Goal: Transaction & Acquisition: Purchase product/service

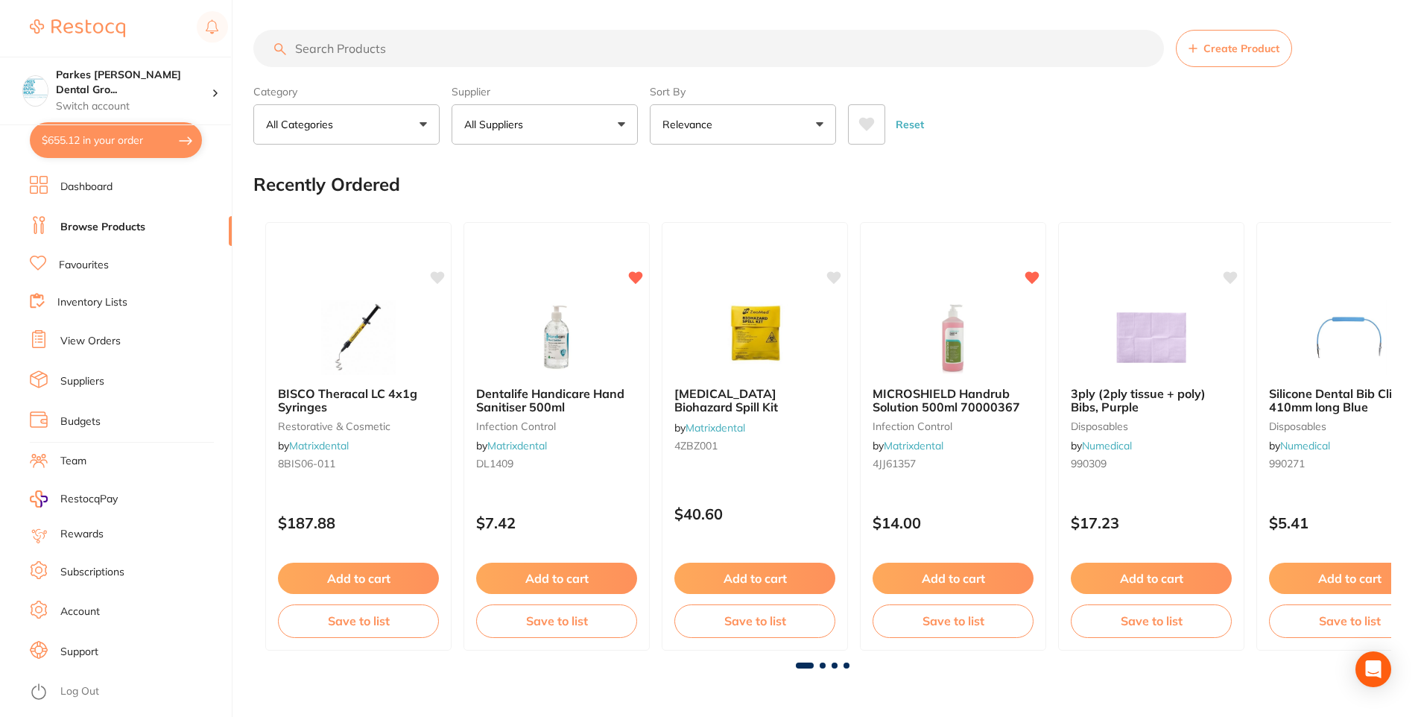
click at [378, 48] on input "search" at bounding box center [708, 48] width 911 height 37
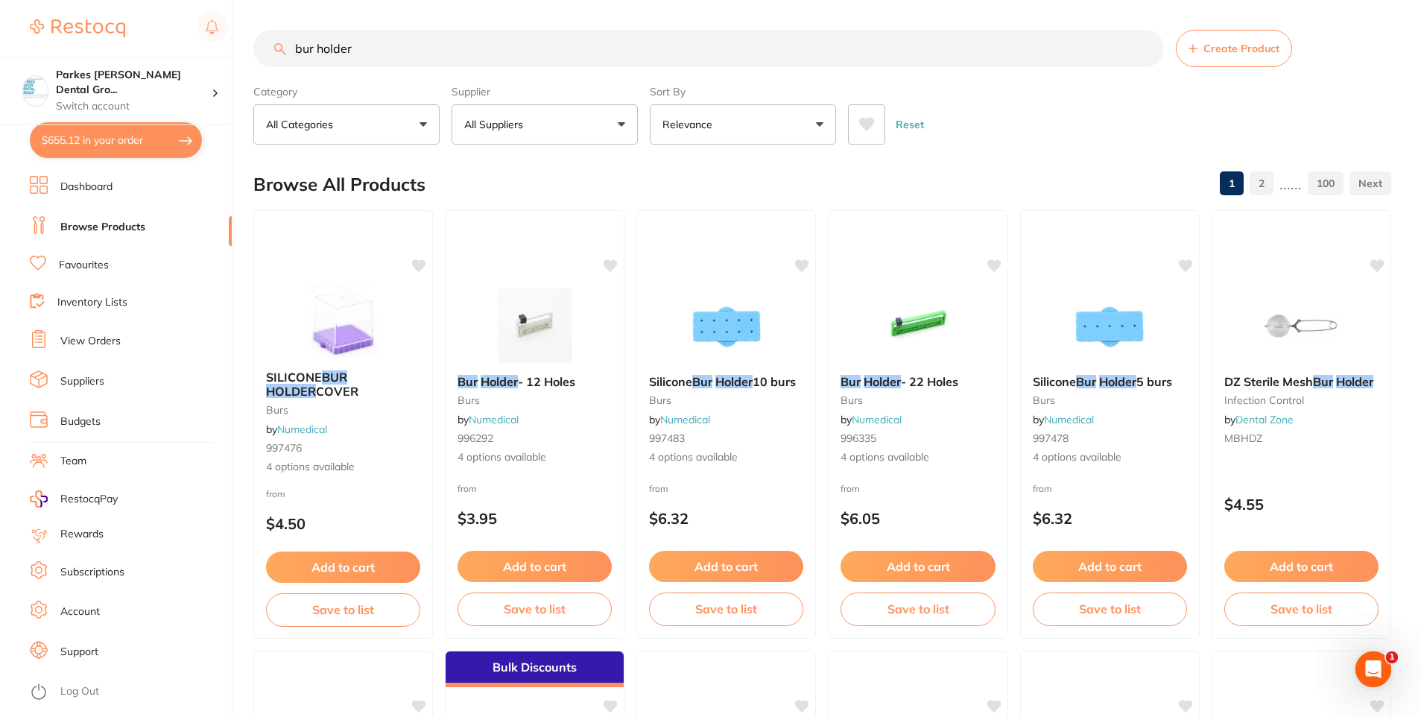
click at [515, 131] on p "All Suppliers" at bounding box center [496, 124] width 65 height 15
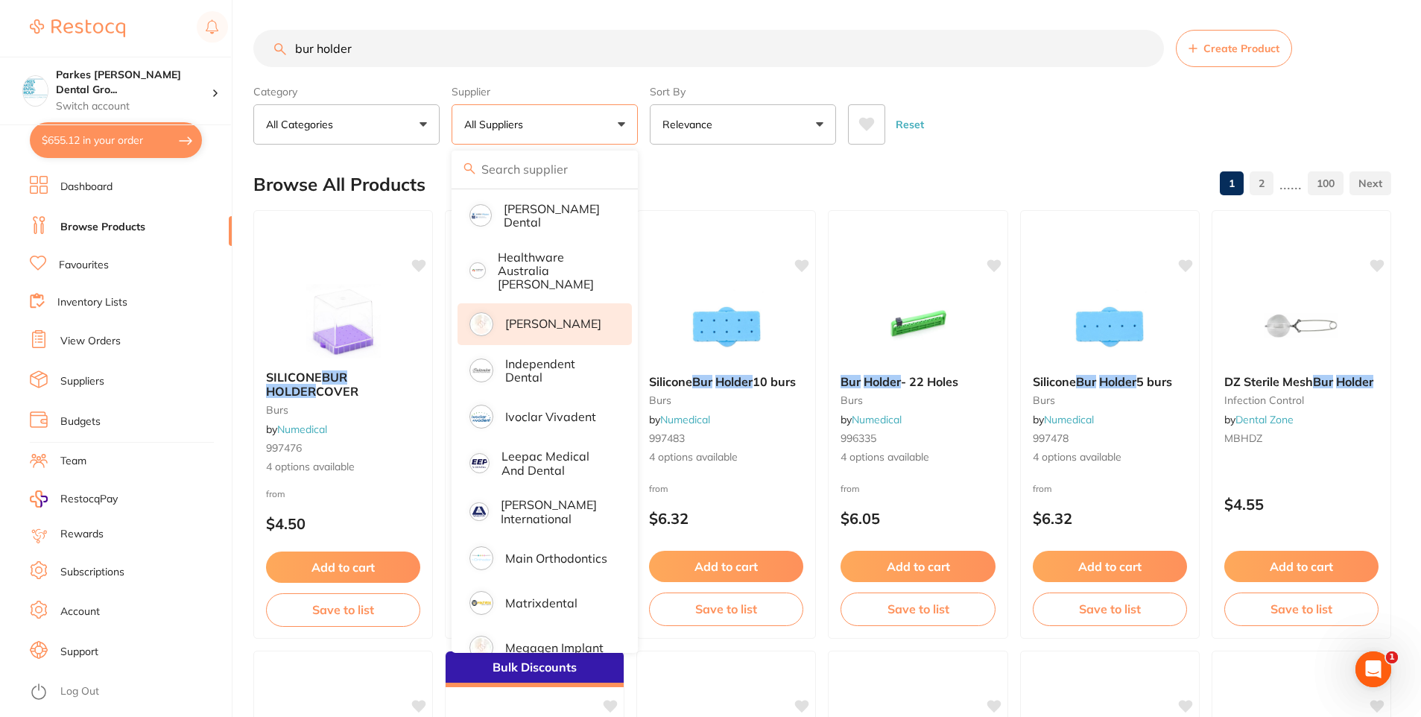
scroll to position [671, 0]
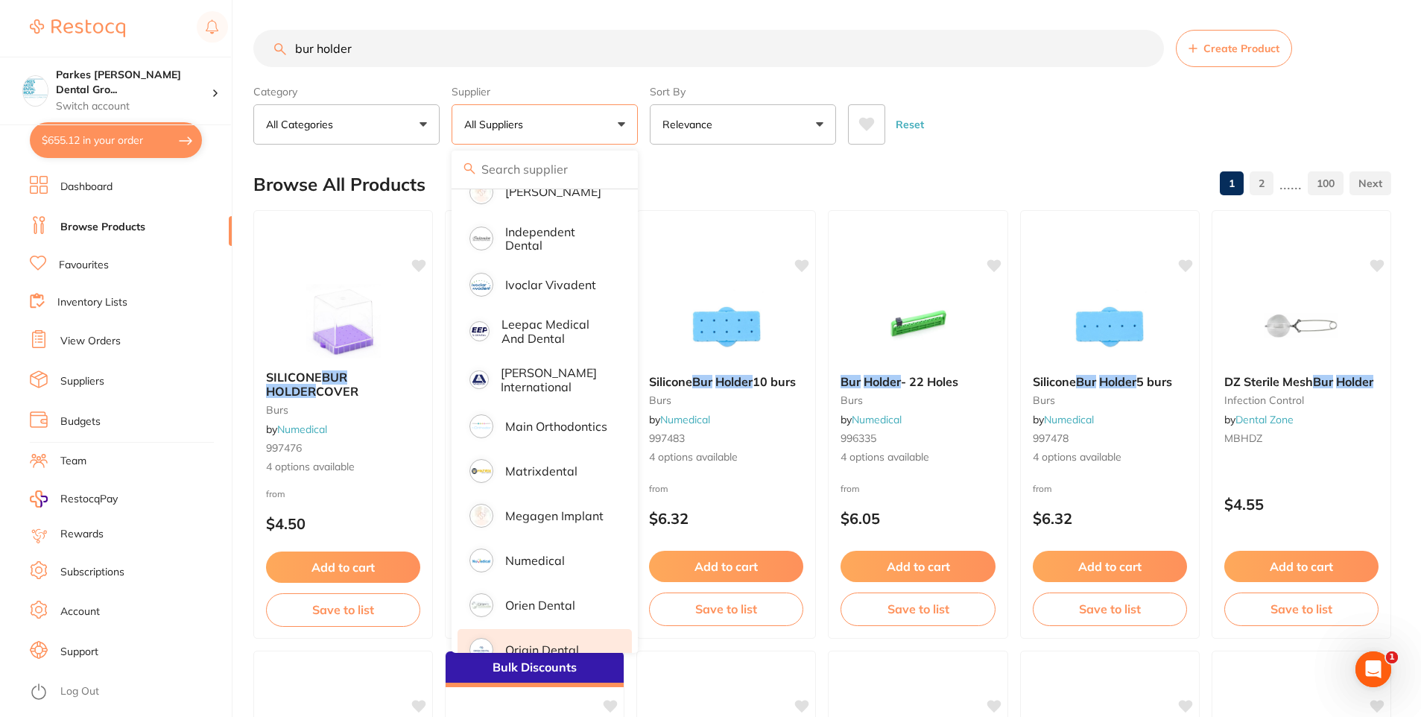
click at [532, 629] on li "Origin Dental" at bounding box center [545, 650] width 174 height 42
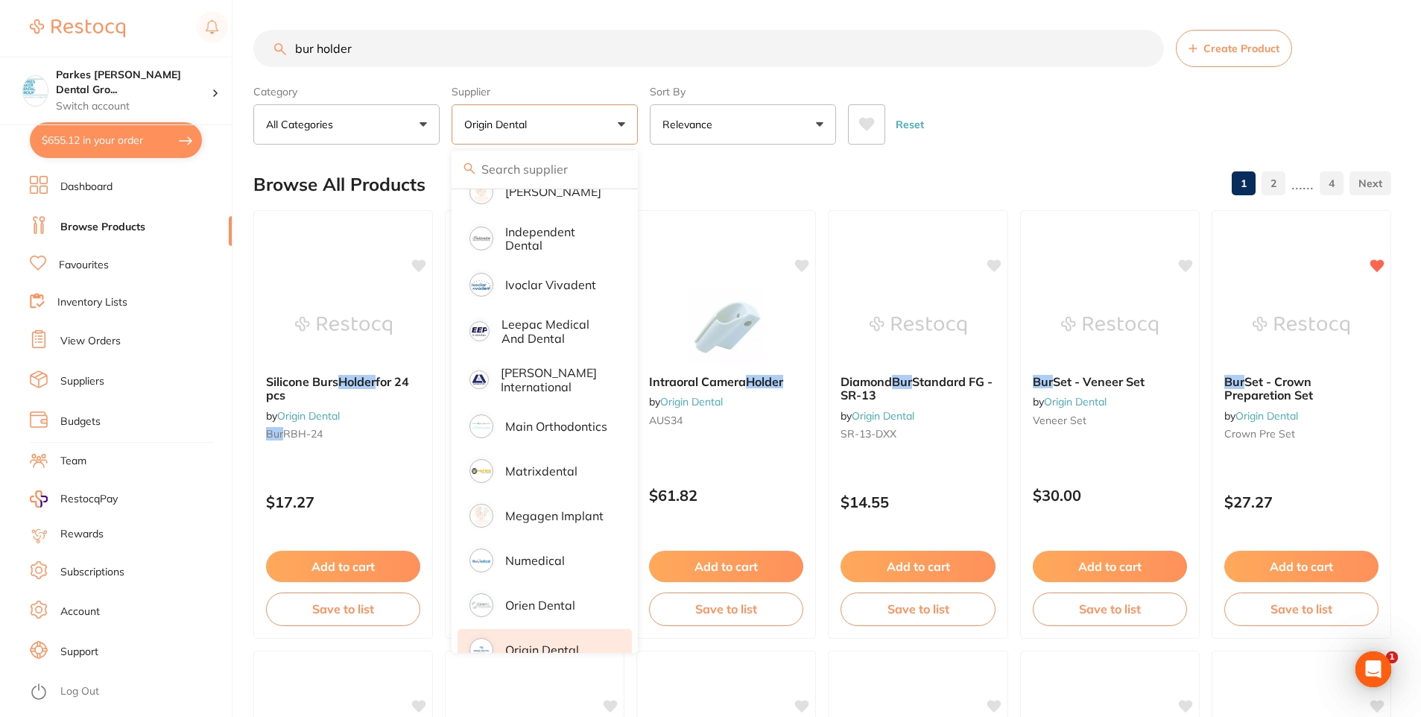
scroll to position [0, 0]
click at [1037, 121] on div "Reset" at bounding box center [1113, 118] width 531 height 52
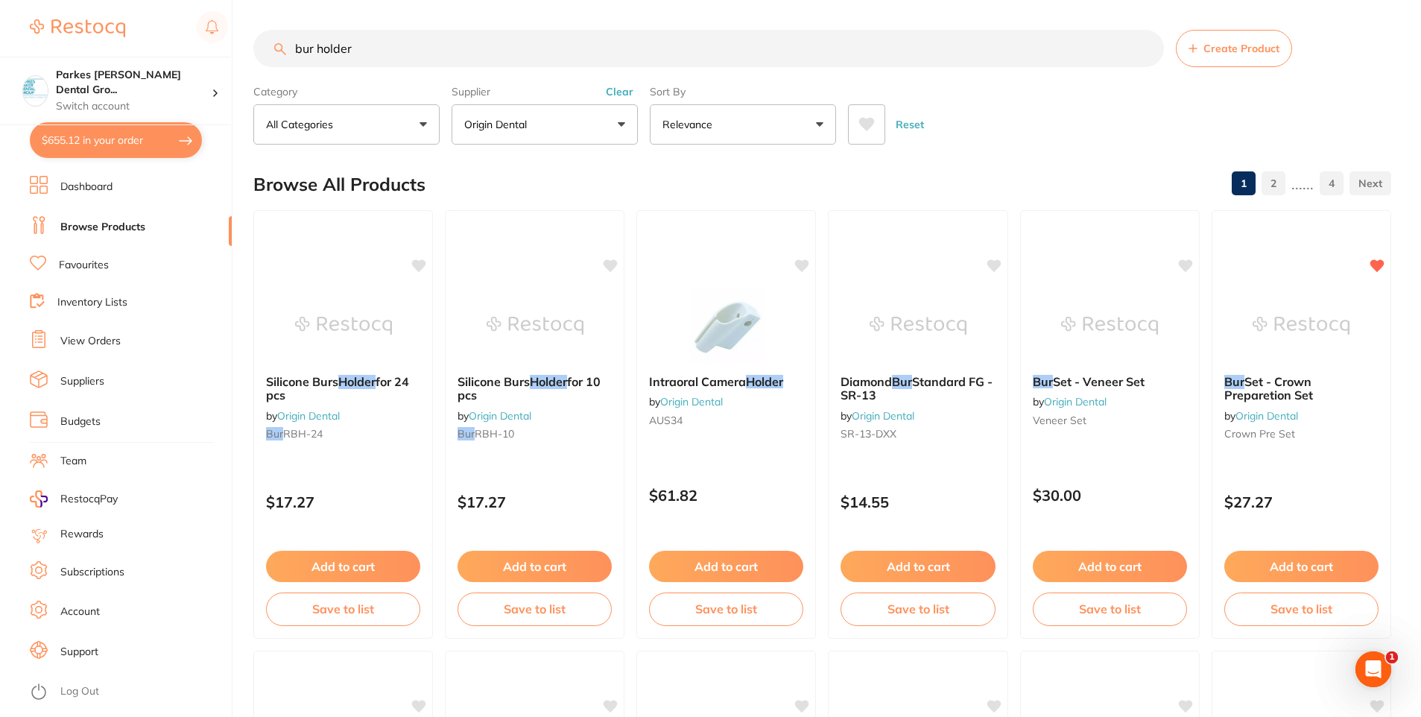
click at [385, 48] on input "bur holder" at bounding box center [708, 48] width 911 height 37
click at [616, 96] on button "Clear" at bounding box center [619, 91] width 37 height 13
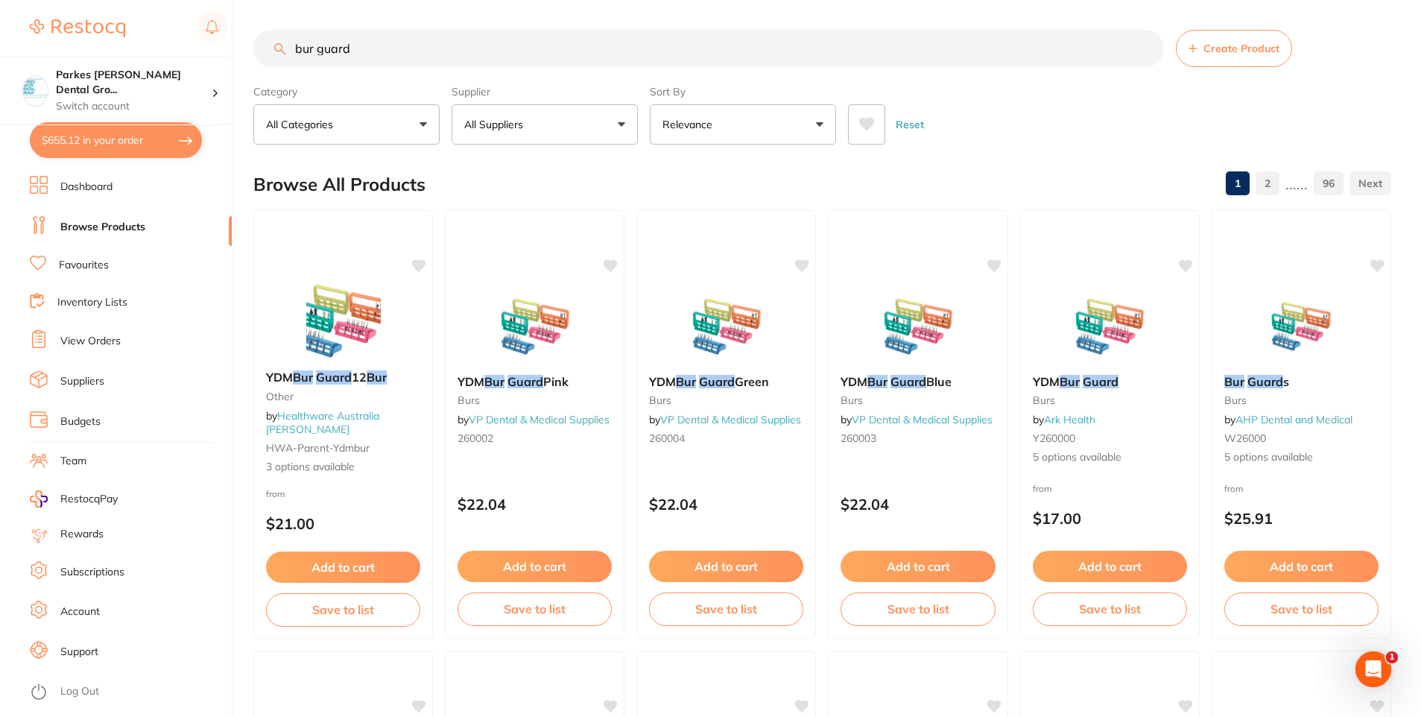
drag, startPoint x: 469, startPoint y: 43, endPoint x: 250, endPoint y: 39, distance: 218.4
click at [250, 39] on div "$655.12 Parkes [PERSON_NAME] Dental Gro... Switch account Parkes [PERSON_NAME] …" at bounding box center [710, 358] width 1421 height 717
paste input "BHOLD21BLUE"
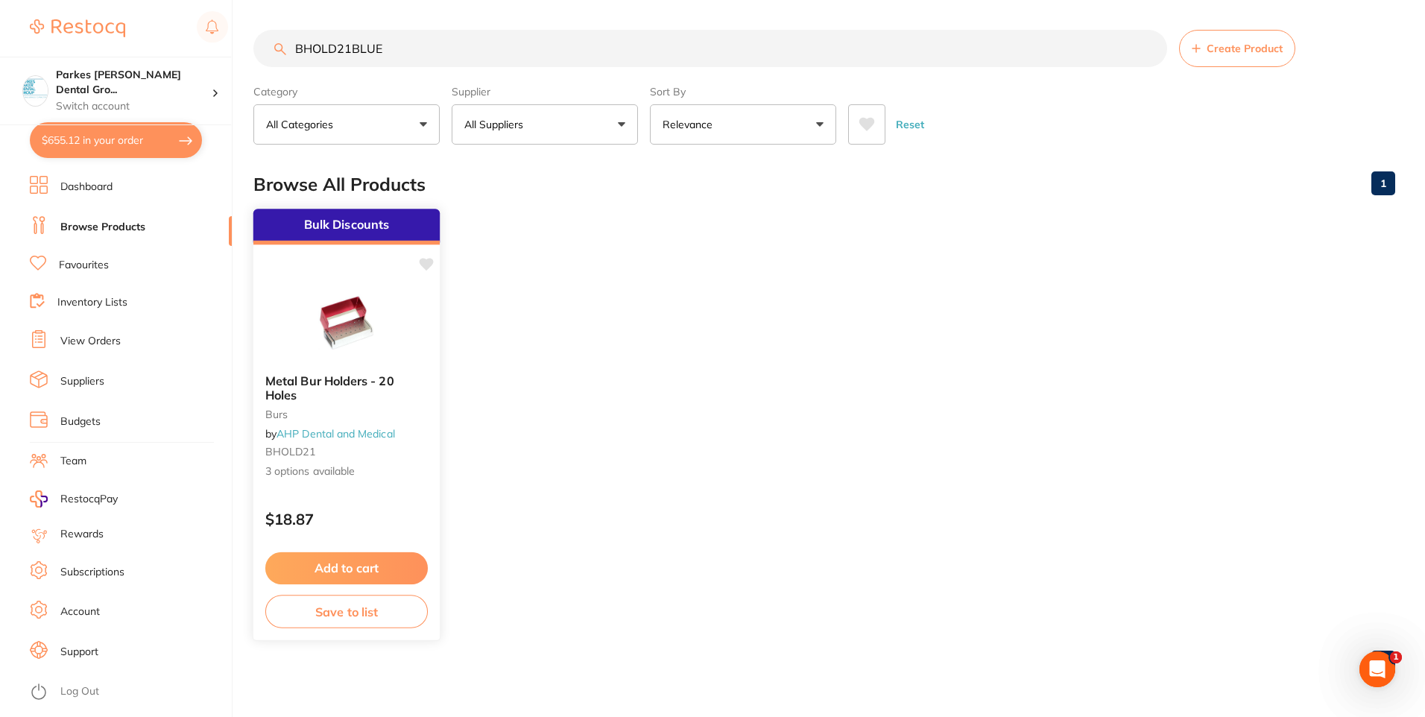
type input "BHOLD21BLUE"
click at [324, 314] on img at bounding box center [346, 324] width 98 height 75
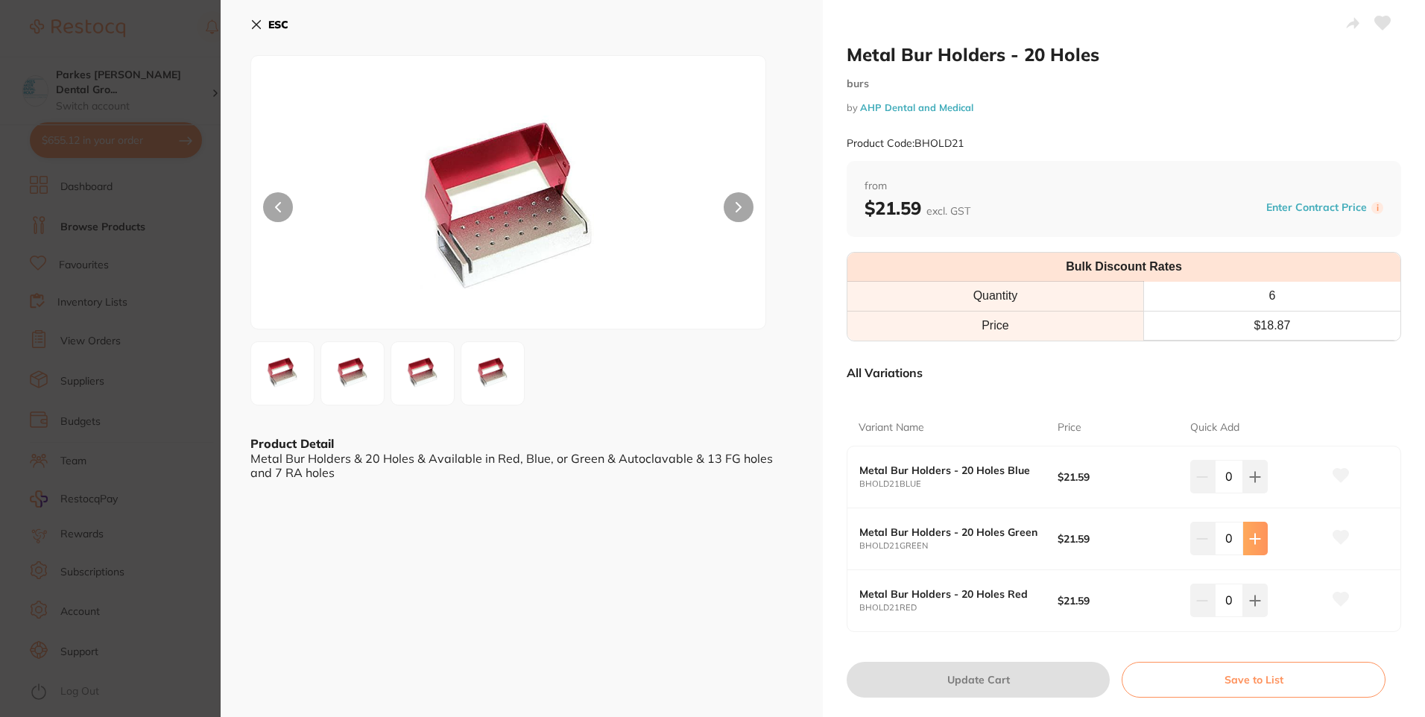
click at [1251, 483] on icon at bounding box center [1255, 477] width 12 height 12
type input "1"
click at [262, 26] on button "ESC" at bounding box center [269, 24] width 38 height 25
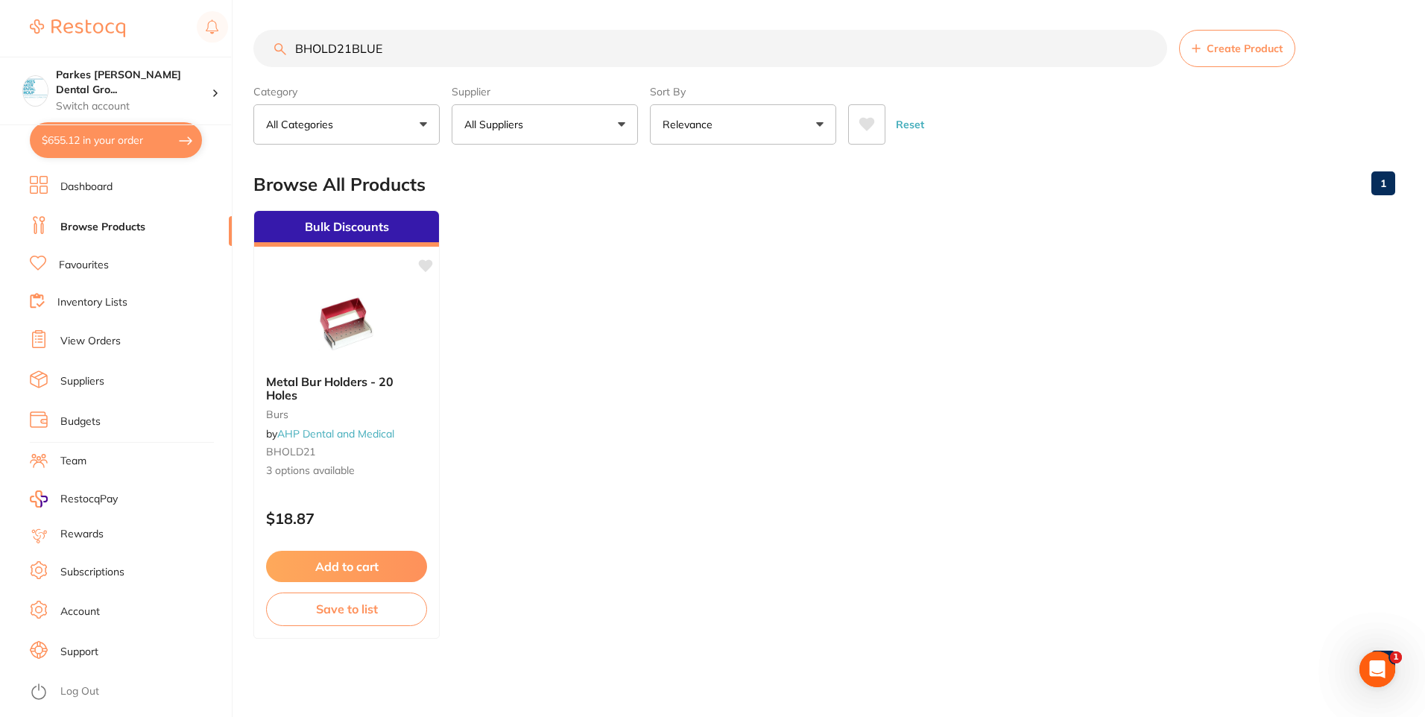
drag, startPoint x: 459, startPoint y: 42, endPoint x: 257, endPoint y: 47, distance: 202.0
click at [257, 47] on input "BHOLD21BLUE" at bounding box center [710, 48] width 914 height 37
paste input "ur RBH-10"
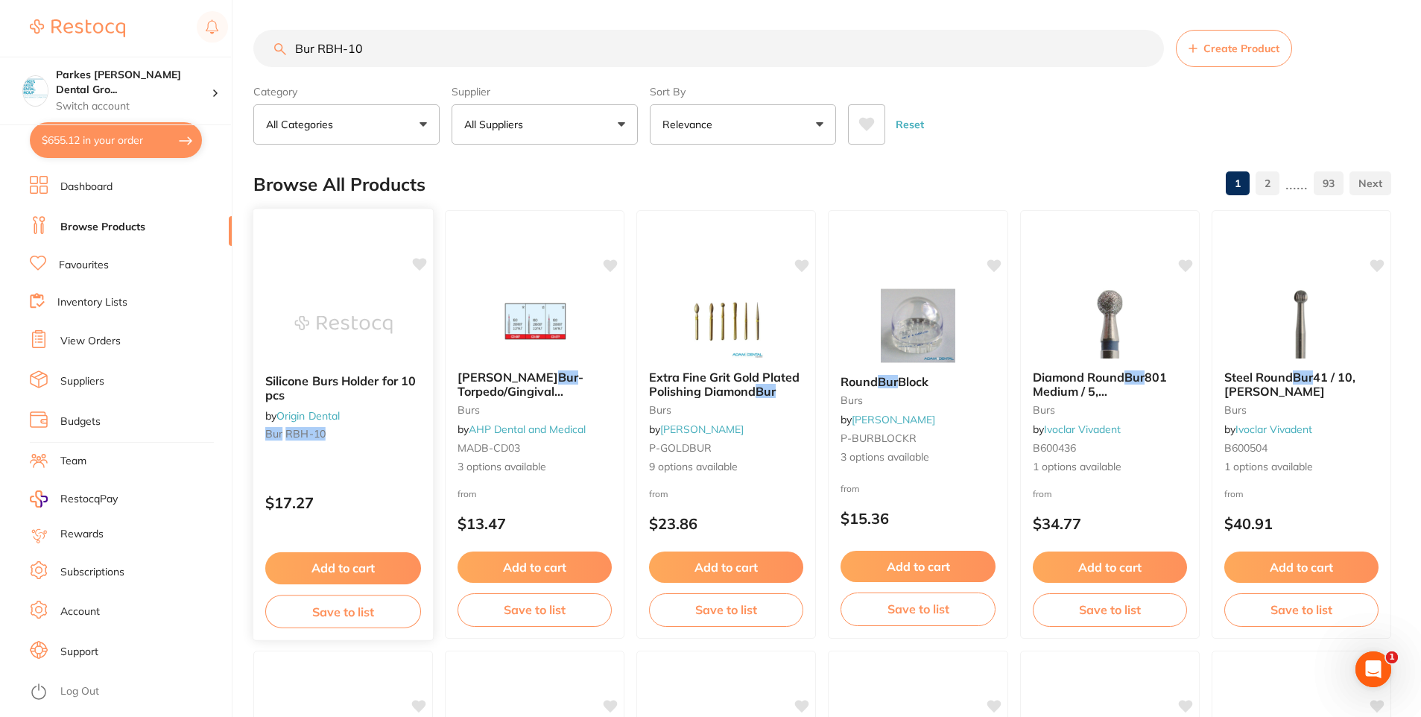
type input "Bur RBH-10"
click at [368, 455] on div "Silicone Burs Holder for 10 pcs by Origin Dental Bur RBH-10" at bounding box center [343, 410] width 180 height 96
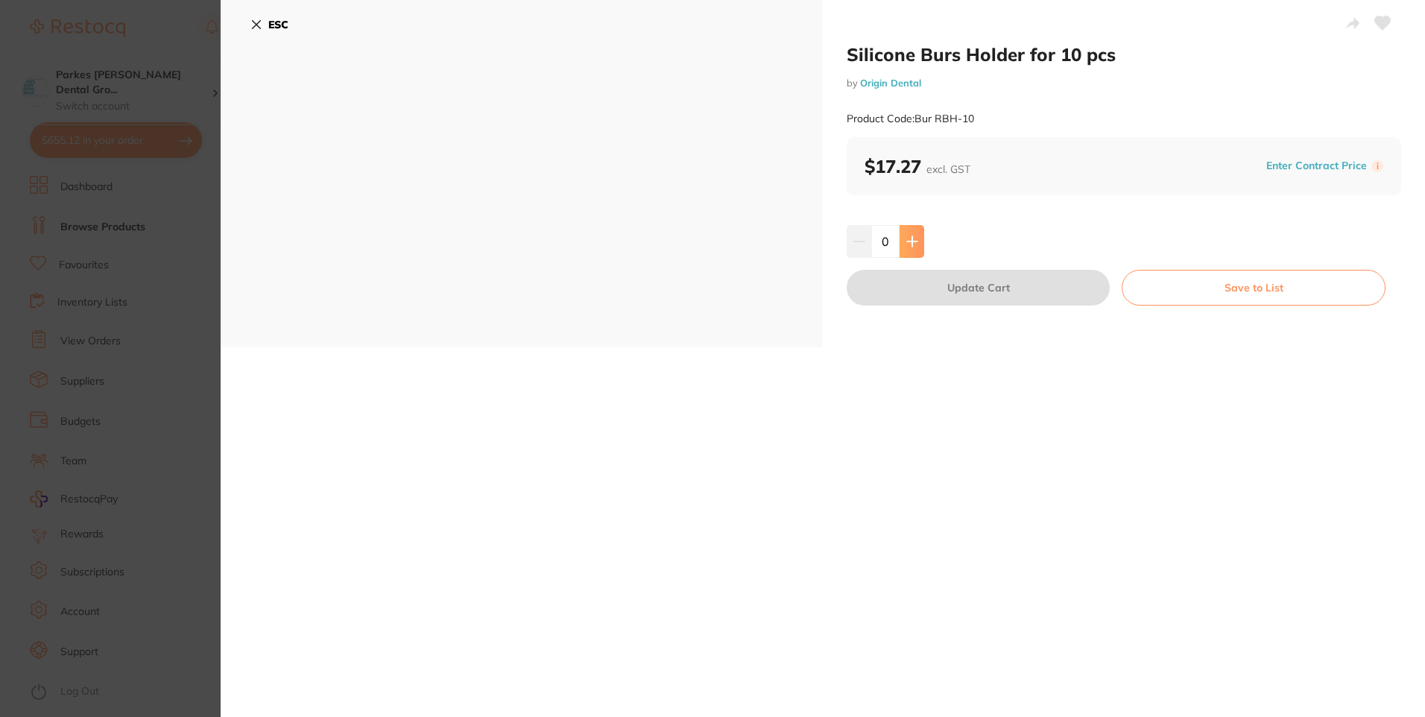
click at [908, 236] on icon at bounding box center [912, 241] width 12 height 12
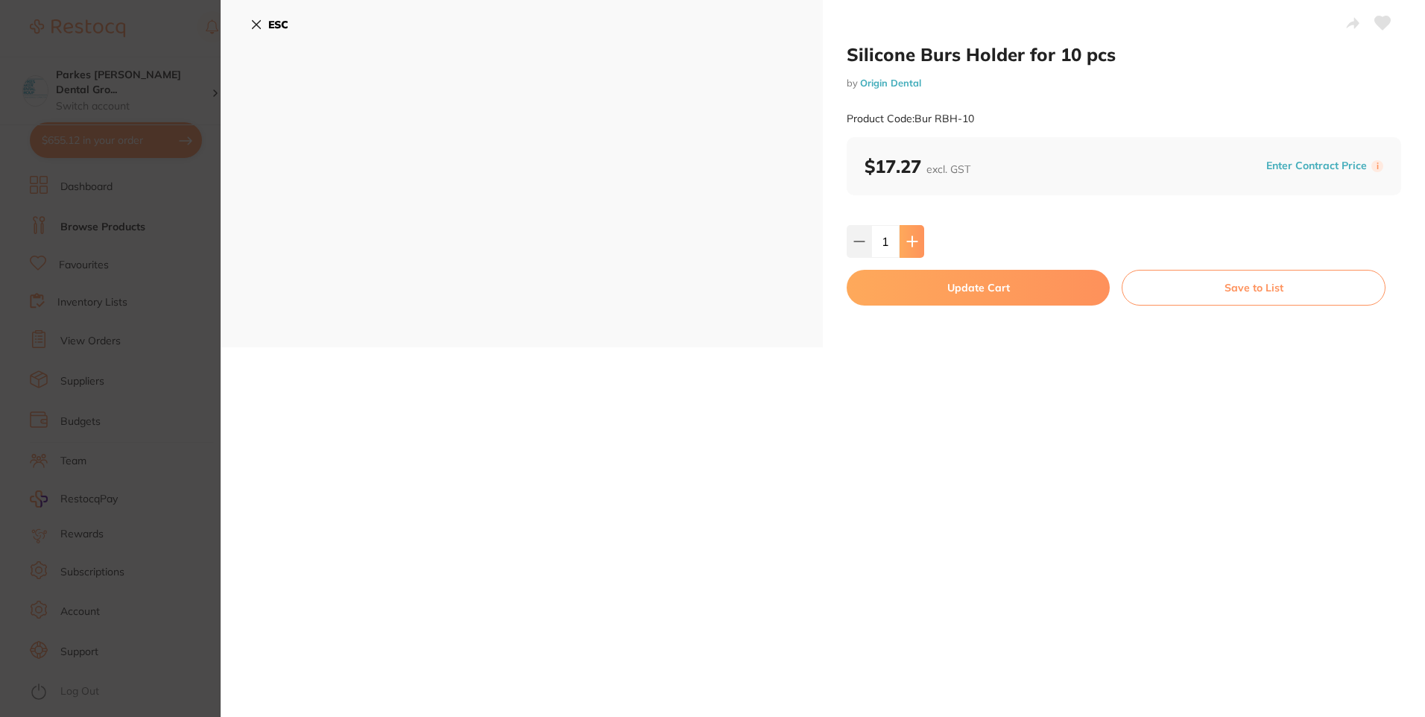
click at [908, 236] on icon at bounding box center [912, 241] width 12 height 12
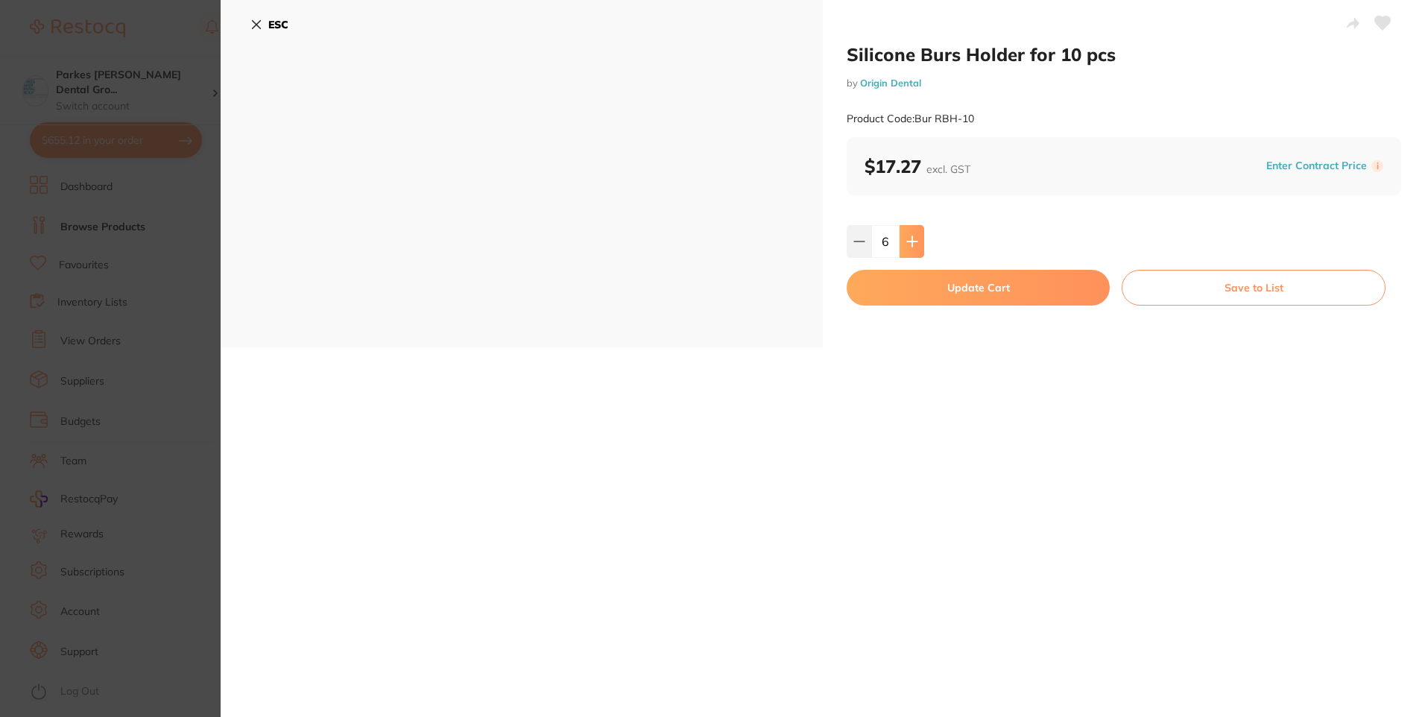
click at [908, 236] on icon at bounding box center [912, 241] width 12 height 12
type input "10"
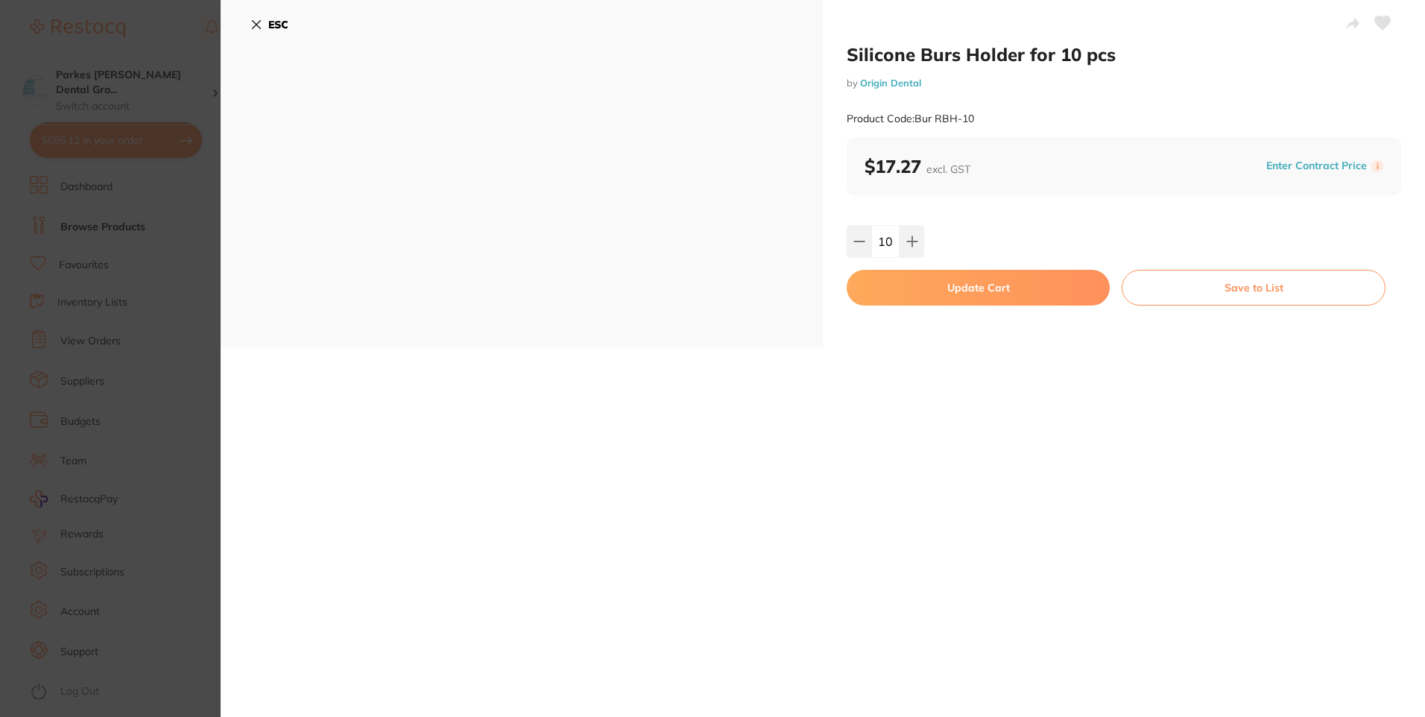
click at [965, 276] on button "Update Cart" at bounding box center [978, 288] width 263 height 36
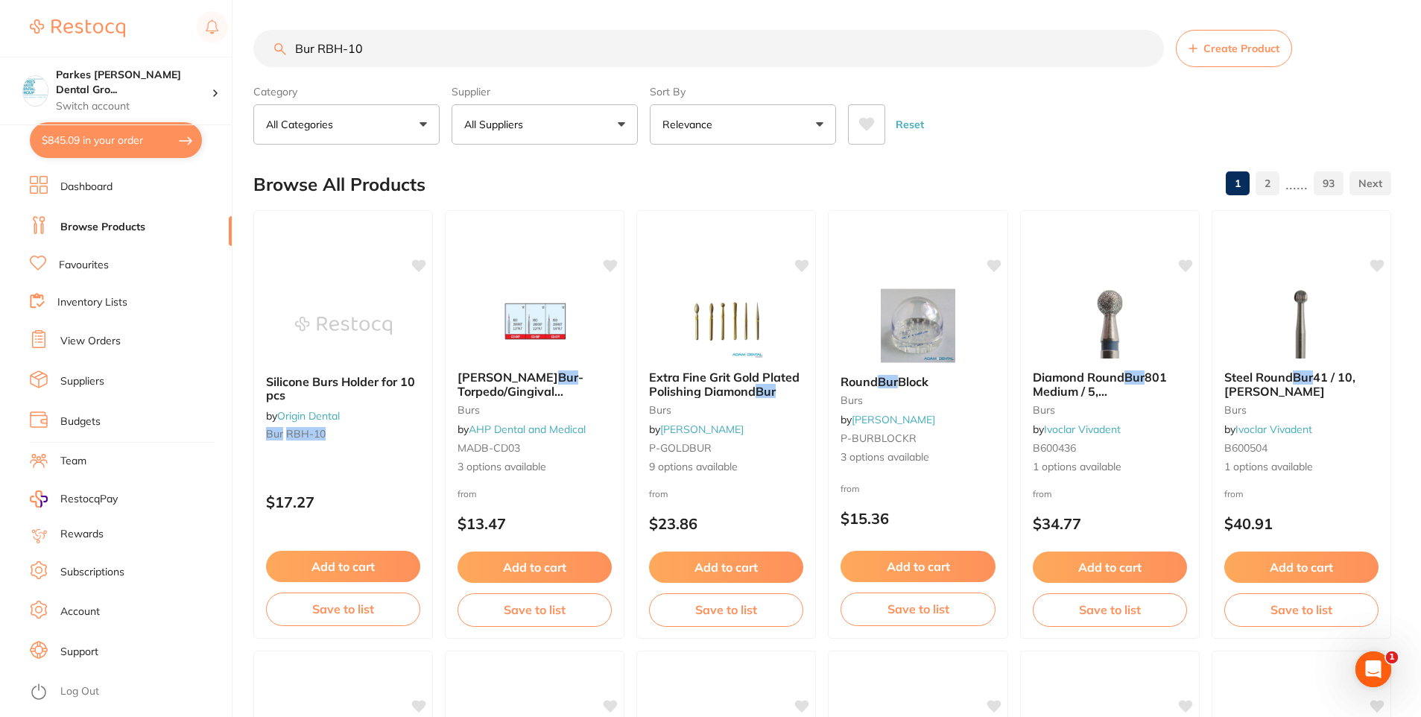
drag, startPoint x: 260, startPoint y: 53, endPoint x: 157, endPoint y: 54, distance: 102.8
click at [180, 54] on div "$845.09 Parkes [PERSON_NAME] Dental Gro... Switch account Parkes [PERSON_NAME] …" at bounding box center [710, 358] width 1421 height 717
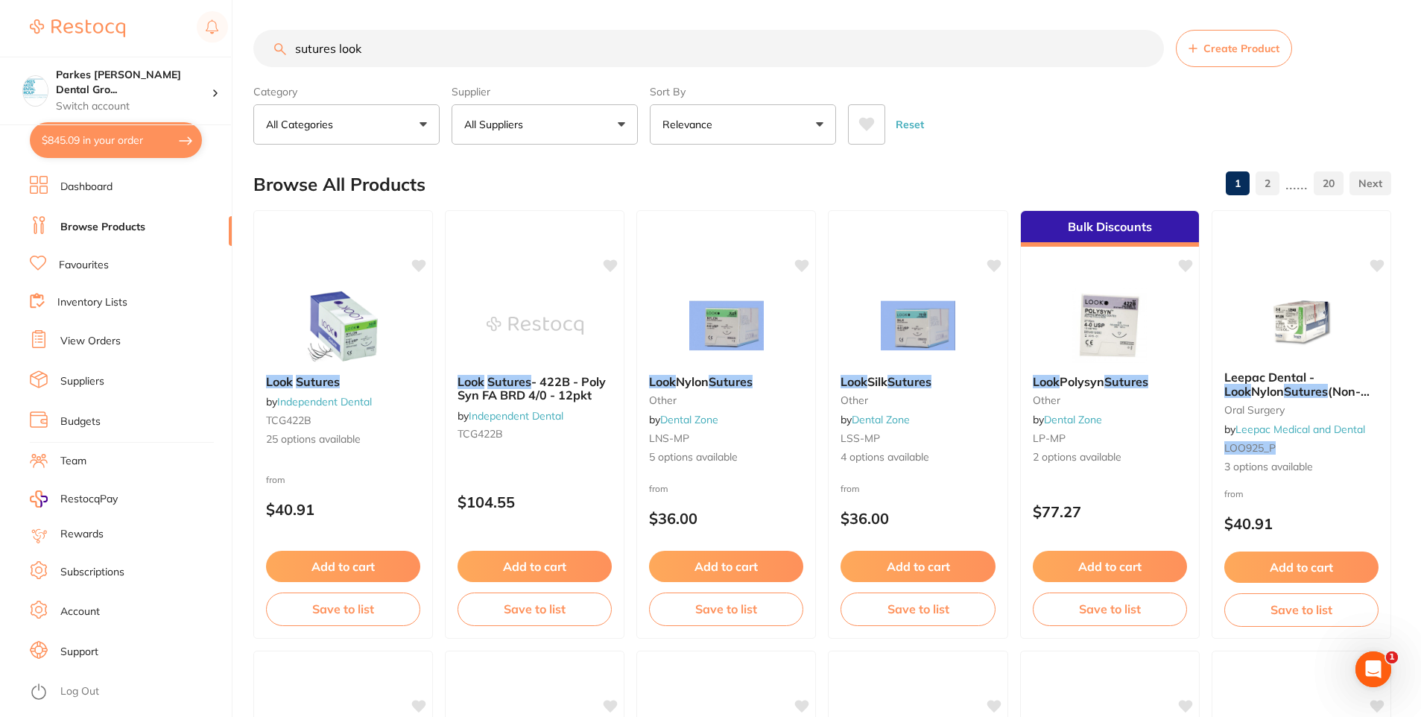
click at [862, 114] on button at bounding box center [866, 124] width 37 height 40
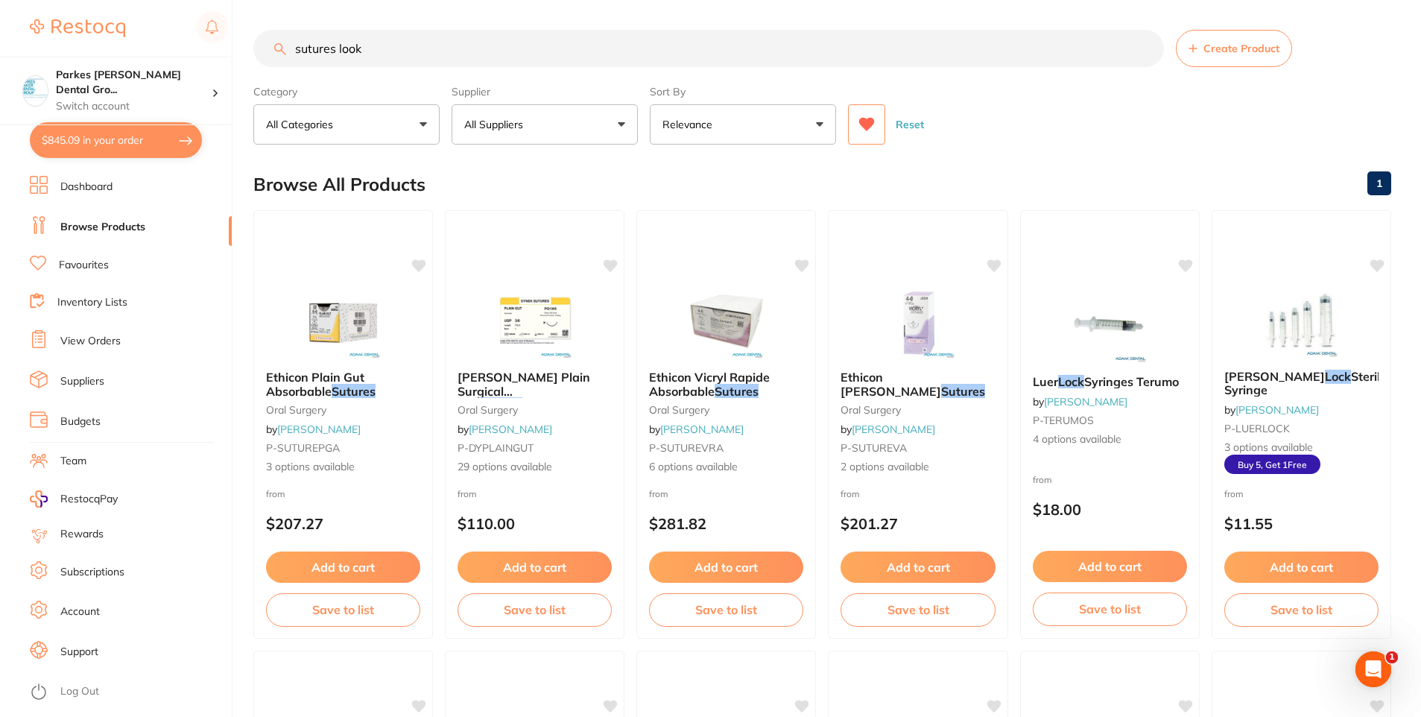
drag, startPoint x: 440, startPoint y: 50, endPoint x: 397, endPoint y: 70, distance: 47.7
click at [397, 70] on section "sutures look Create Product Category All Categories All Categories anaesthetic …" at bounding box center [822, 87] width 1138 height 115
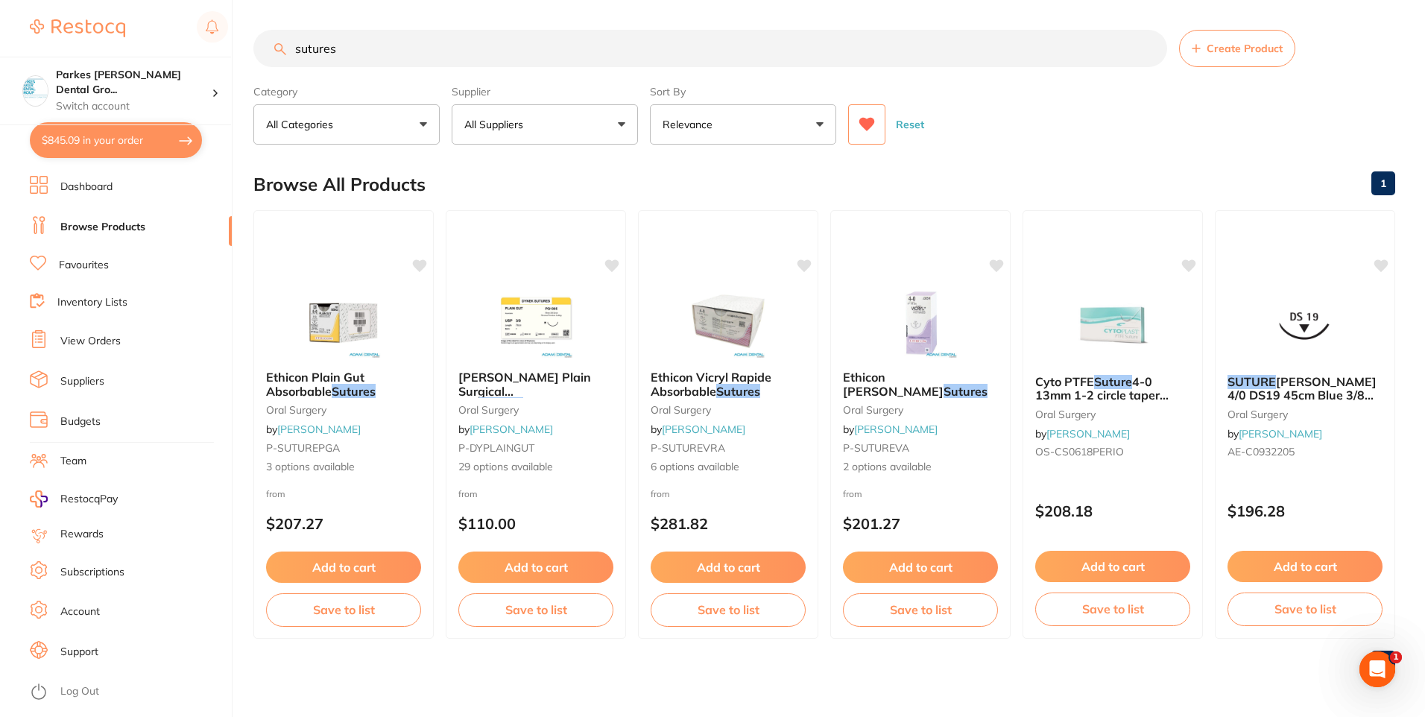
type input "sutures"
click at [77, 265] on link "Favourites" at bounding box center [84, 265] width 50 height 15
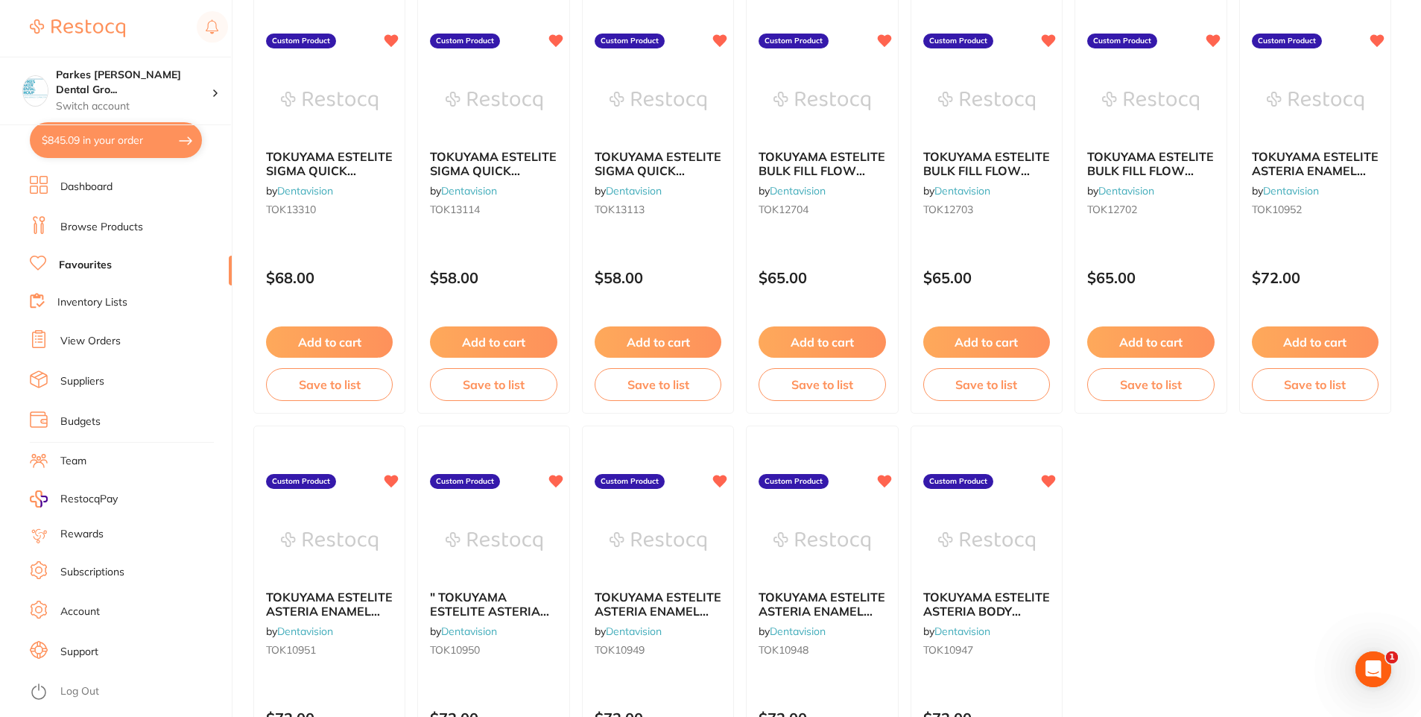
scroll to position [3046, 0]
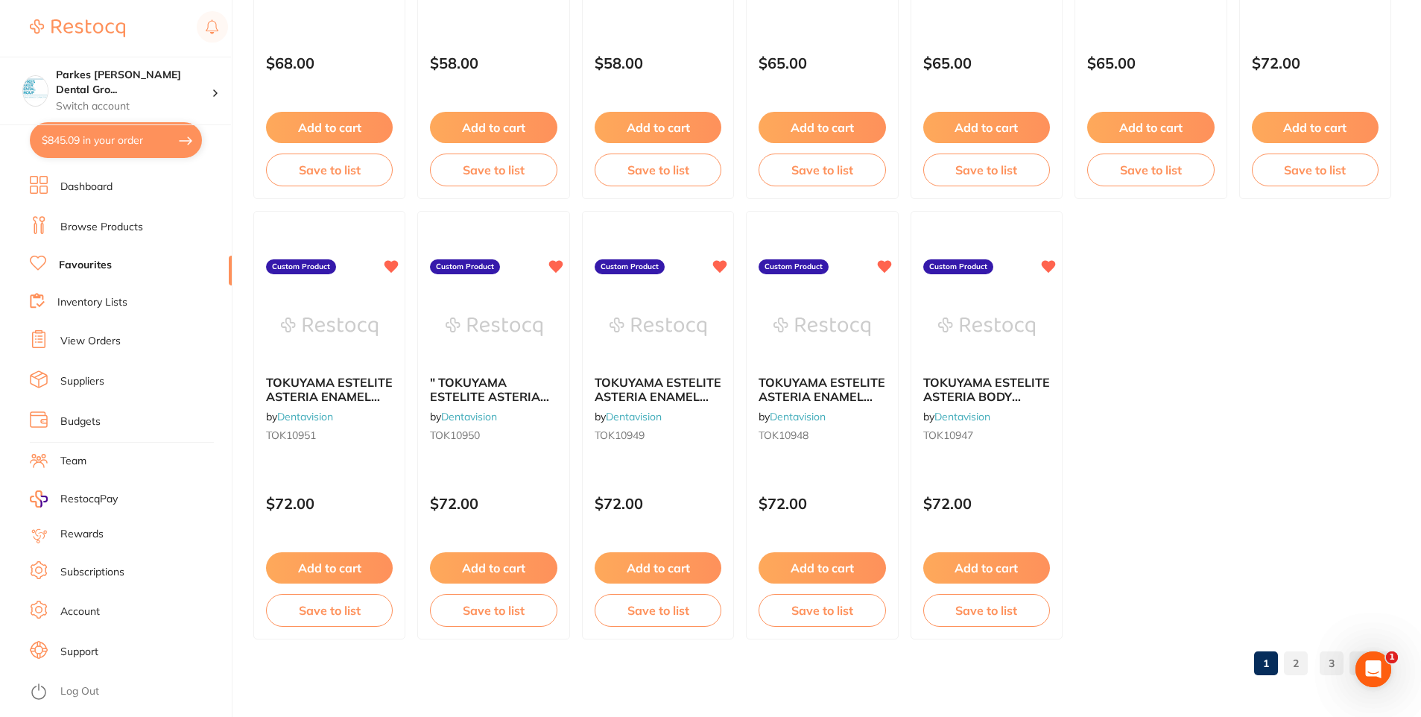
click at [1296, 664] on link "2" at bounding box center [1296, 663] width 24 height 30
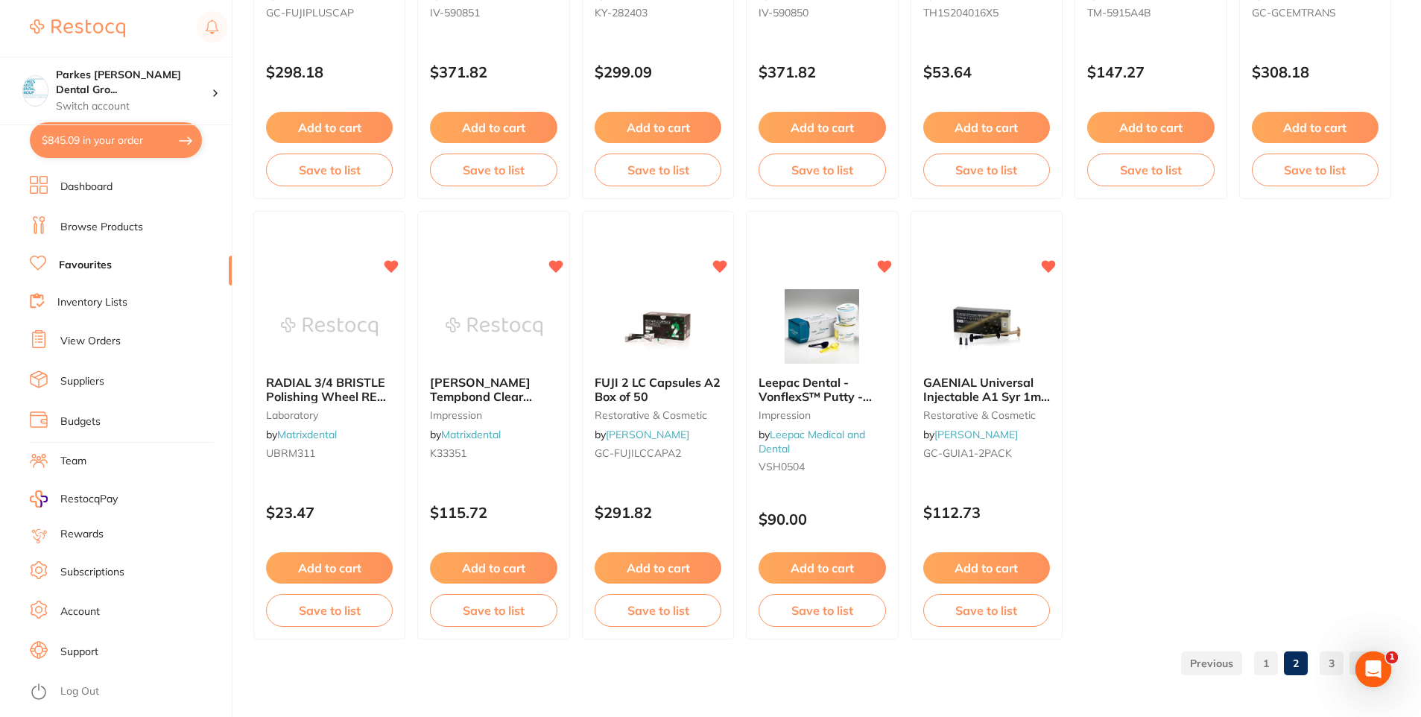
click at [1332, 659] on link "3" at bounding box center [1332, 663] width 24 height 30
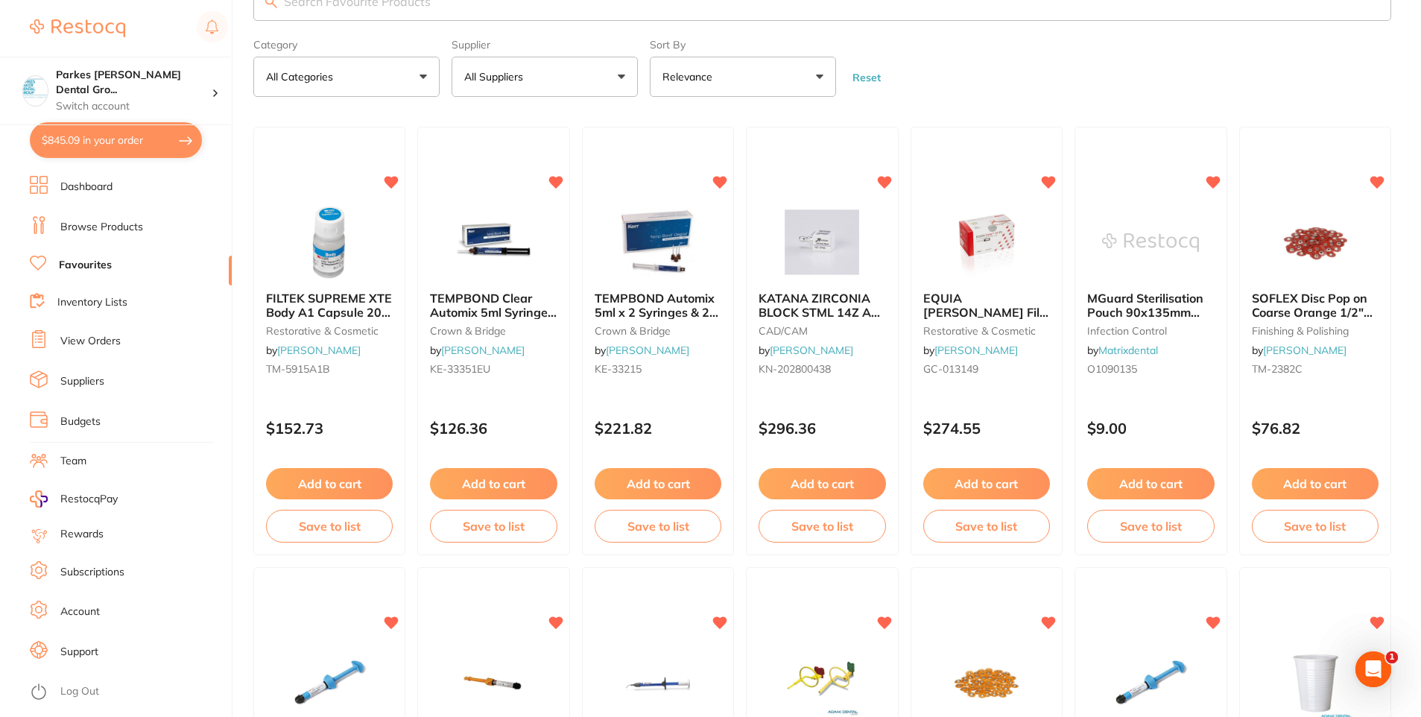
scroll to position [0, 0]
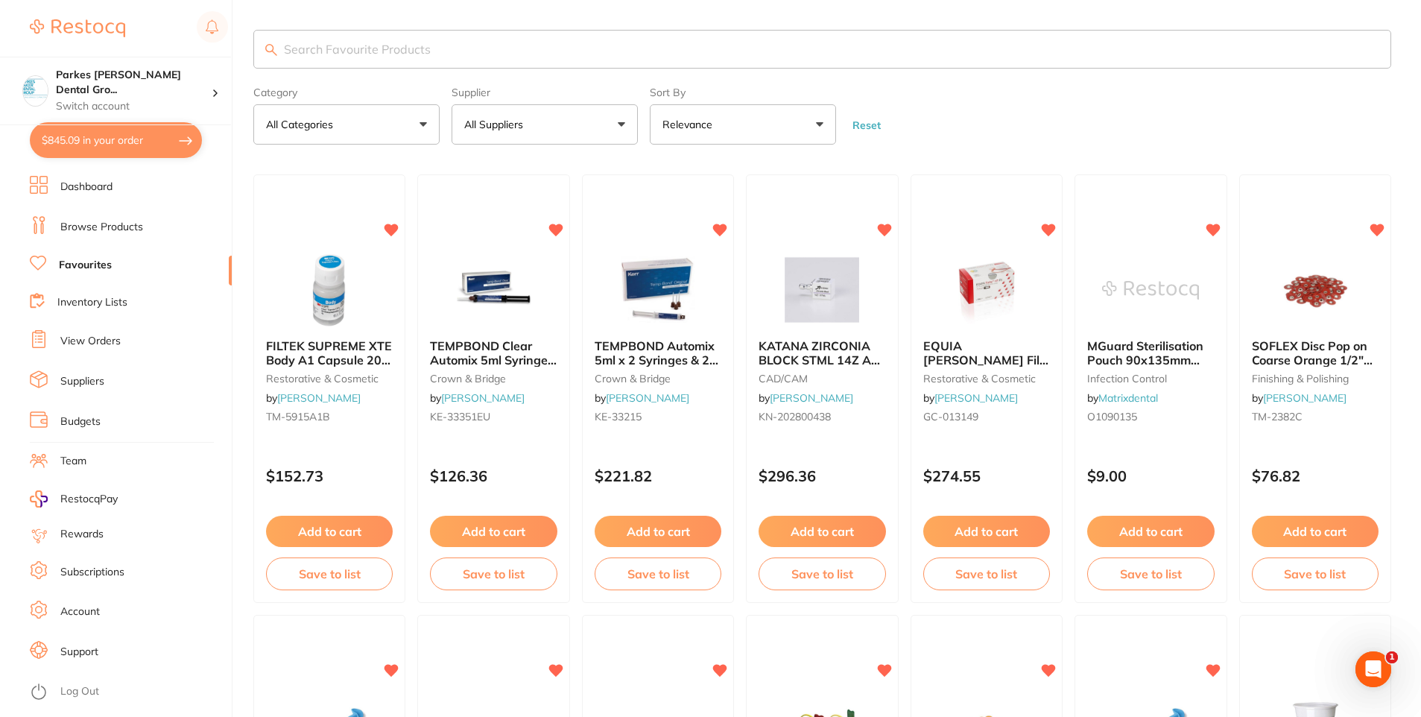
drag, startPoint x: 1069, startPoint y: 49, endPoint x: 620, endPoint y: 46, distance: 448.6
click at [609, 45] on input "search" at bounding box center [822, 49] width 1138 height 39
click at [94, 228] on link "Browse Products" at bounding box center [101, 227] width 83 height 15
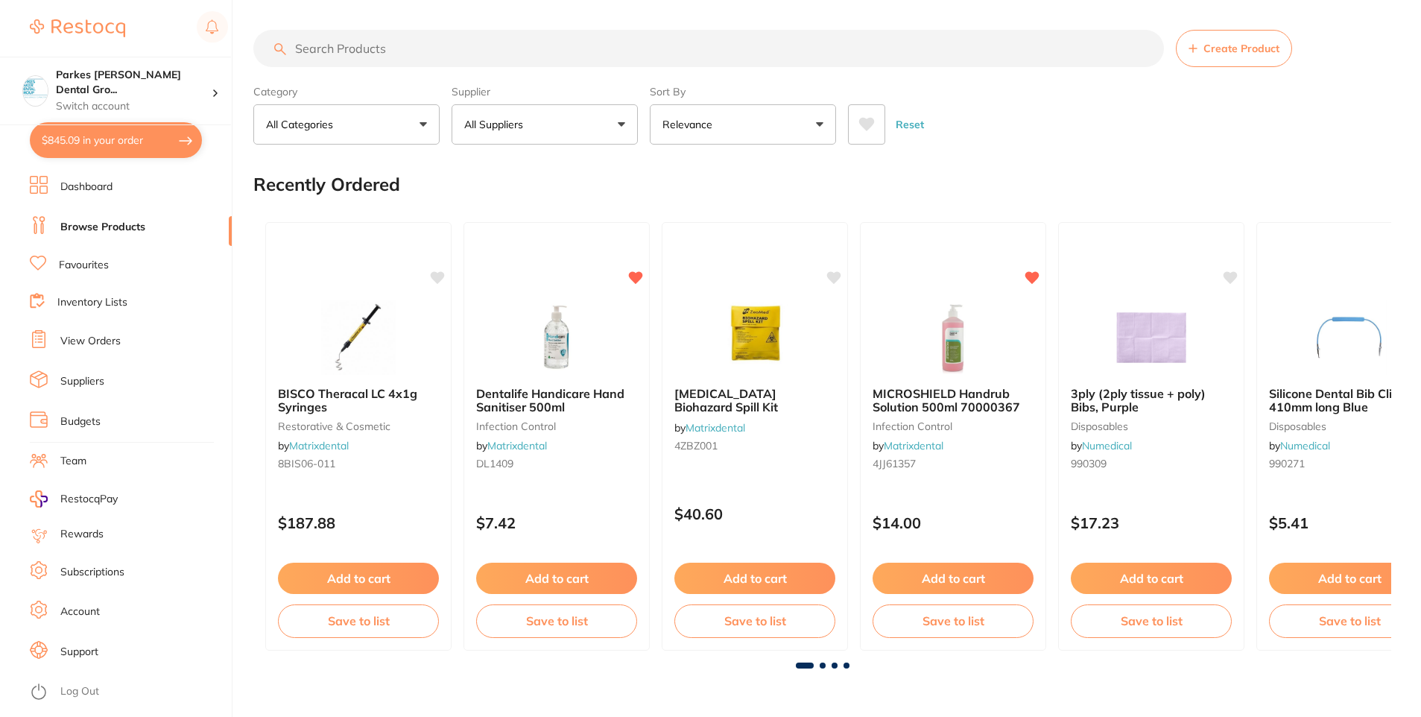
click at [394, 48] on input "search" at bounding box center [708, 48] width 911 height 37
click at [576, 50] on input "search" at bounding box center [708, 48] width 911 height 37
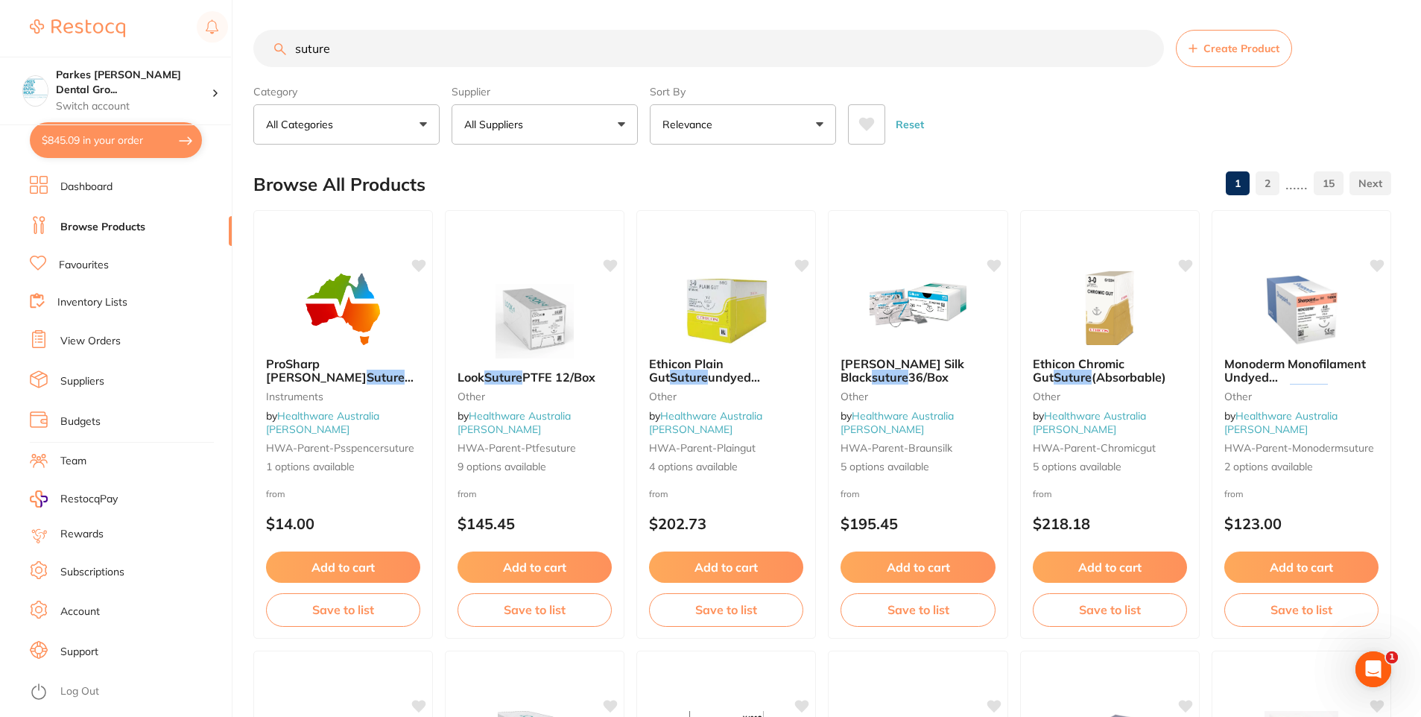
drag, startPoint x: 374, startPoint y: 44, endPoint x: 154, endPoint y: 37, distance: 220.7
click at [154, 37] on div "$845.09 Parkes [PERSON_NAME] Dental Gro... Switch account Parkes [PERSON_NAME] …" at bounding box center [710, 358] width 1421 height 717
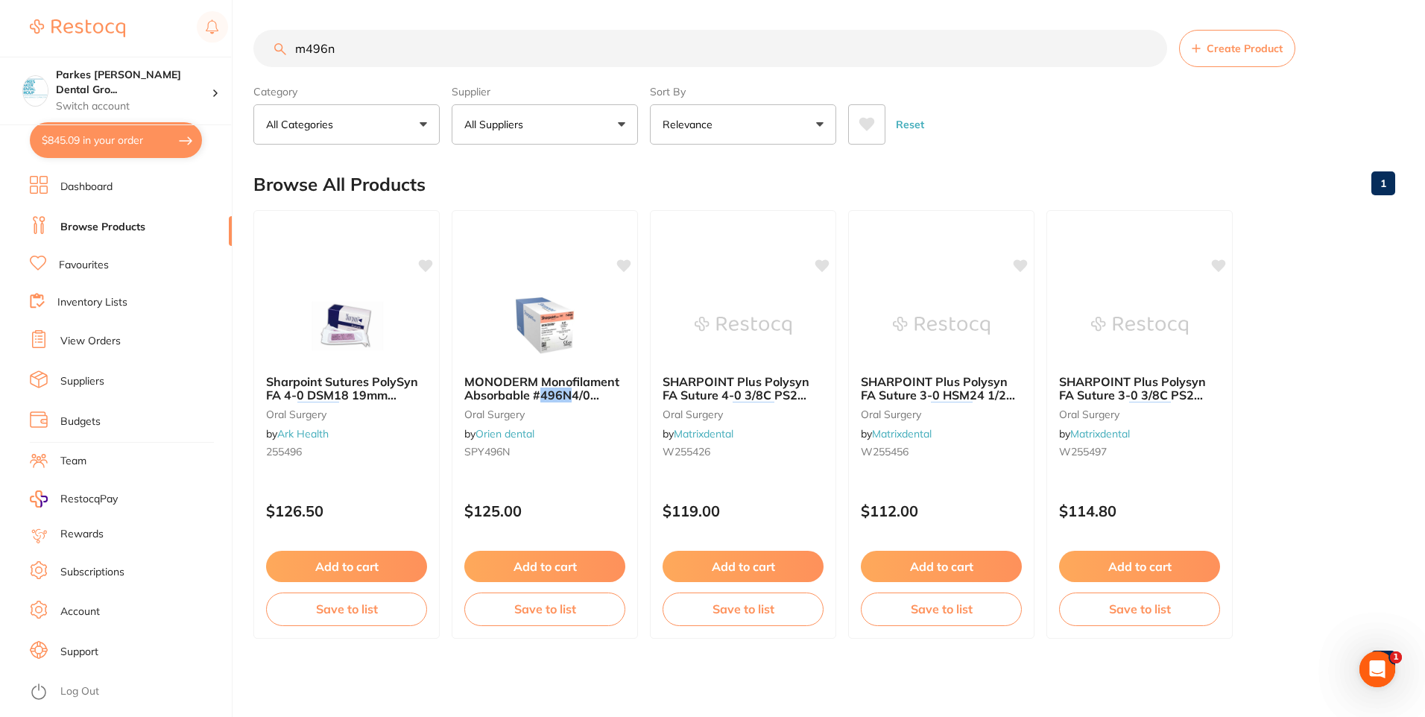
drag, startPoint x: 253, startPoint y: 44, endPoint x: 230, endPoint y: 45, distance: 23.9
click at [230, 45] on div "$845.09 Parkes [PERSON_NAME] Dental Gro... Switch account Parkes [PERSON_NAME] …" at bounding box center [712, 358] width 1425 height 717
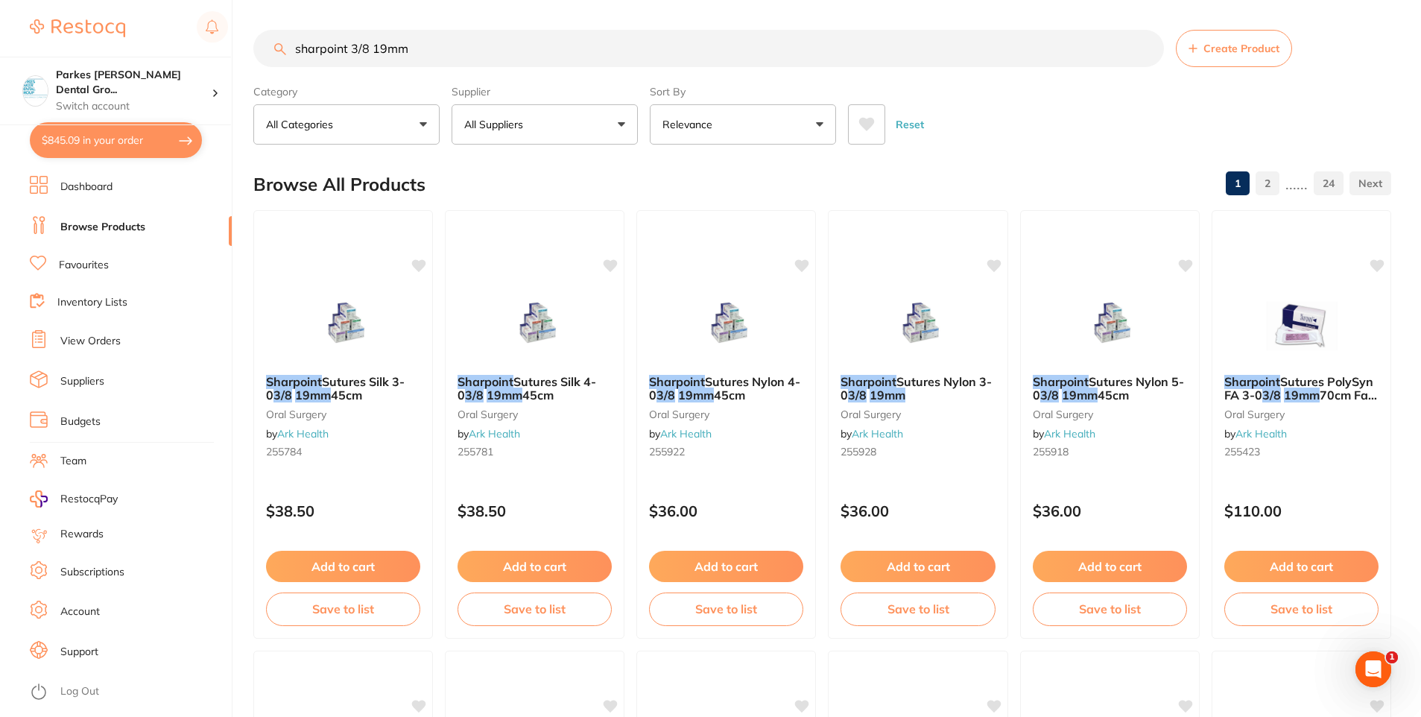
drag, startPoint x: 351, startPoint y: 50, endPoint x: 197, endPoint y: 48, distance: 153.5
click at [198, 48] on div "$845.09 Parkes [PERSON_NAME] Dental Gro... Switch account Parkes [PERSON_NAME] …" at bounding box center [710, 358] width 1421 height 717
type input "3/8 19mm"
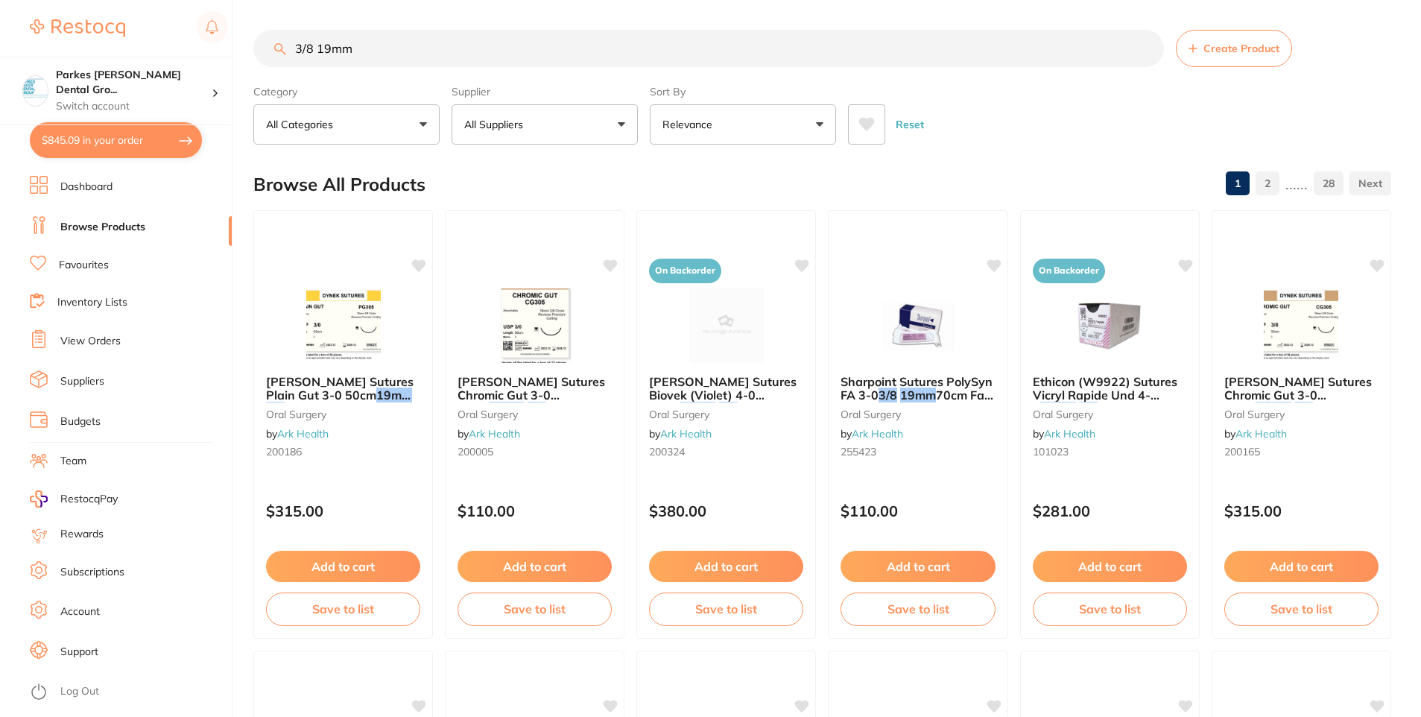
click at [479, 46] on input "3/8 19mm" at bounding box center [708, 48] width 911 height 37
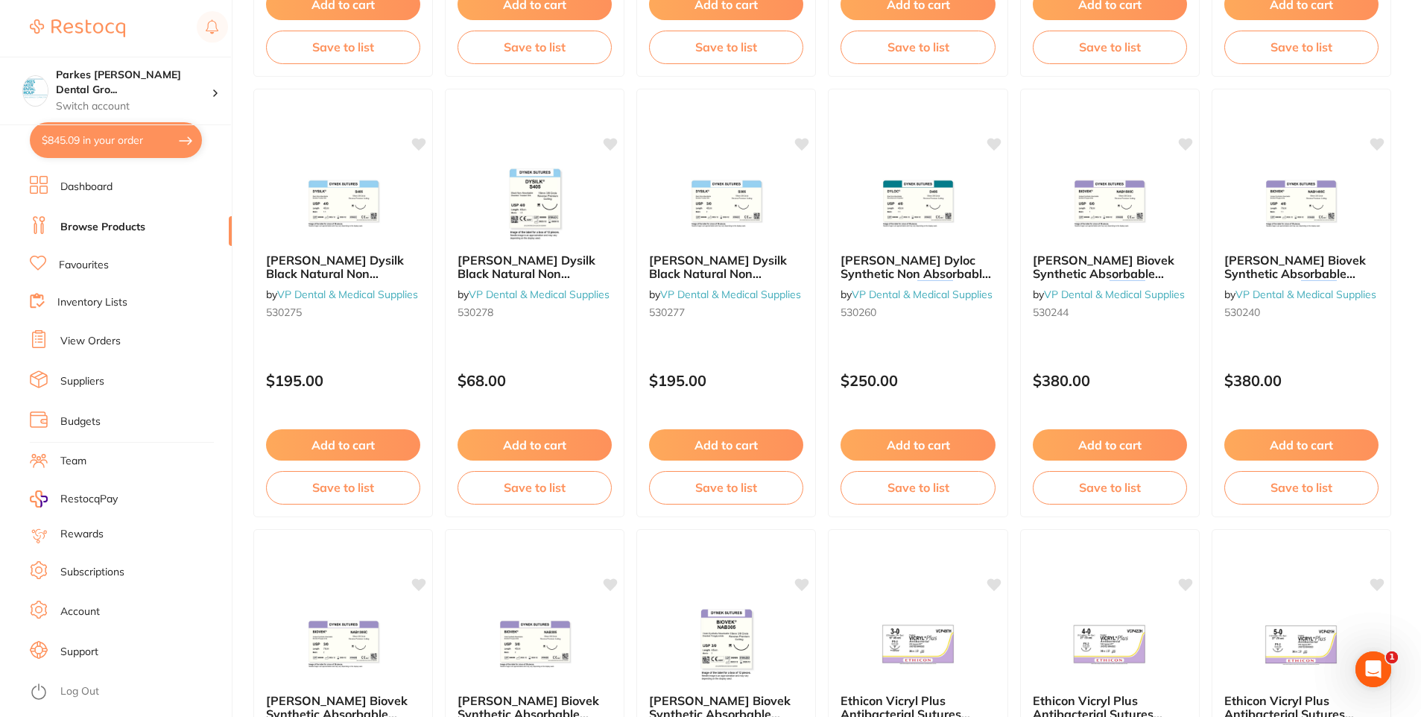
scroll to position [3522, 0]
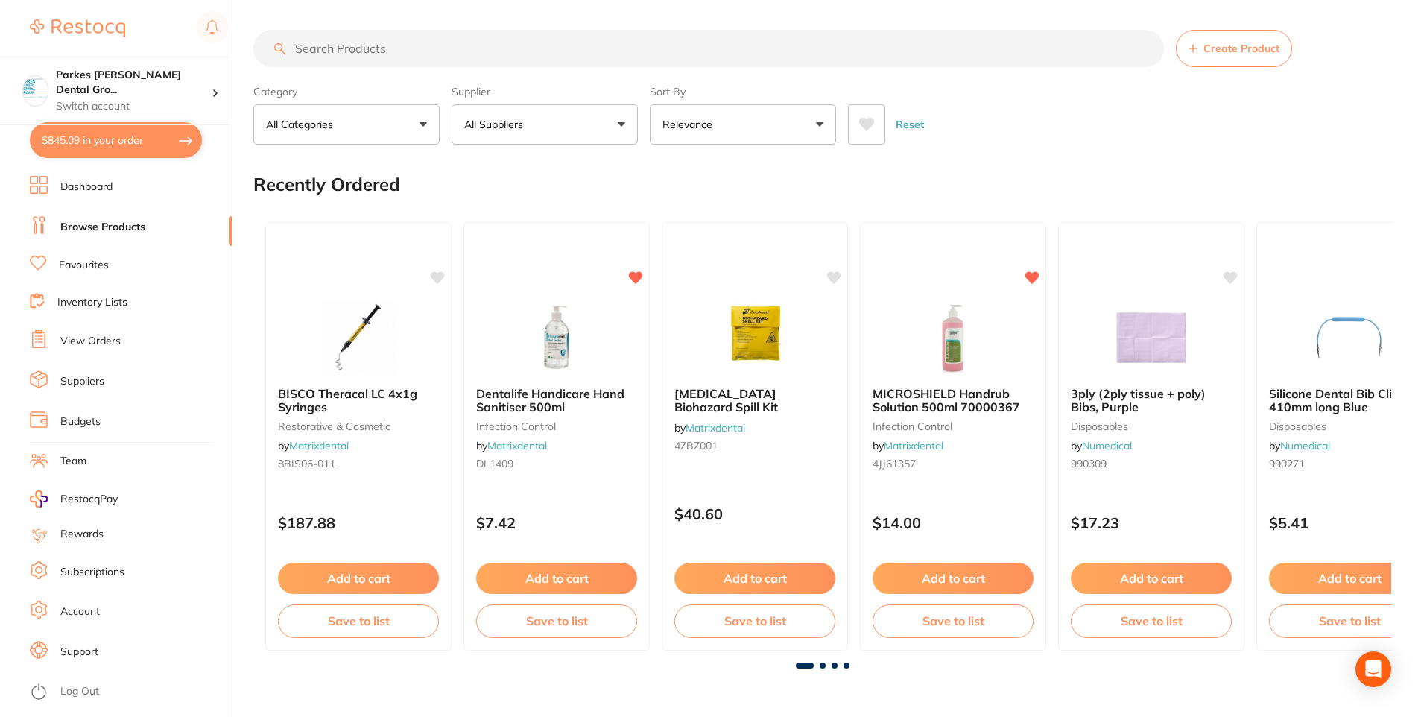
click at [421, 49] on input "search" at bounding box center [708, 48] width 911 height 37
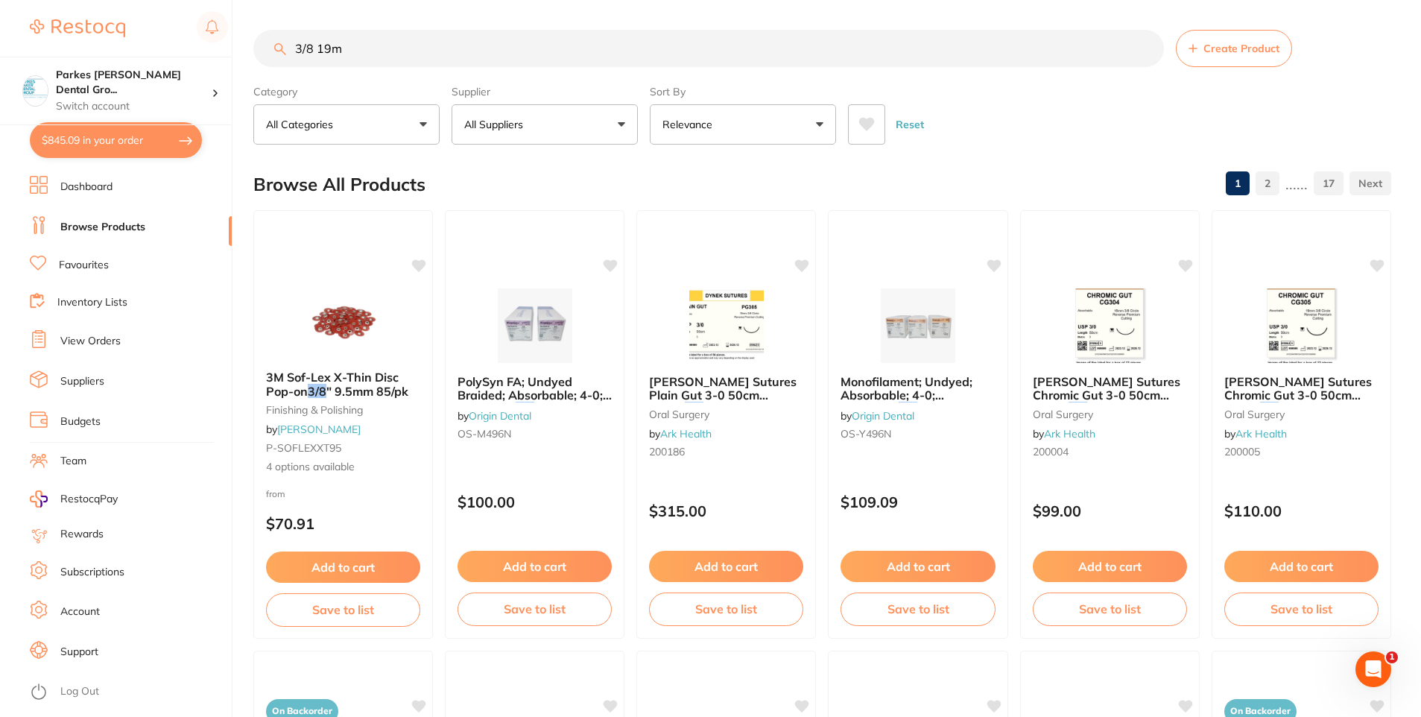
type input "3/8 19mm"
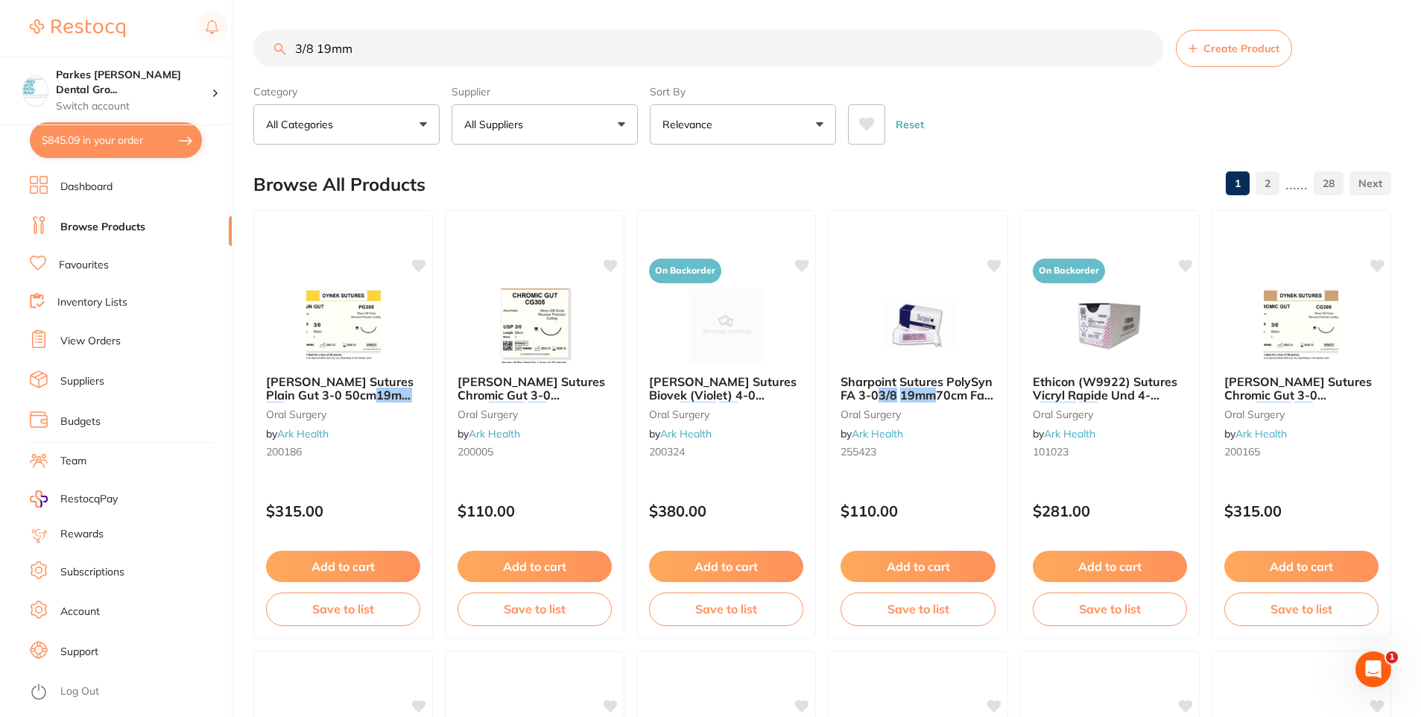
drag, startPoint x: 437, startPoint y: 51, endPoint x: 0, endPoint y: 19, distance: 438.6
click at [0, 28] on html "$845.09 Parkes Baker Dental Gro... Switch account Parkes Baker Dental Group $84…" at bounding box center [710, 358] width 1421 height 717
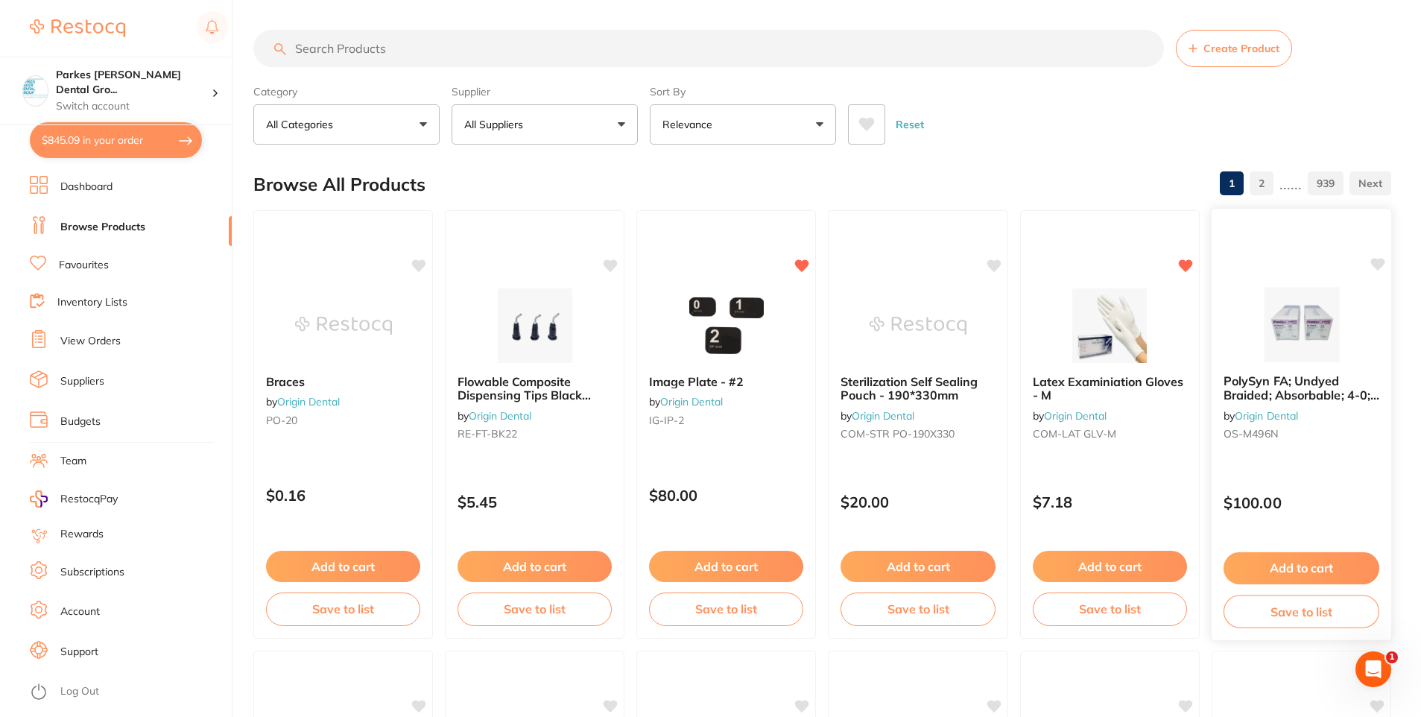
click at [1271, 325] on img at bounding box center [1302, 324] width 98 height 75
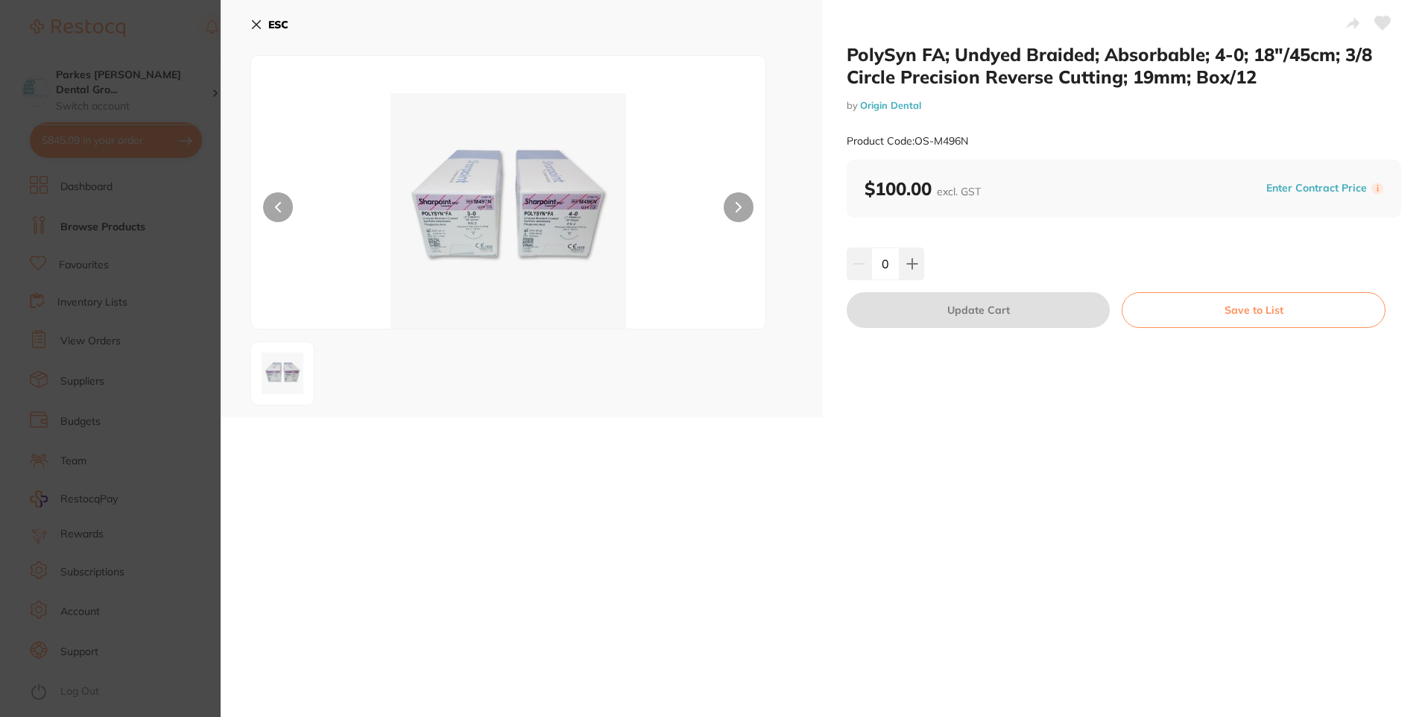
click at [1376, 21] on icon at bounding box center [1383, 22] width 16 height 13
click at [915, 263] on icon at bounding box center [912, 264] width 10 height 10
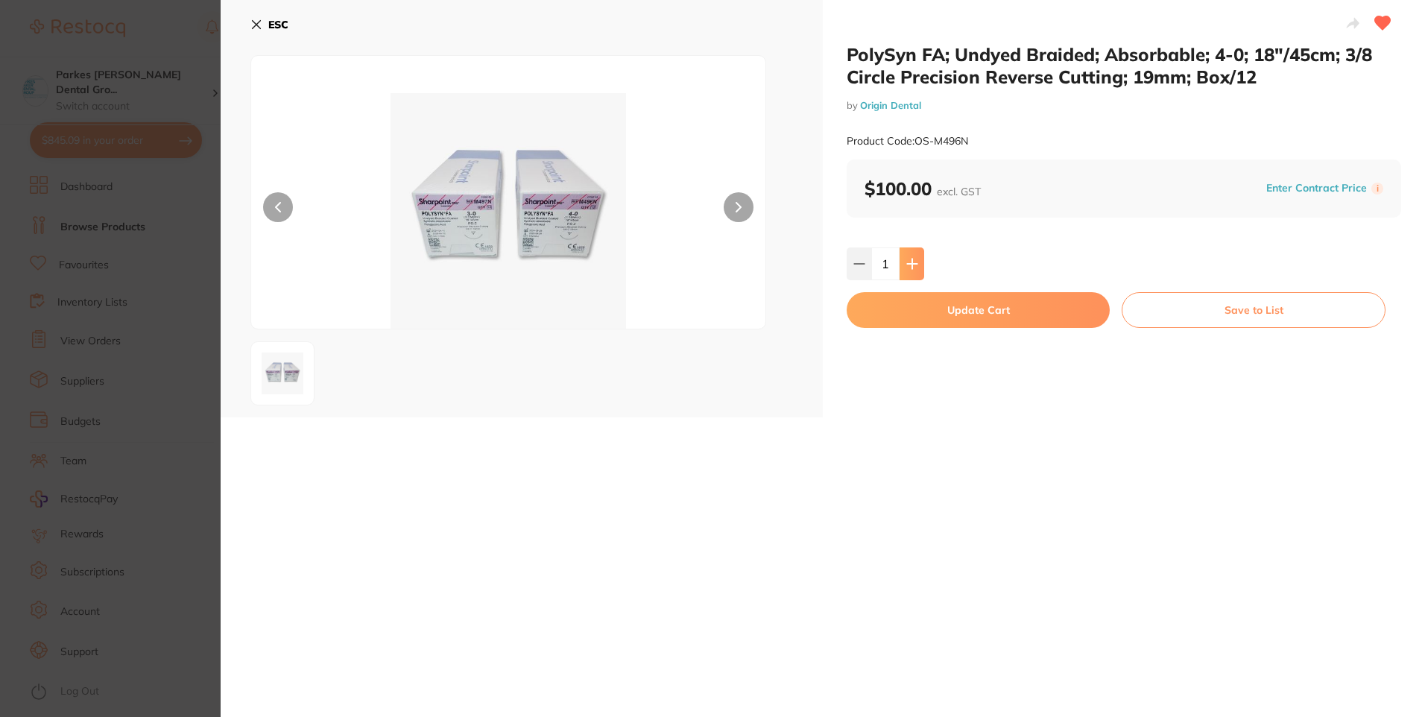
click at [916, 263] on button at bounding box center [911, 263] width 25 height 33
type input "2"
click at [964, 312] on button "Update Cart" at bounding box center [978, 310] width 263 height 36
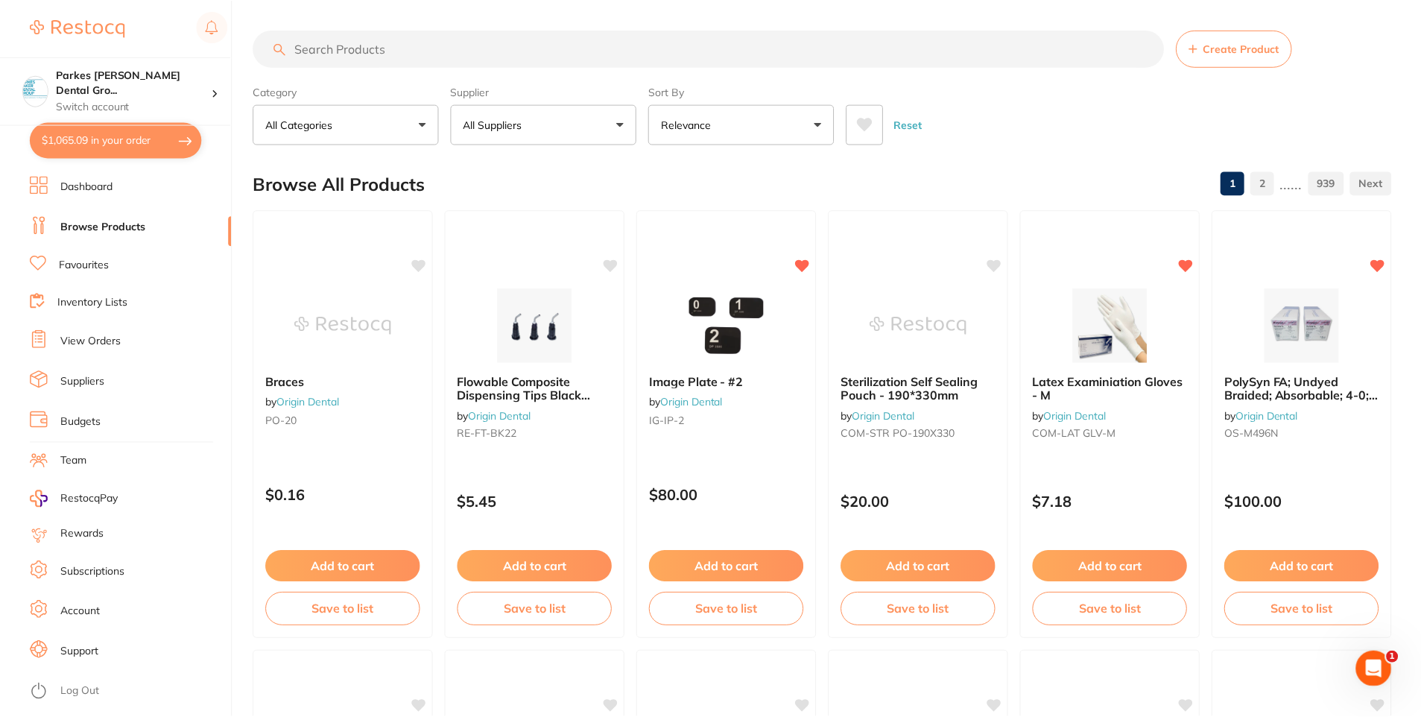
scroll to position [3522, 0]
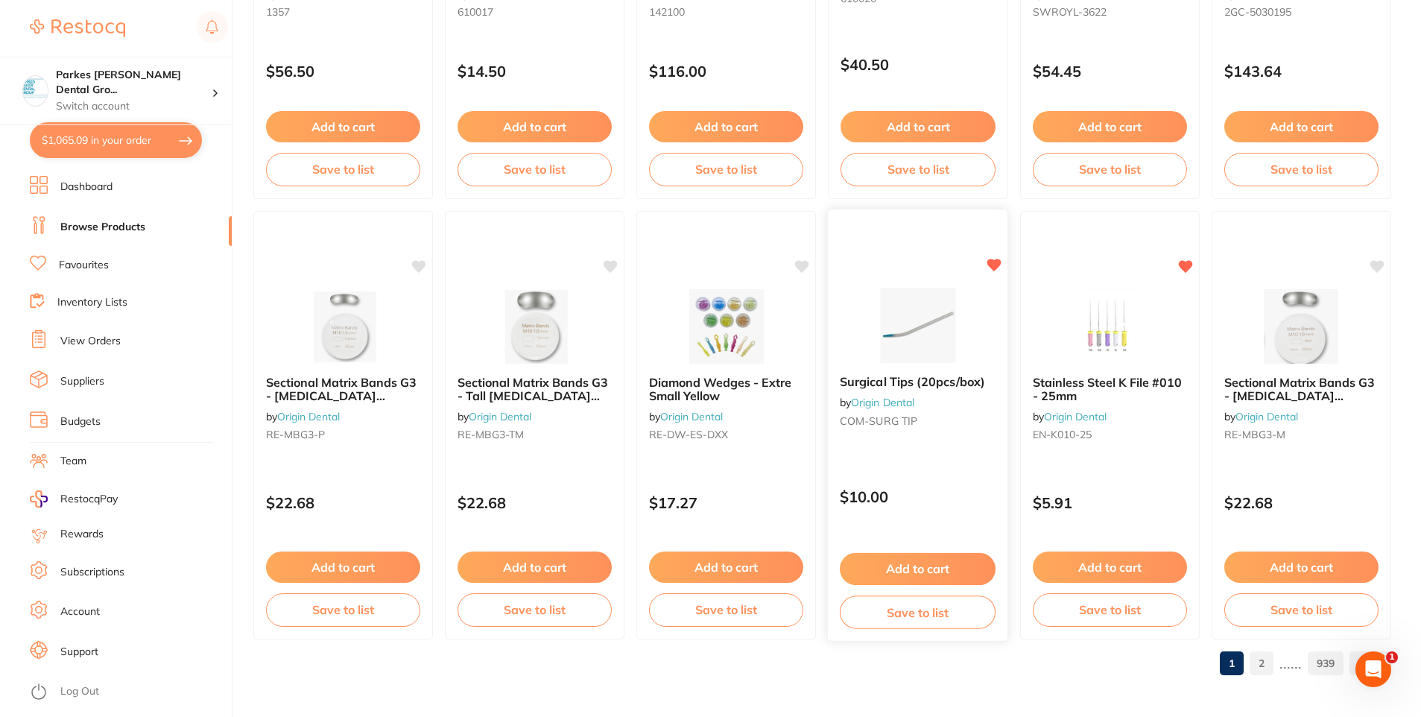
click at [931, 563] on button "Add to cart" at bounding box center [918, 569] width 156 height 32
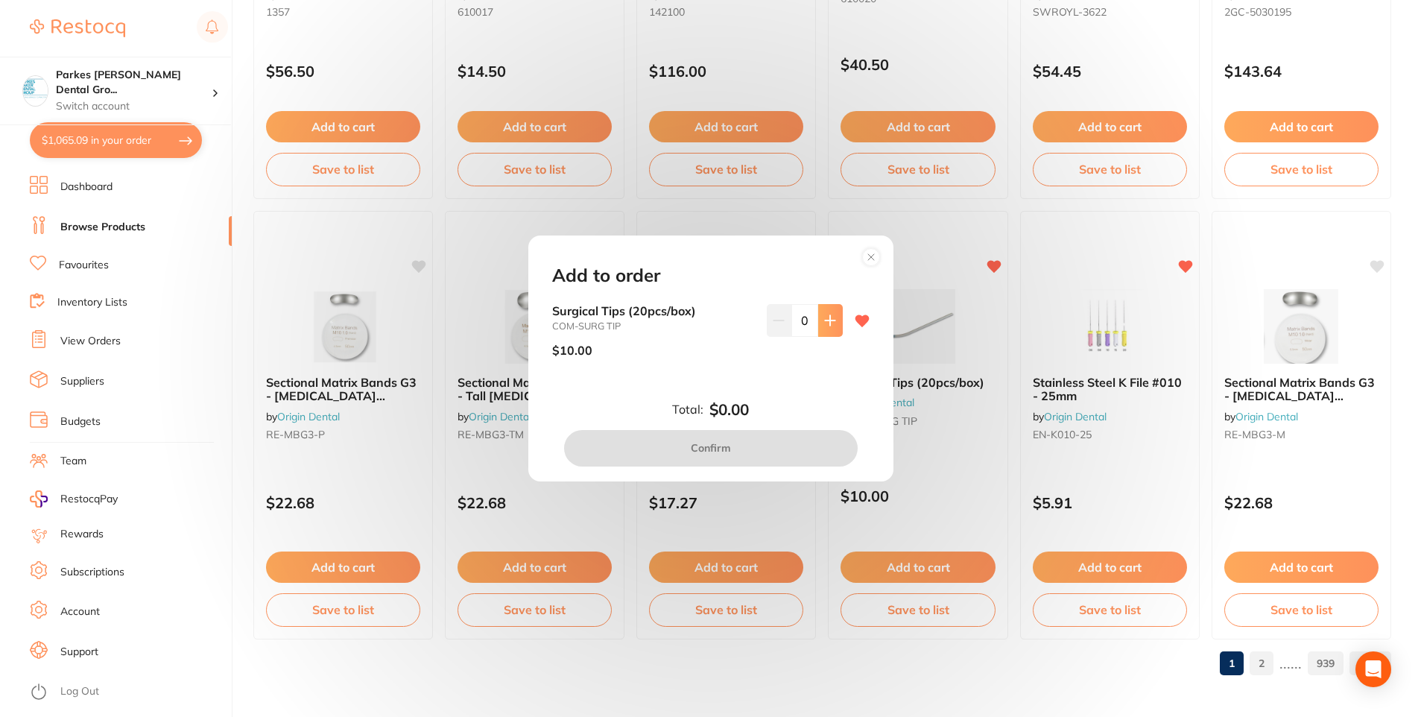
click at [824, 322] on icon at bounding box center [830, 320] width 12 height 12
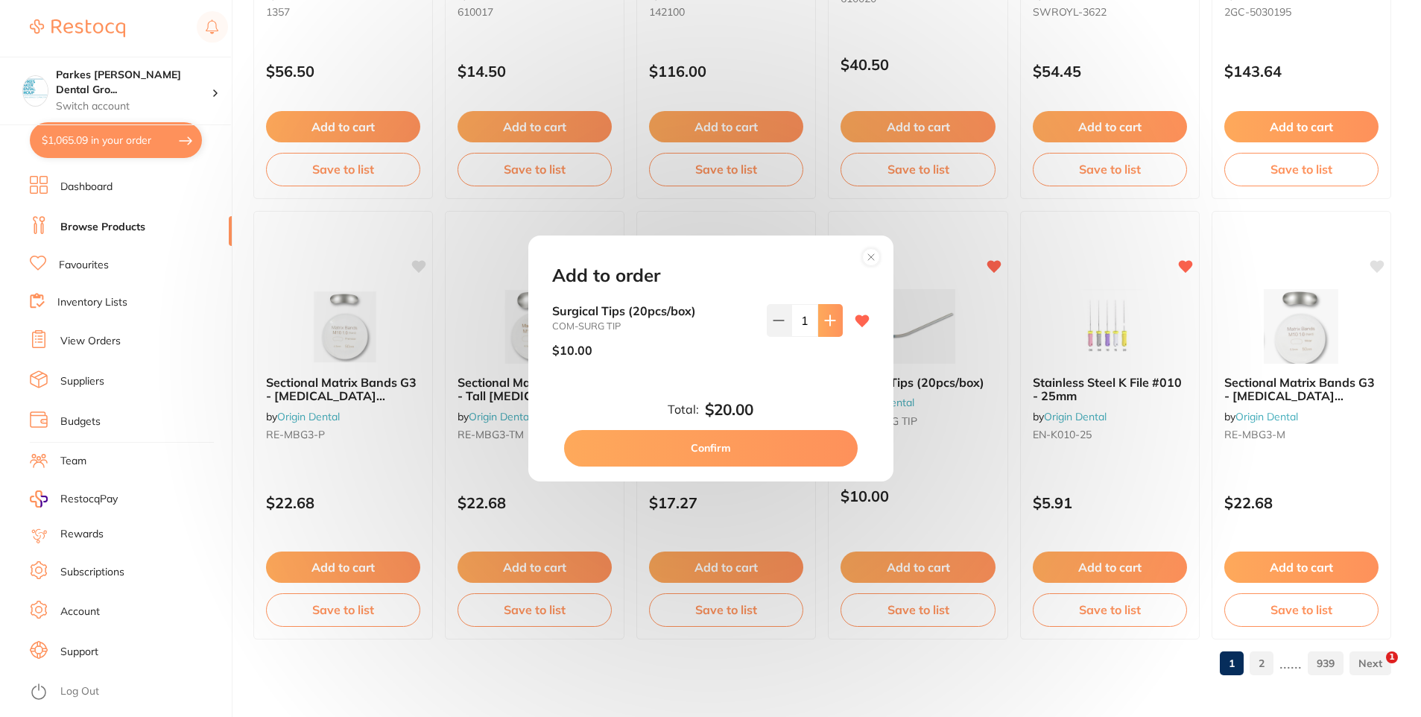
type input "2"
click at [735, 446] on button "Confirm" at bounding box center [711, 448] width 294 height 36
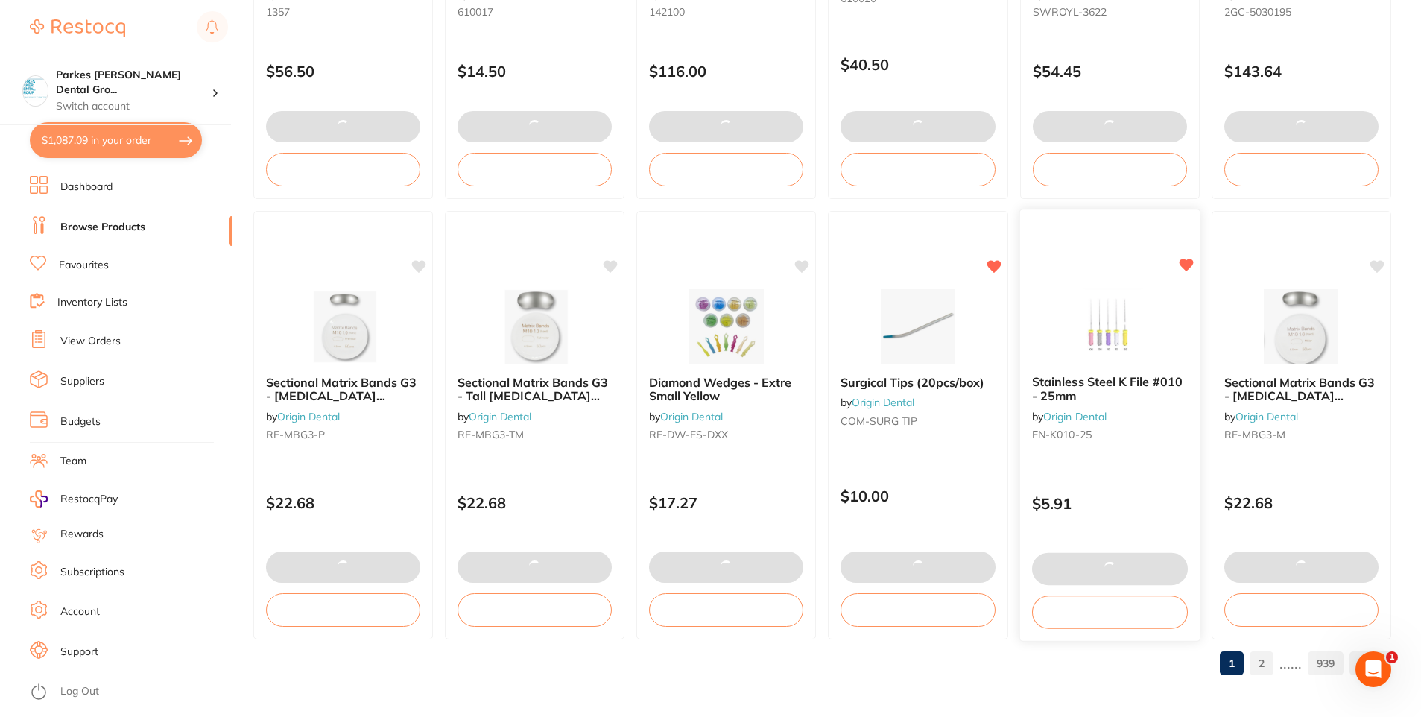
click at [1077, 335] on img at bounding box center [1110, 325] width 98 height 75
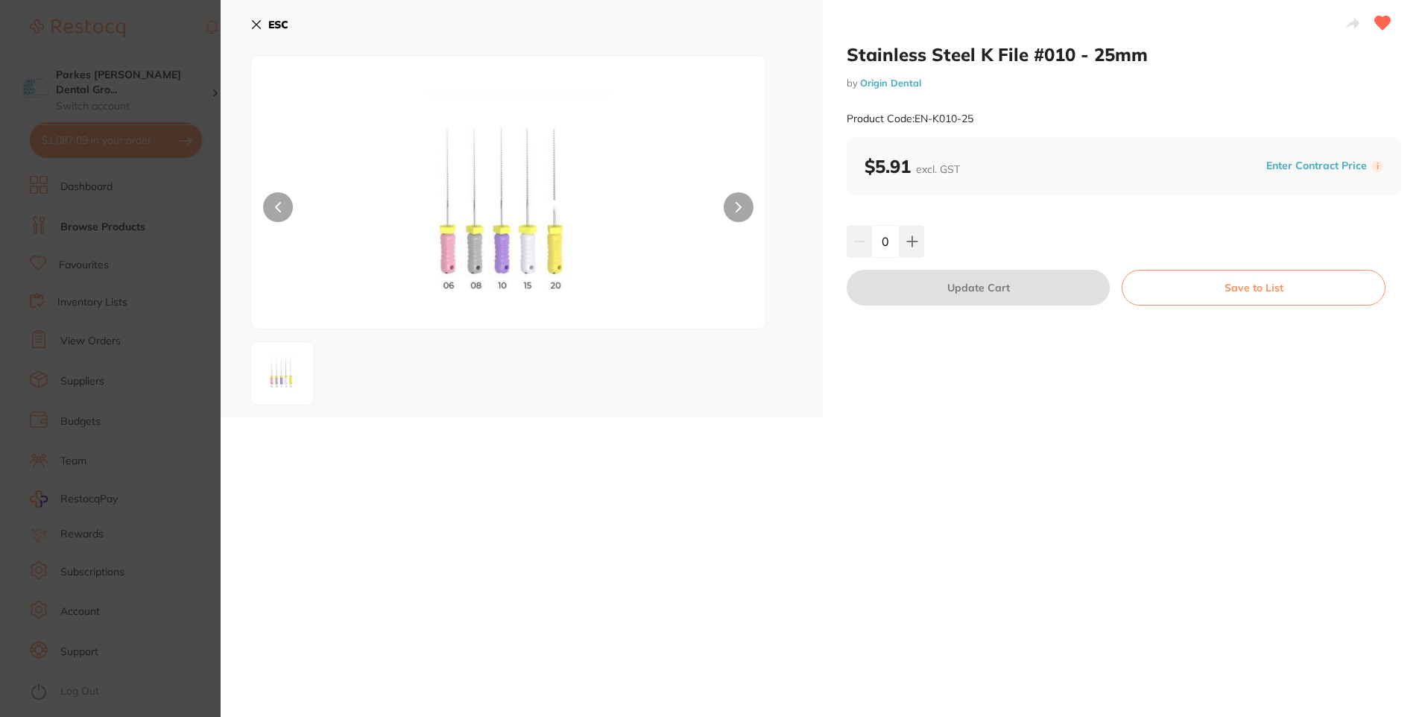
click at [256, 25] on icon at bounding box center [257, 25] width 8 height 8
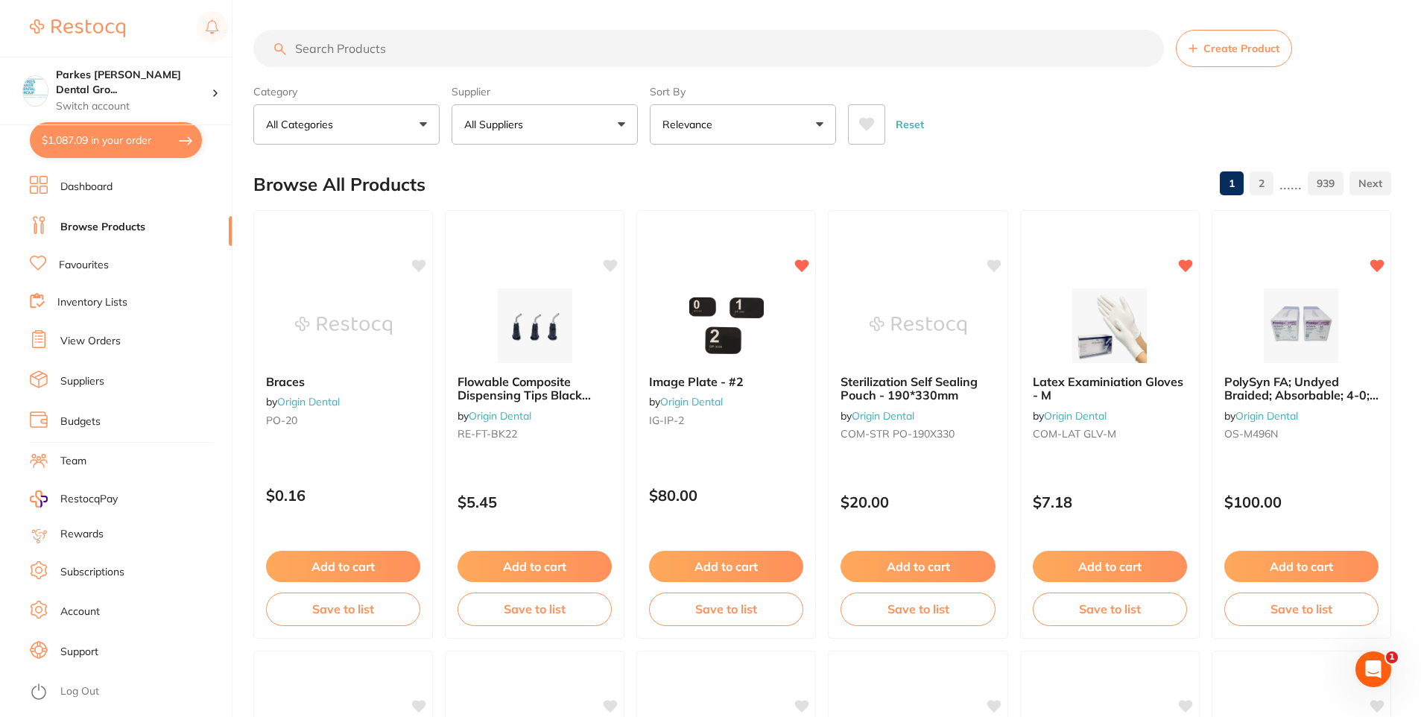
click at [516, 45] on input "search" at bounding box center [708, 48] width 911 height 37
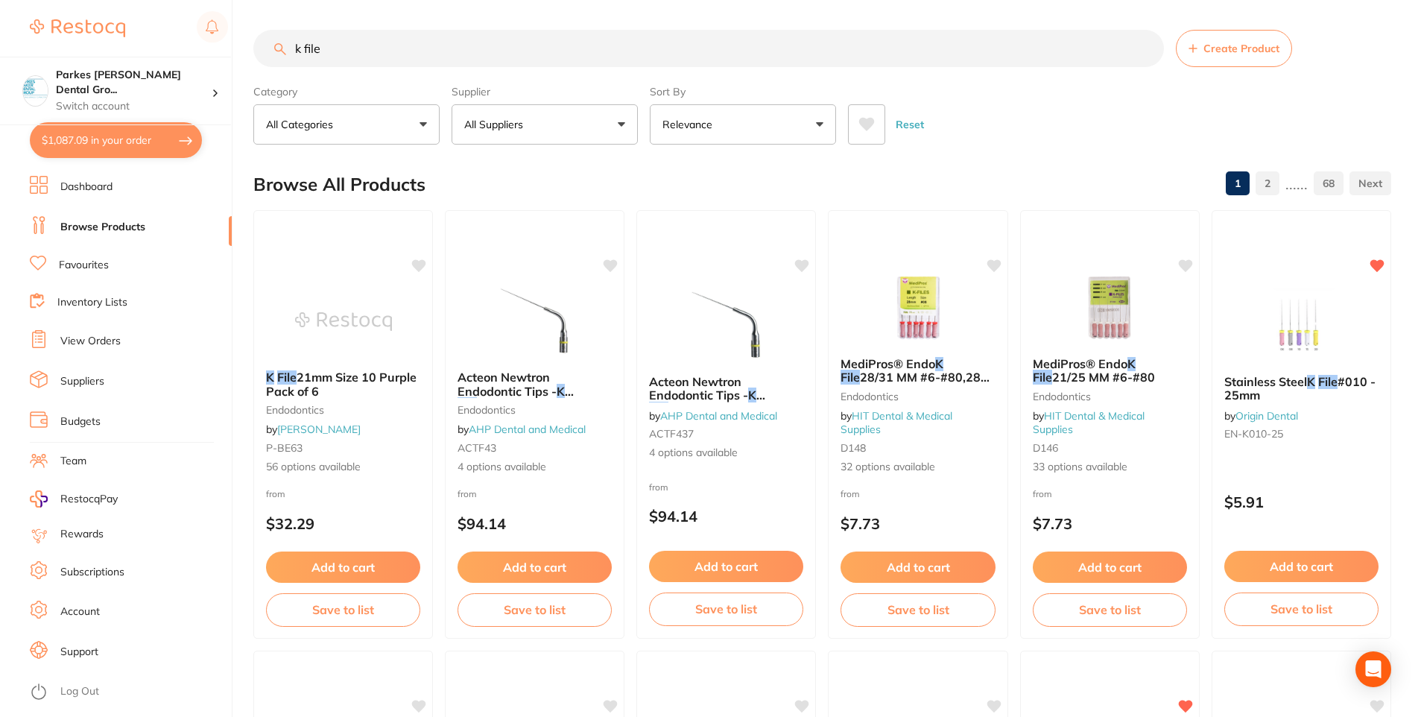
type input "k file"
click at [534, 132] on button "All Suppliers" at bounding box center [545, 124] width 186 height 40
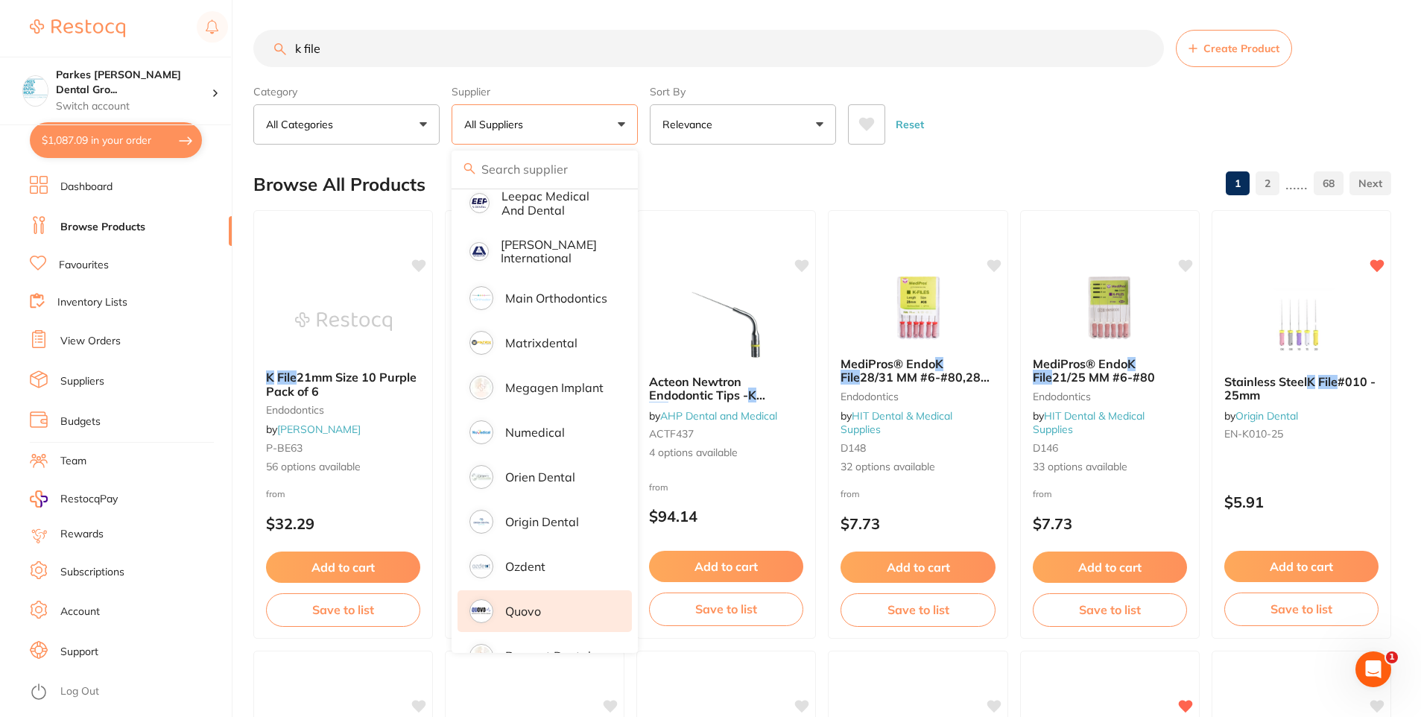
scroll to position [894, 0]
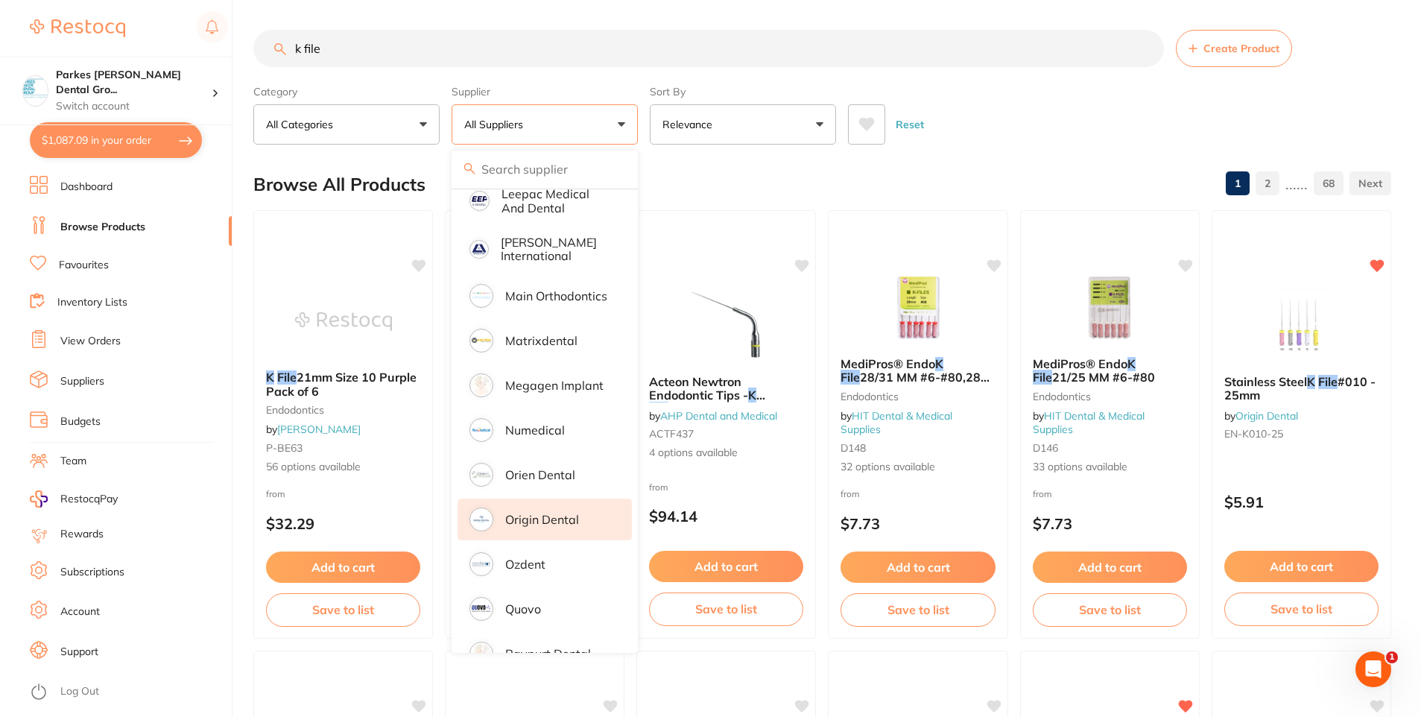
click at [557, 513] on p "Origin Dental" at bounding box center [542, 519] width 74 height 13
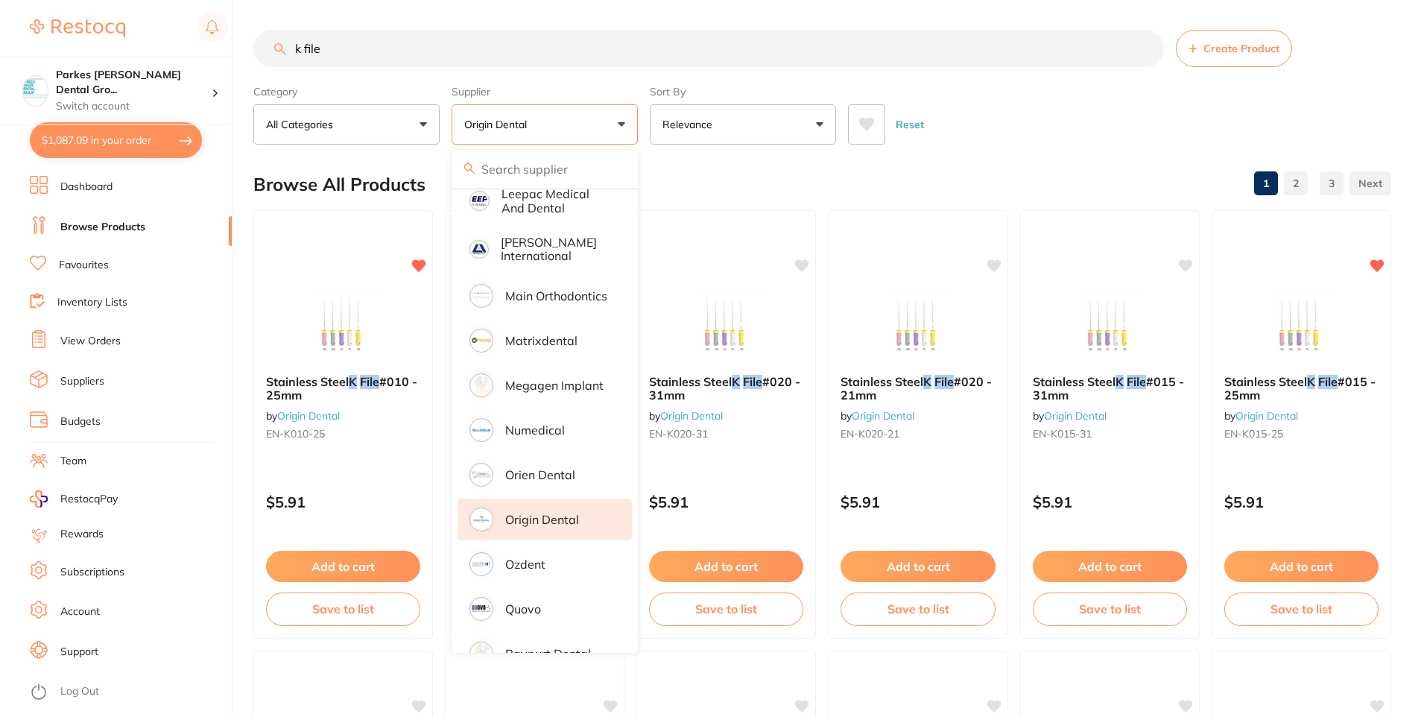
click at [1050, 133] on div "Reset" at bounding box center [1113, 118] width 531 height 52
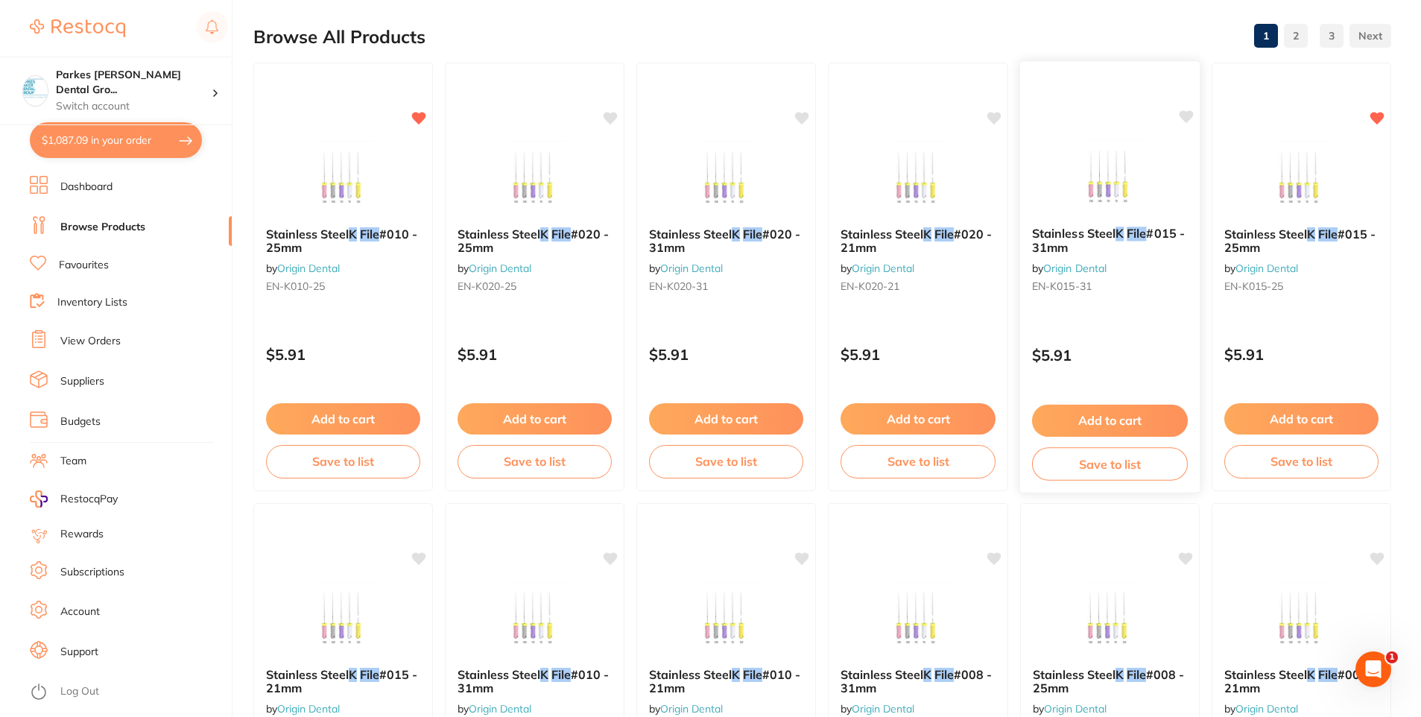
scroll to position [149, 0]
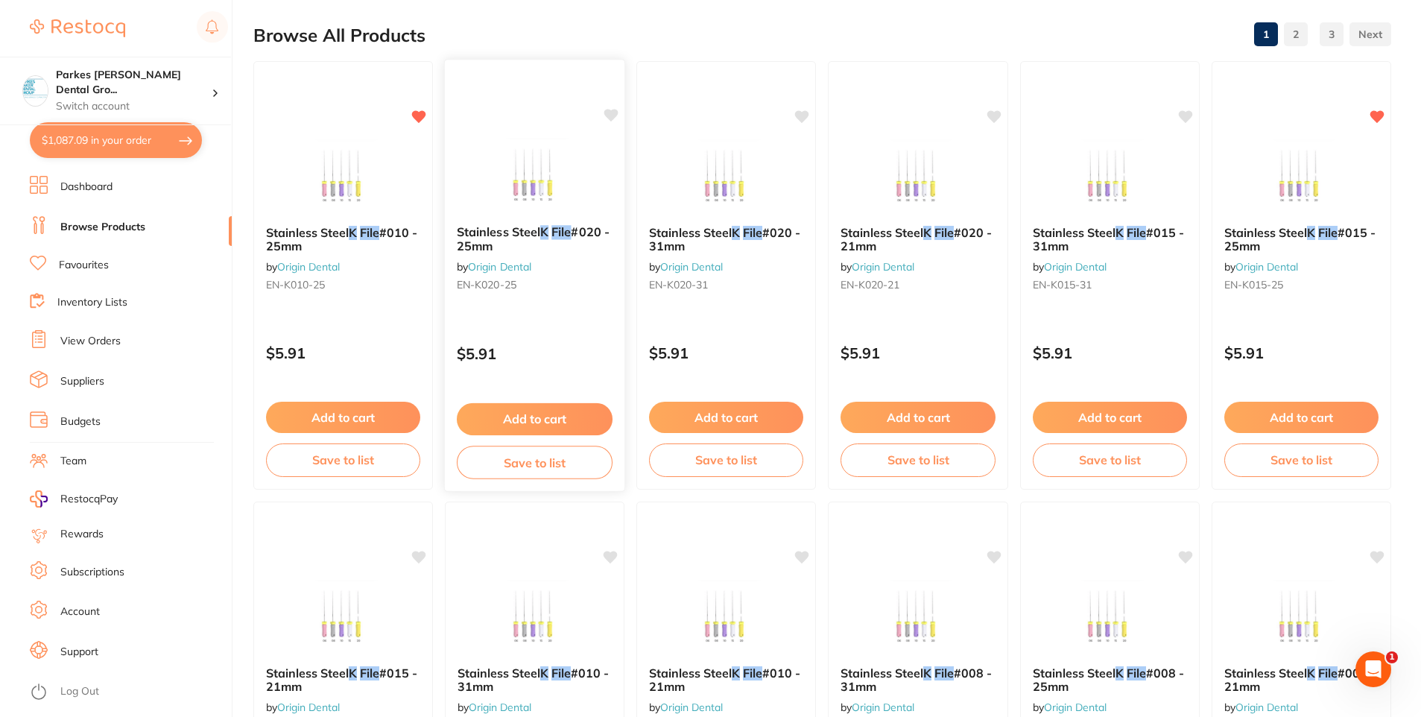
click at [552, 413] on button "Add to cart" at bounding box center [535, 419] width 156 height 32
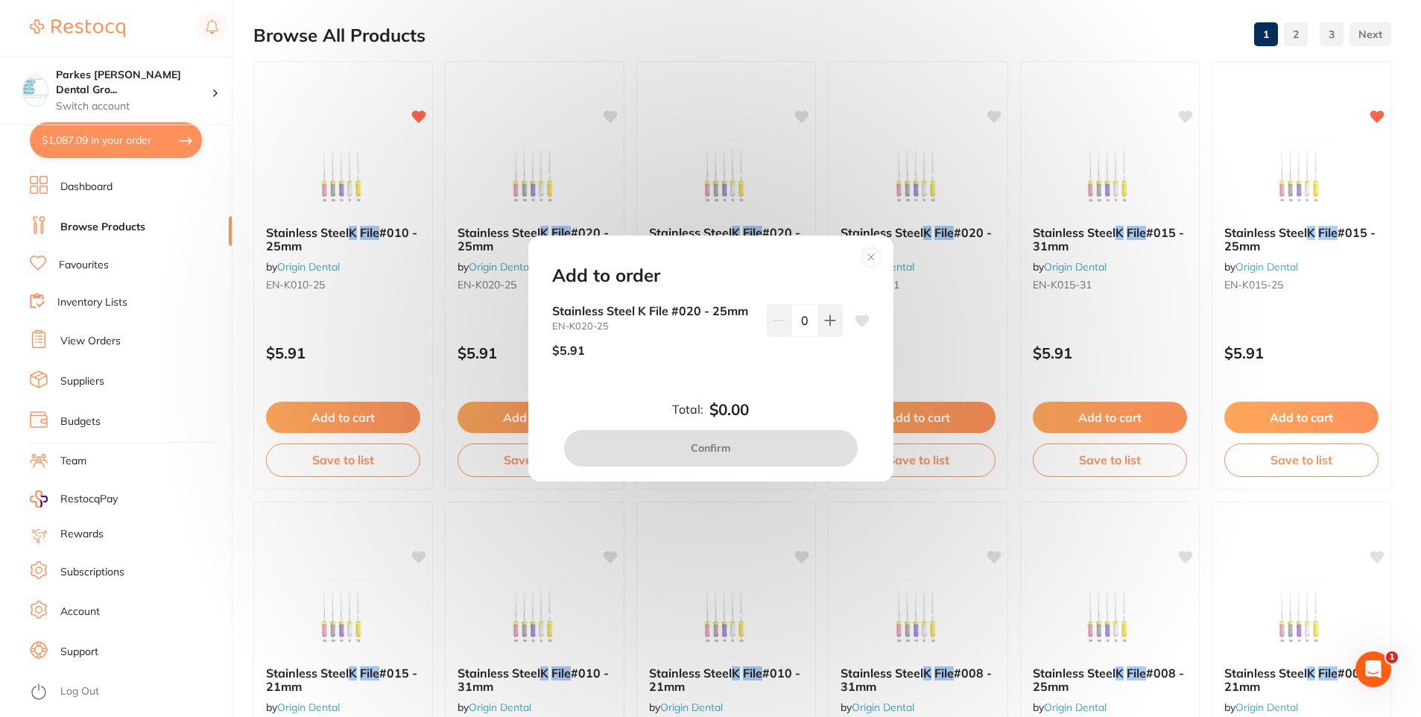
scroll to position [0, 0]
click at [831, 322] on icon at bounding box center [830, 320] width 12 height 12
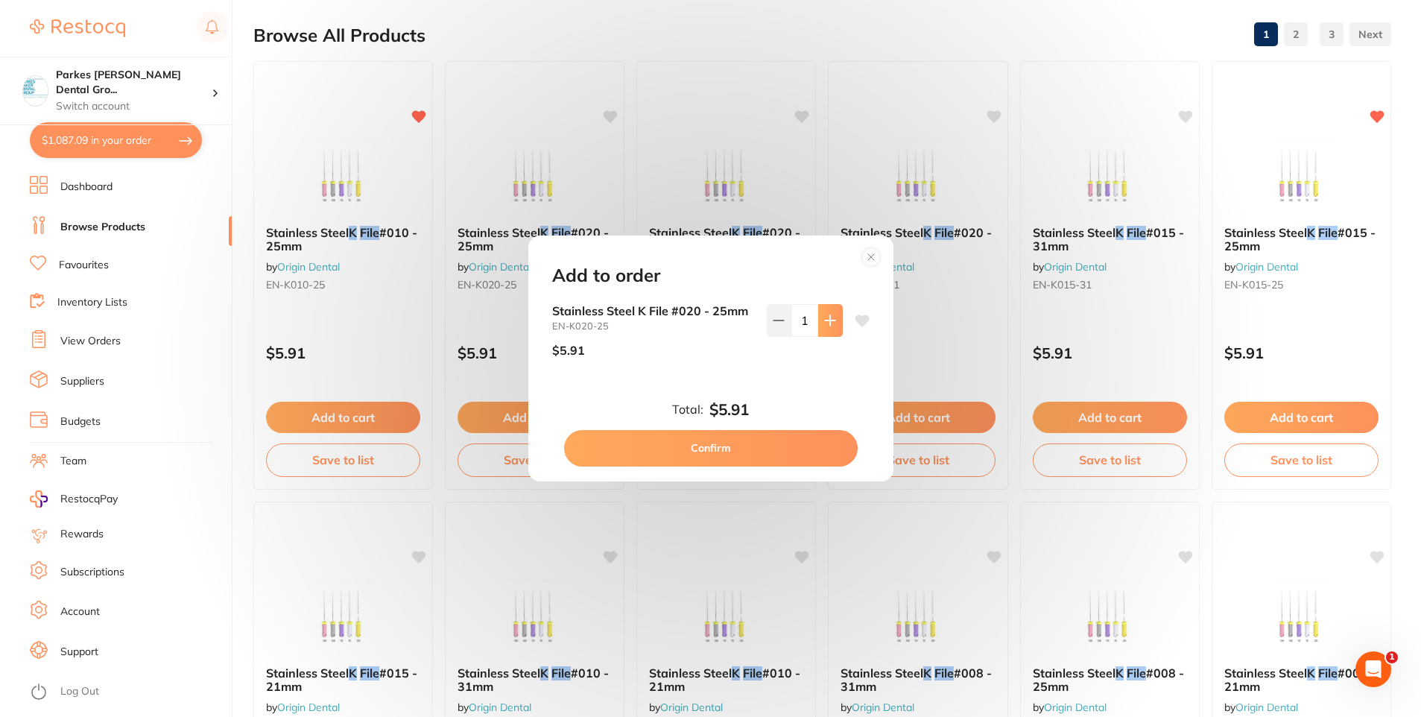
click at [831, 322] on icon at bounding box center [830, 320] width 12 height 12
type input "3"
click at [741, 446] on button "Confirm" at bounding box center [711, 448] width 294 height 36
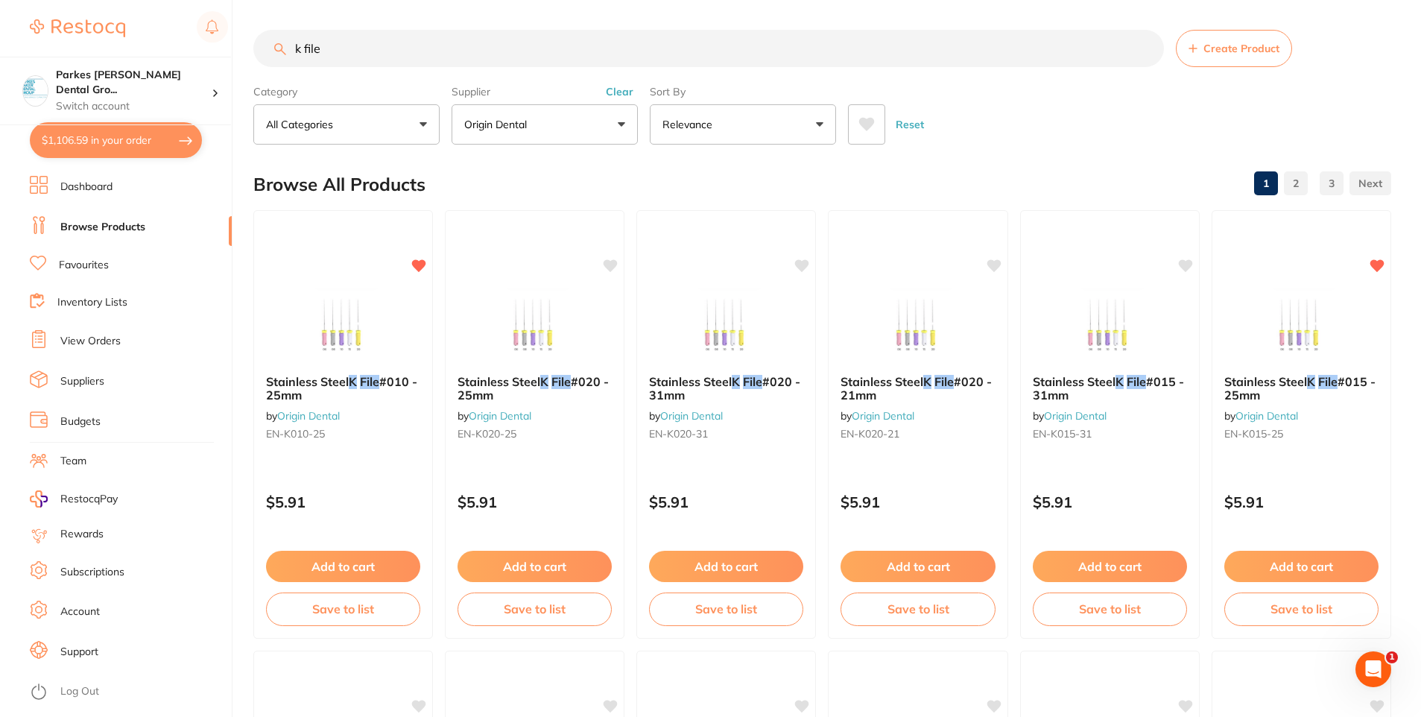
drag, startPoint x: 394, startPoint y: 53, endPoint x: 236, endPoint y: 39, distance: 158.5
click at [236, 39] on div "$1,106.59 Parkes Baker Dental Gro... Switch account Parkes Baker Dental Group $…" at bounding box center [710, 358] width 1421 height 717
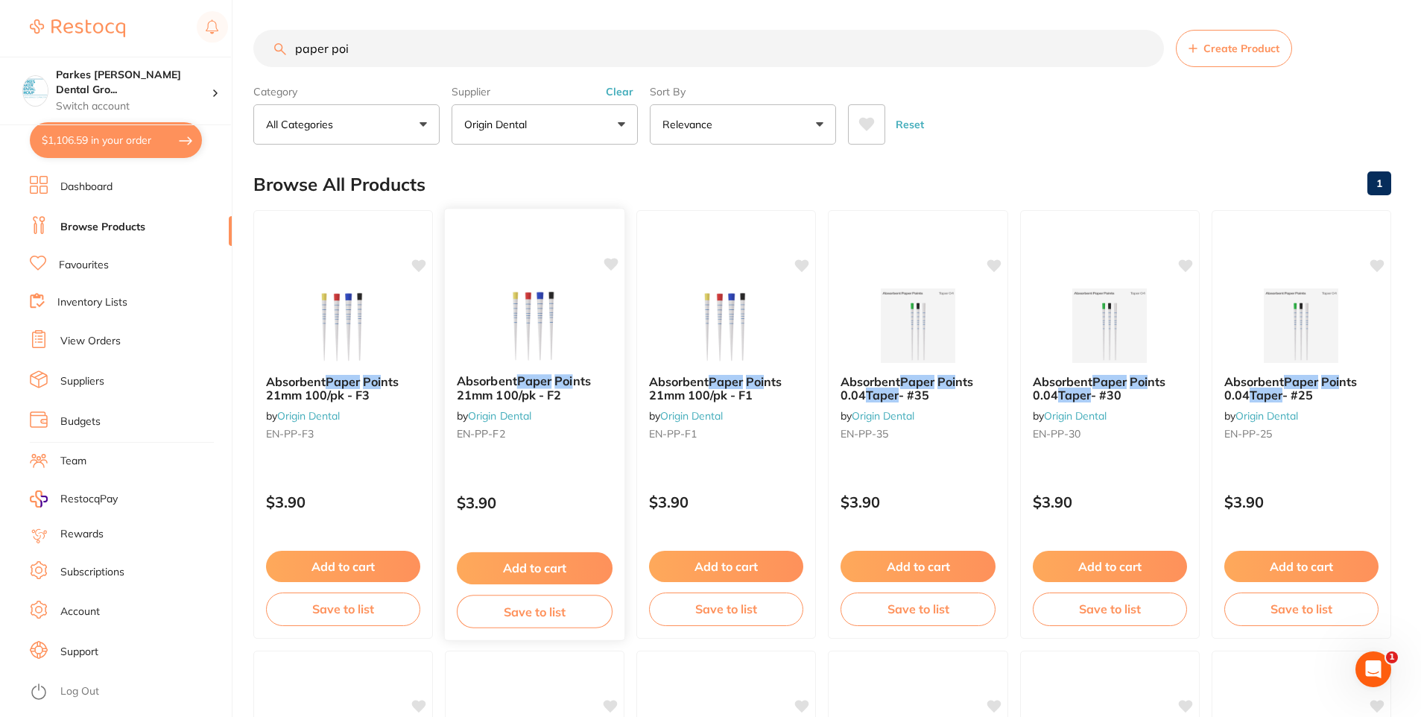
type input "paper poi"
click at [550, 565] on button "Add to cart" at bounding box center [535, 568] width 156 height 32
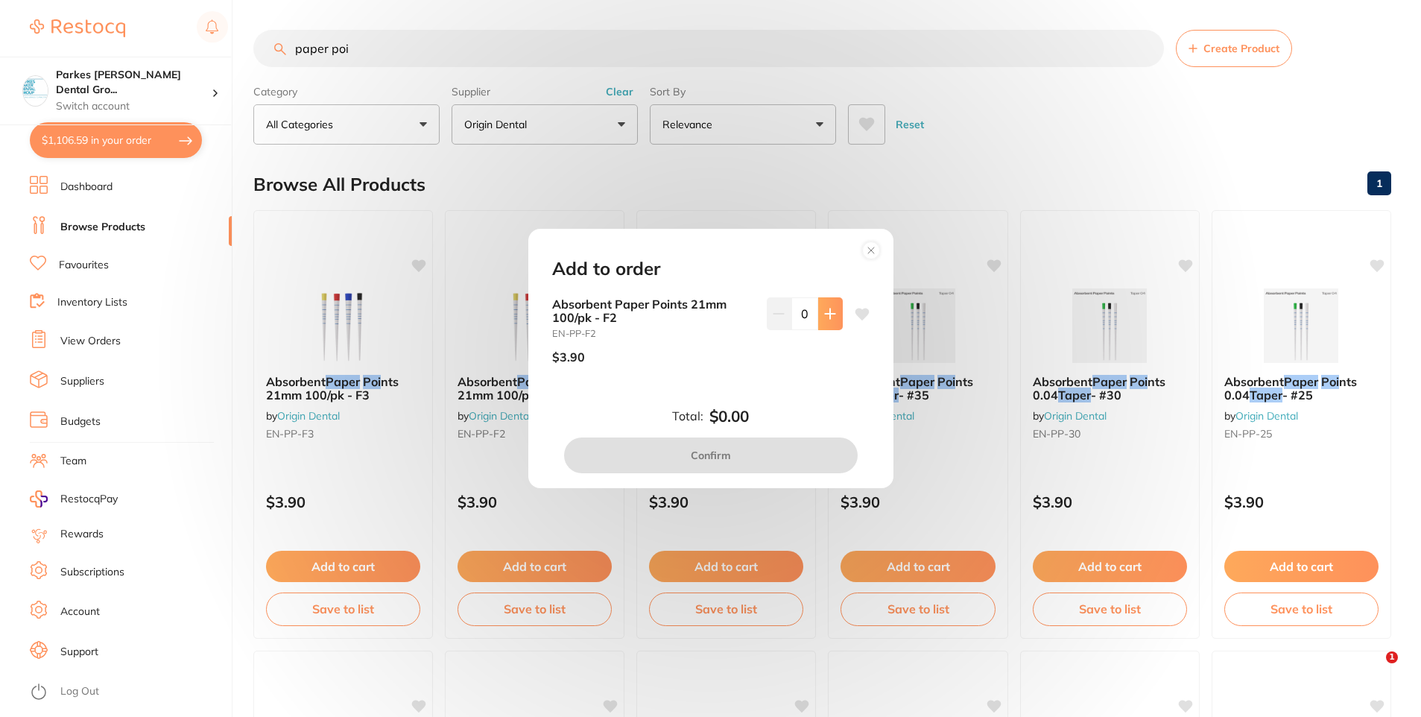
click at [833, 317] on button at bounding box center [830, 313] width 25 height 33
type input "2"
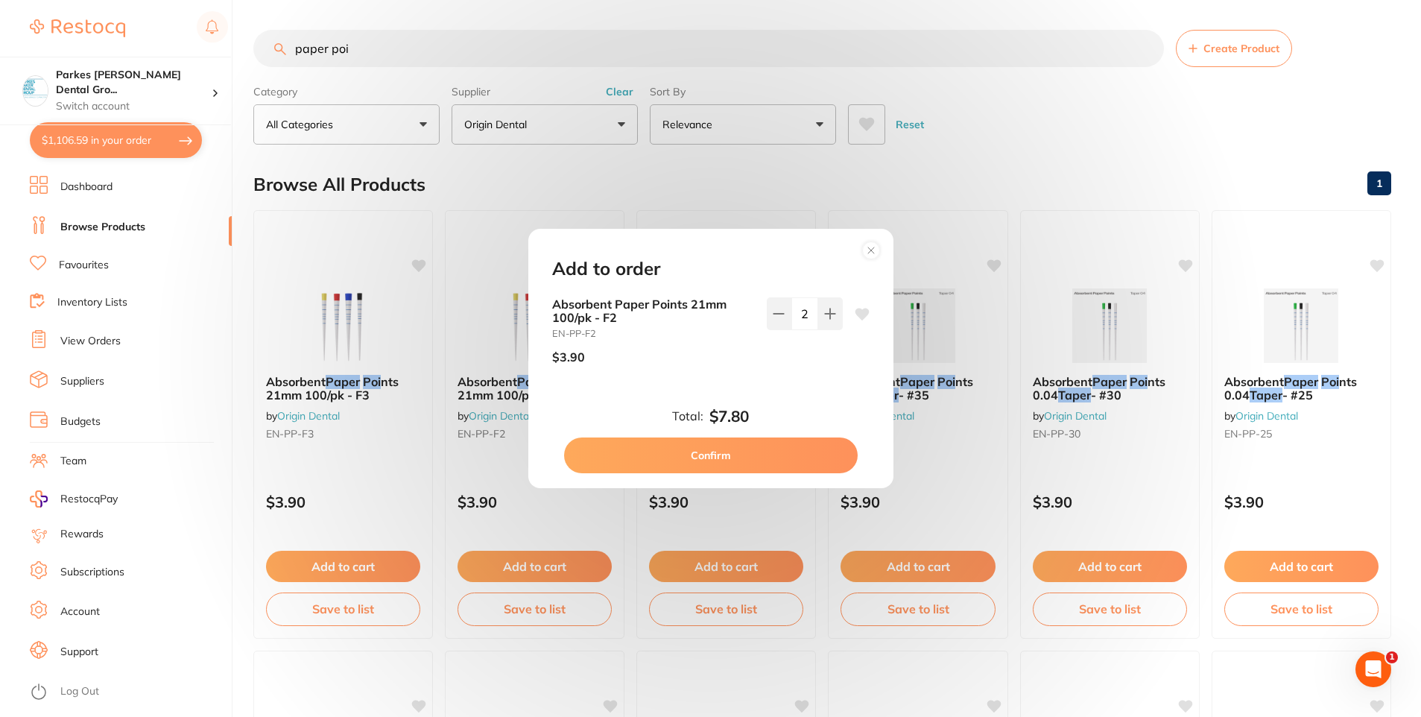
click at [736, 458] on button "Confirm" at bounding box center [711, 455] width 294 height 36
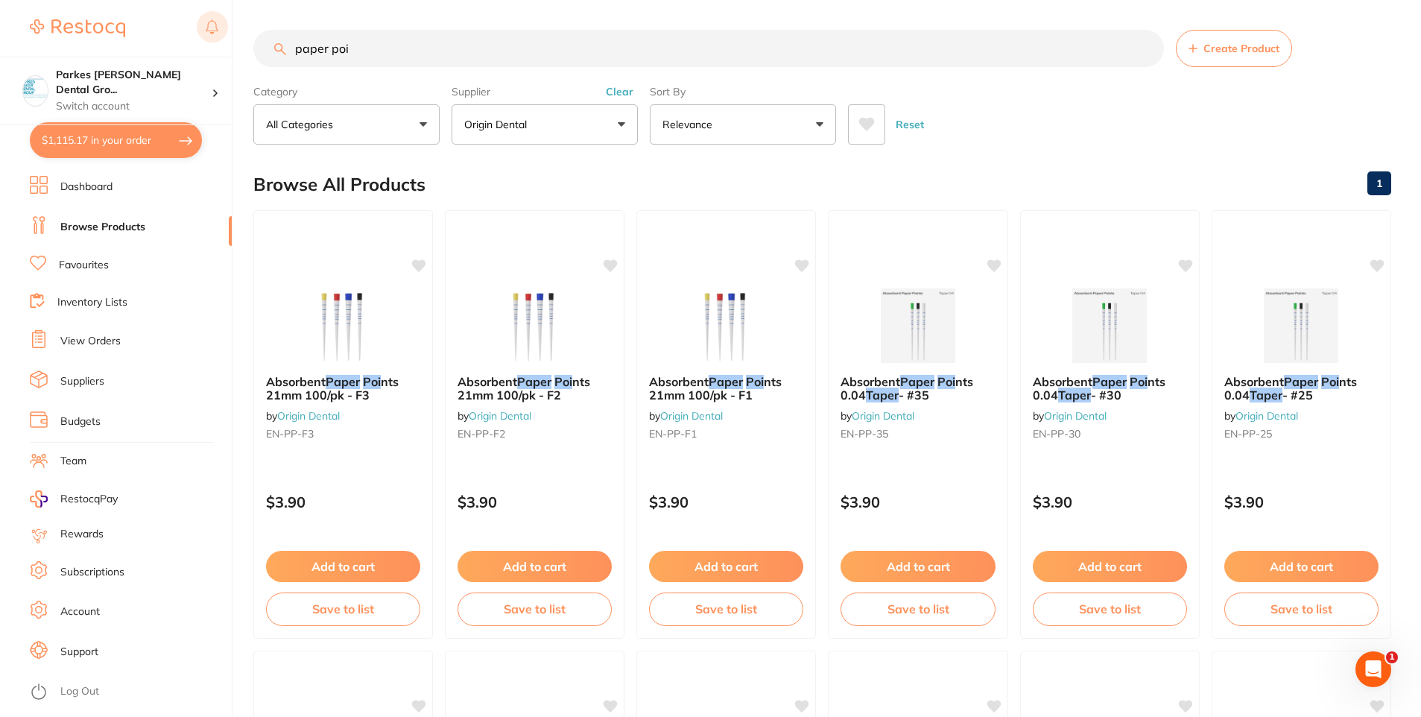
drag, startPoint x: 387, startPoint y: 52, endPoint x: 227, endPoint y: 44, distance: 160.4
click at [228, 45] on div "$1,115.17 Parkes Baker Dental Gro... Switch account Parkes Baker Dental Group $…" at bounding box center [710, 358] width 1421 height 717
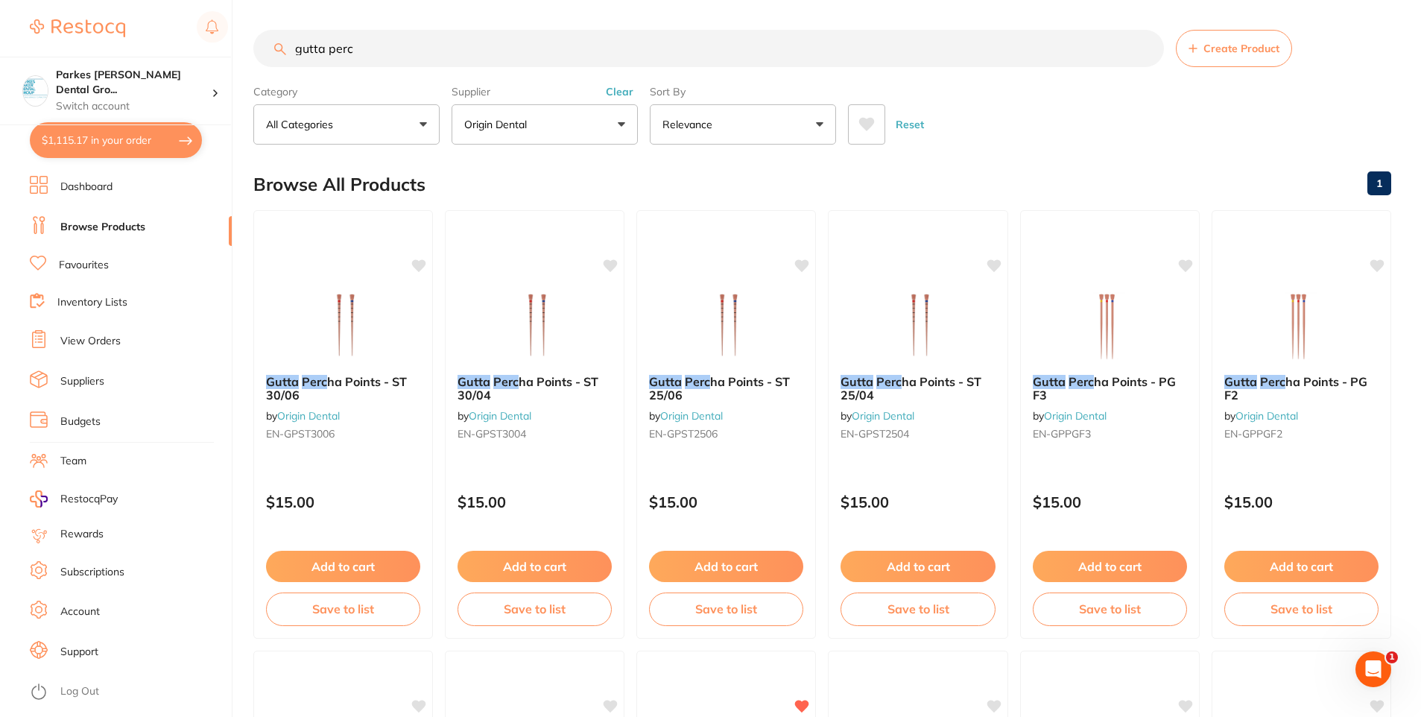
click at [612, 91] on button "Clear" at bounding box center [619, 91] width 37 height 13
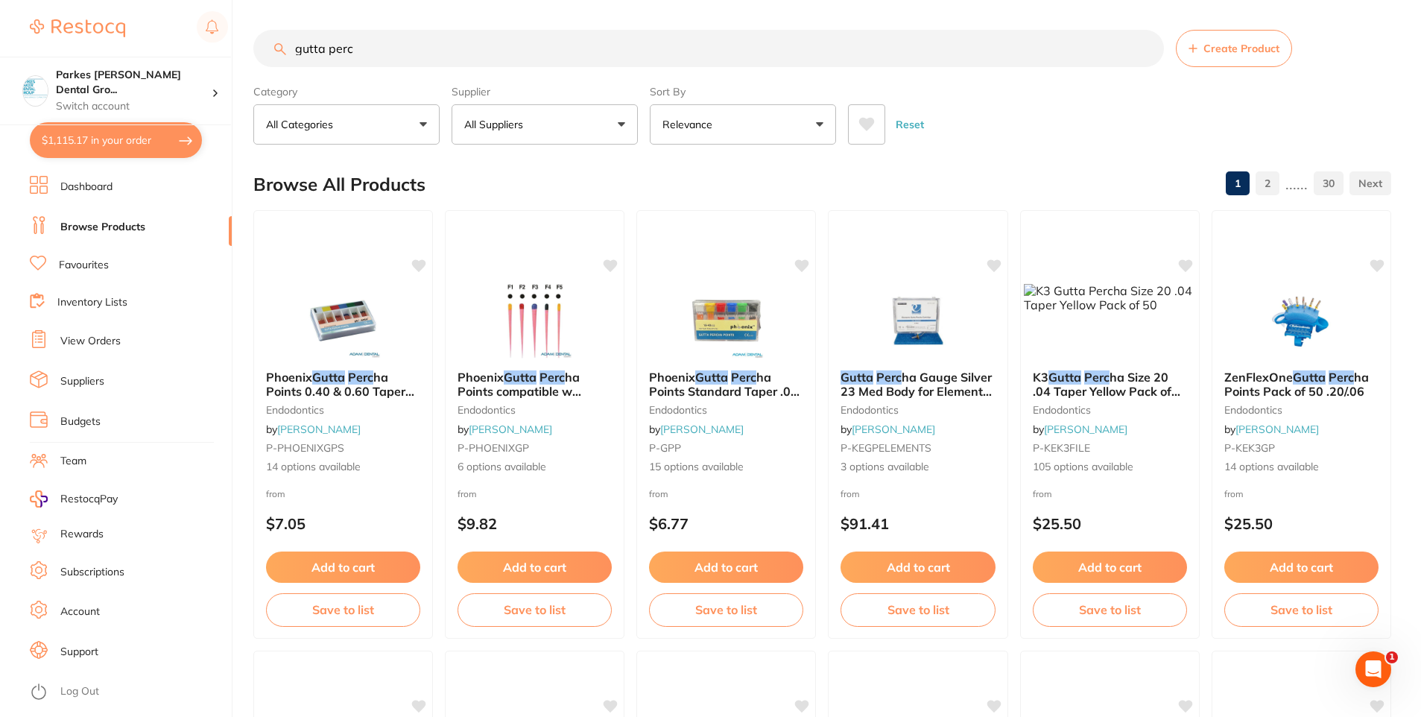
click at [454, 45] on input "gutta perc" at bounding box center [708, 48] width 911 height 37
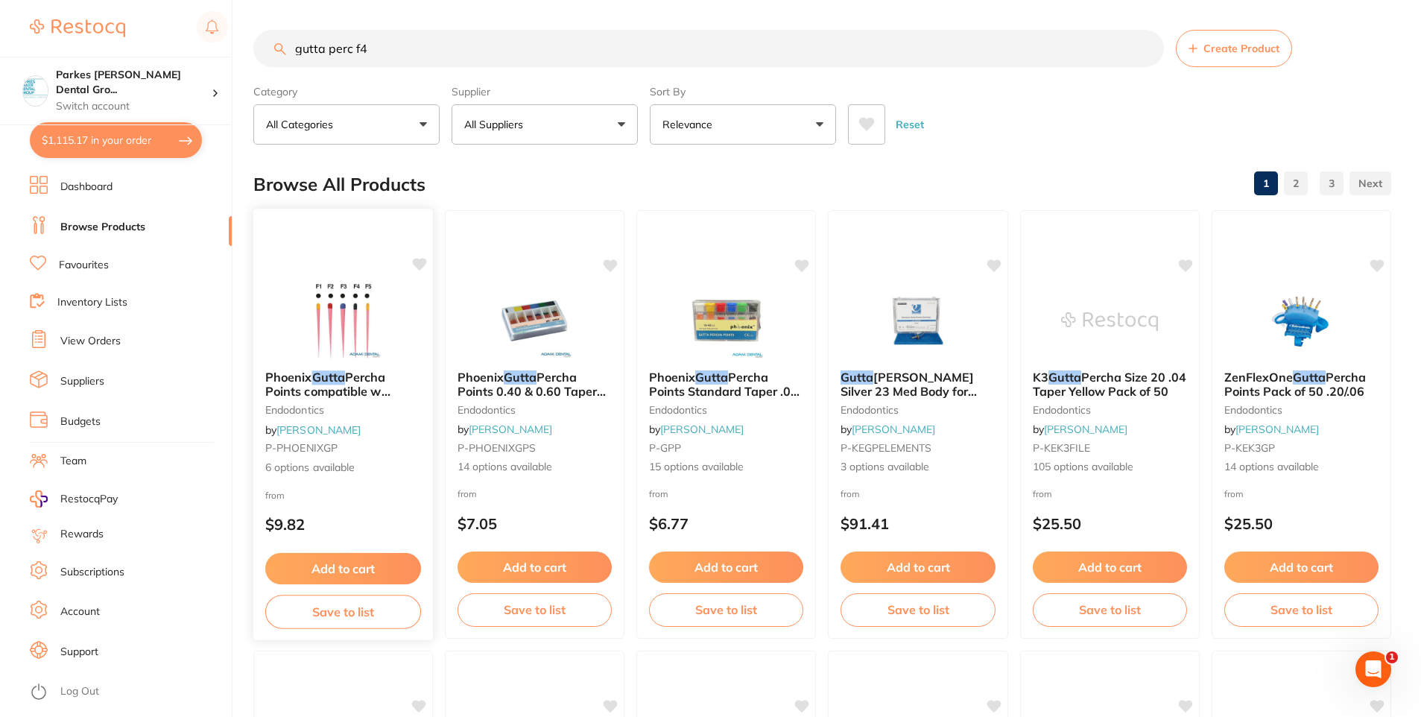
type input "gutta perc f4"
click at [399, 487] on div "from $9.82" at bounding box center [343, 514] width 180 height 54
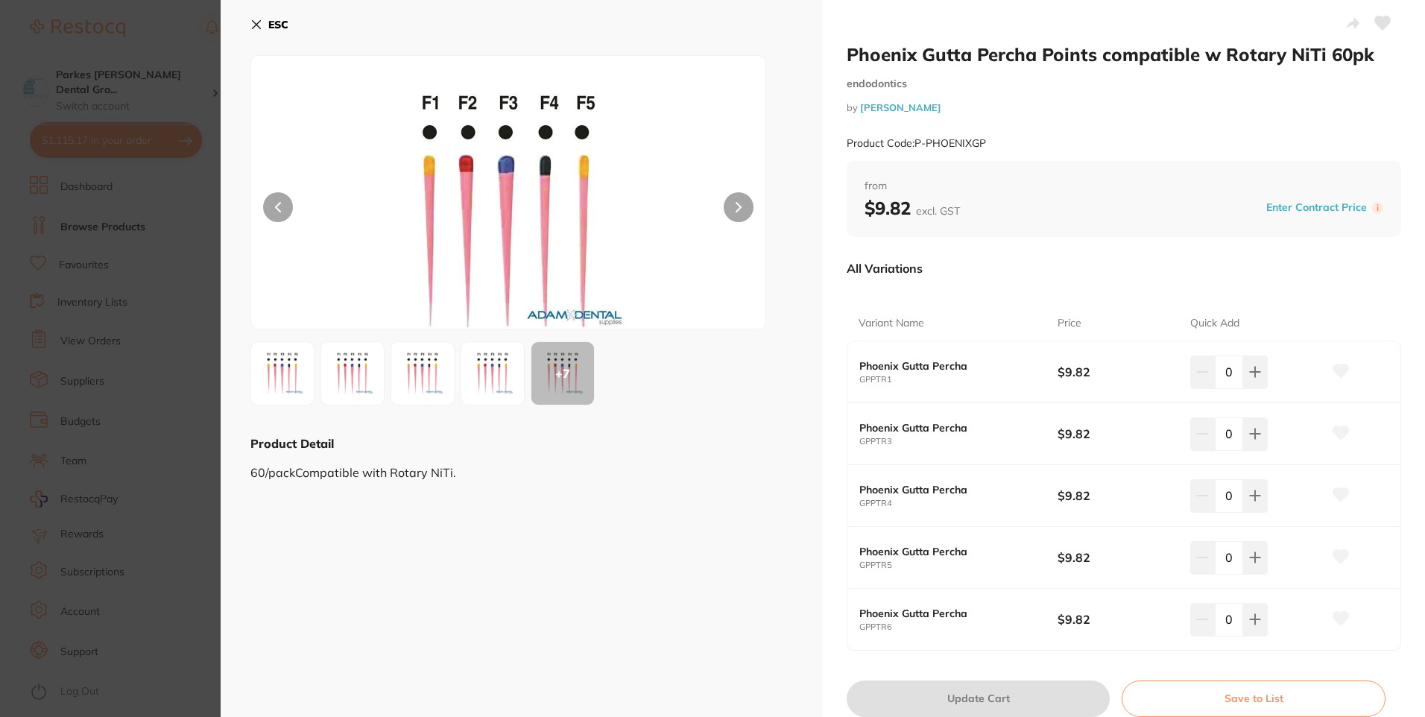
click at [261, 28] on icon at bounding box center [256, 25] width 12 height 12
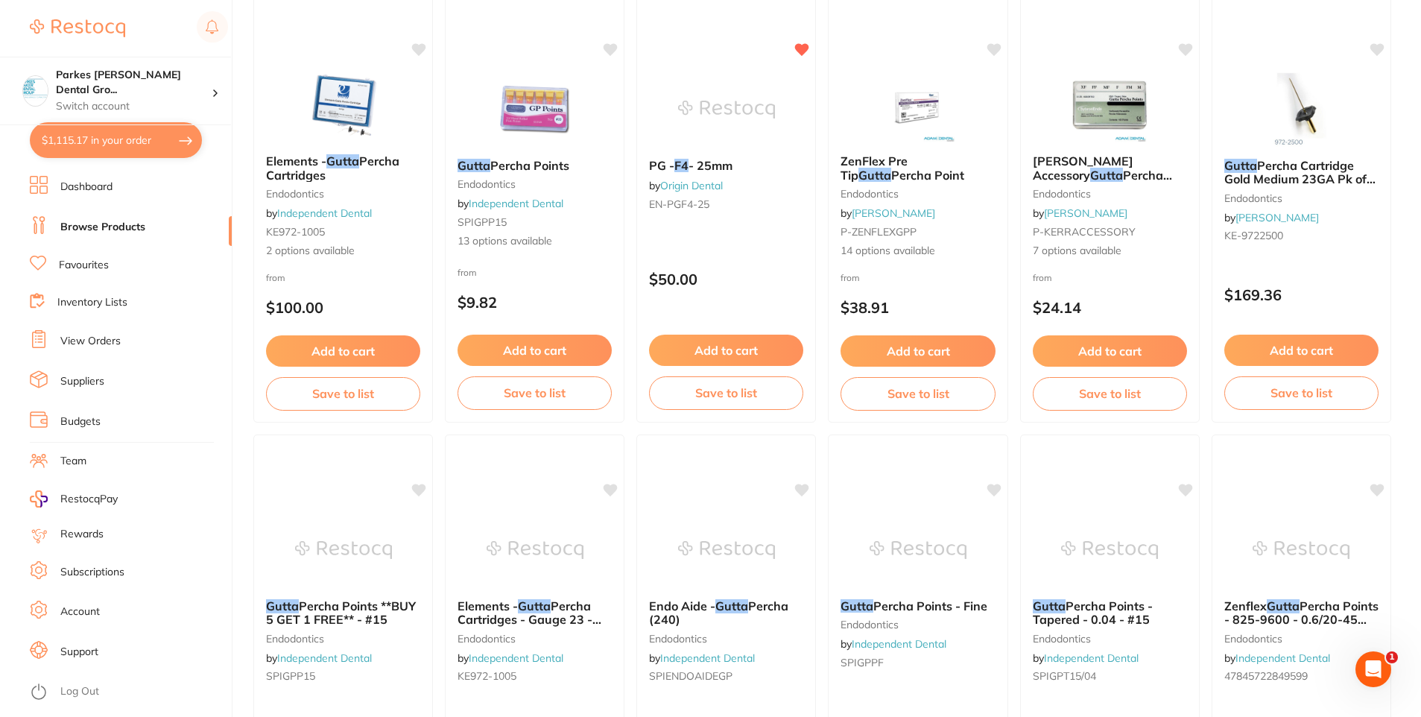
scroll to position [2838, 0]
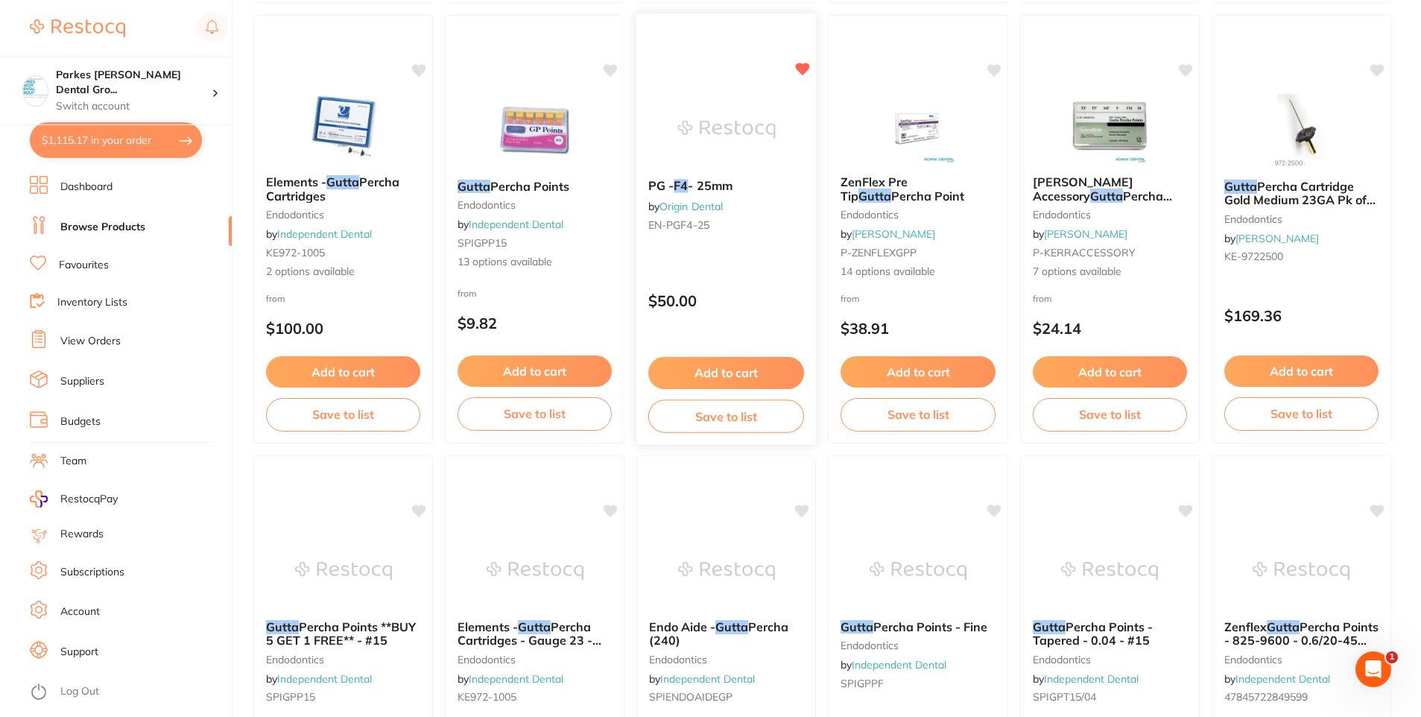
click at [762, 263] on div "PG - F4 - 25mm by Origin Dental EN-PGF4-25 $50.00 Add to cart Save to list" at bounding box center [727, 229] width 182 height 433
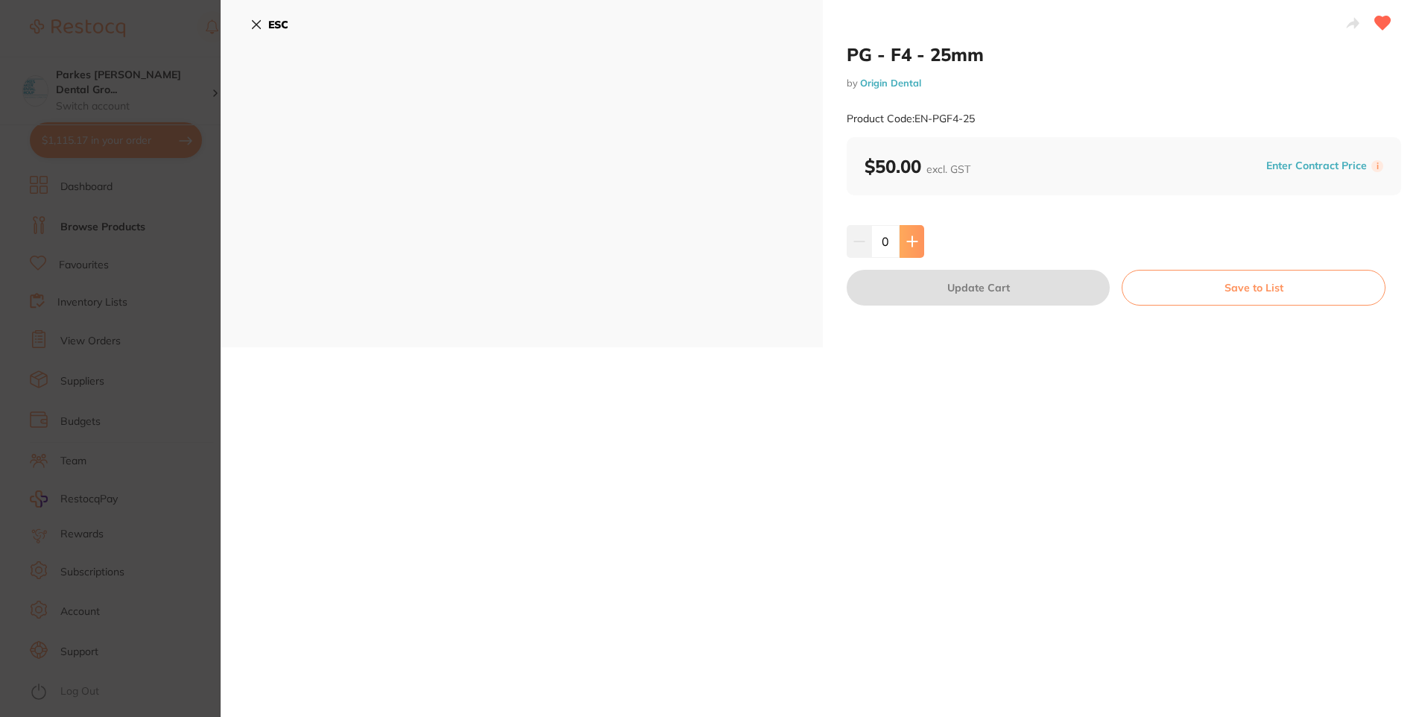
click at [917, 245] on button at bounding box center [911, 241] width 25 height 33
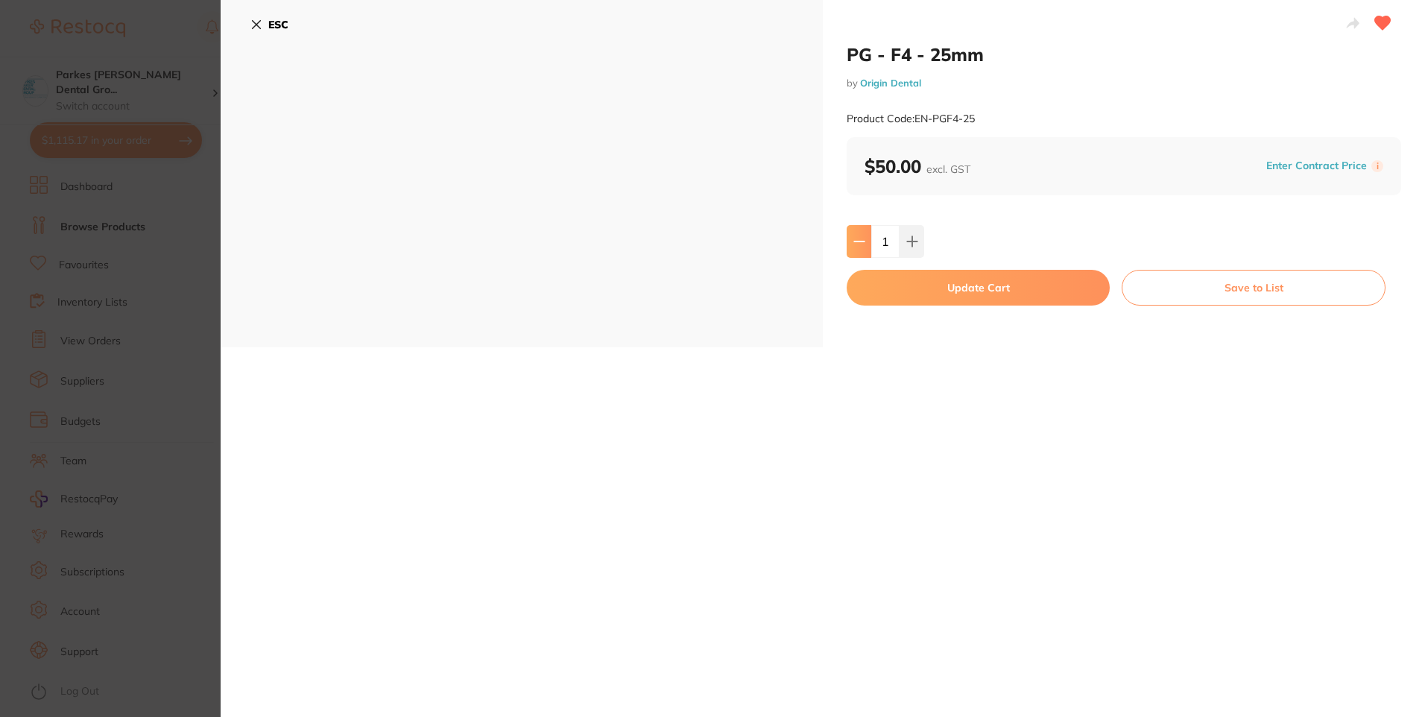
click at [855, 234] on button at bounding box center [859, 241] width 25 height 33
click at [914, 253] on button at bounding box center [911, 241] width 25 height 33
type input "1"
click at [932, 298] on button "Update Cart" at bounding box center [978, 288] width 263 height 36
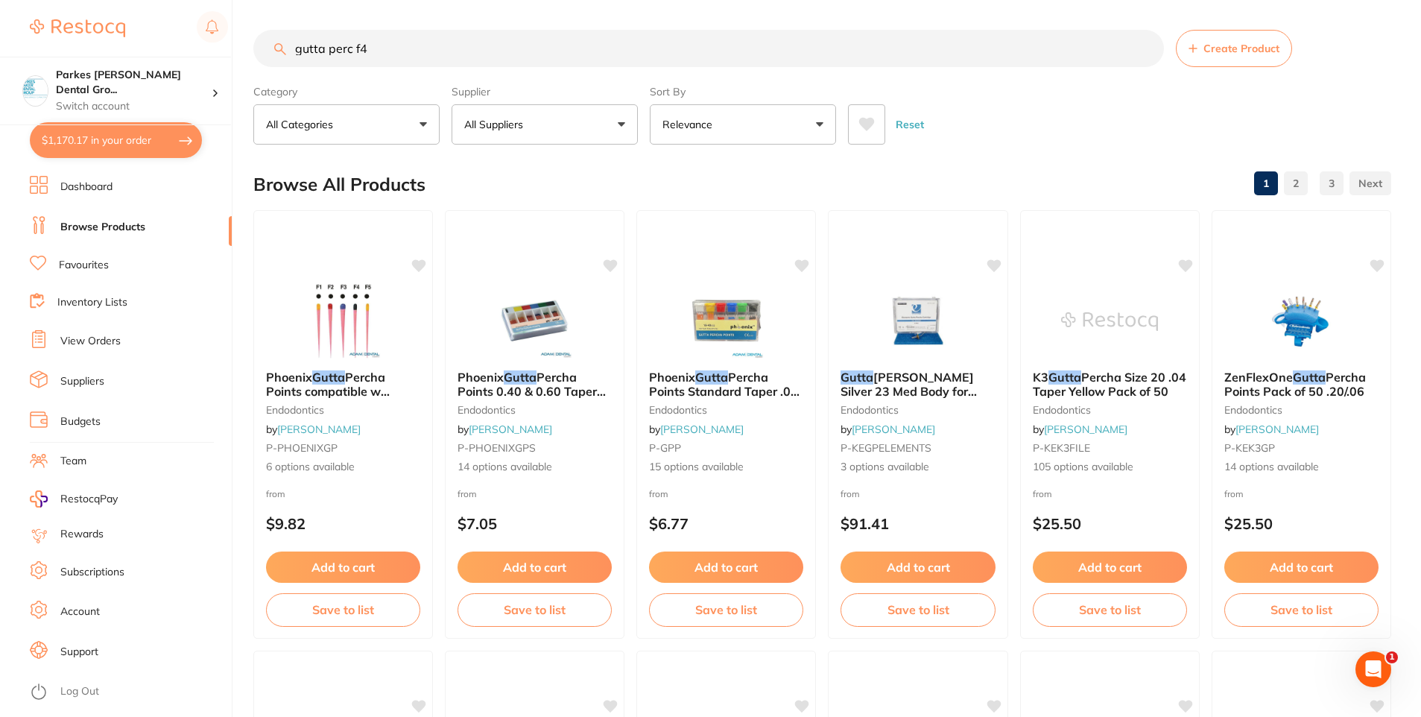
click at [407, 49] on input "gutta perc f4" at bounding box center [708, 48] width 911 height 37
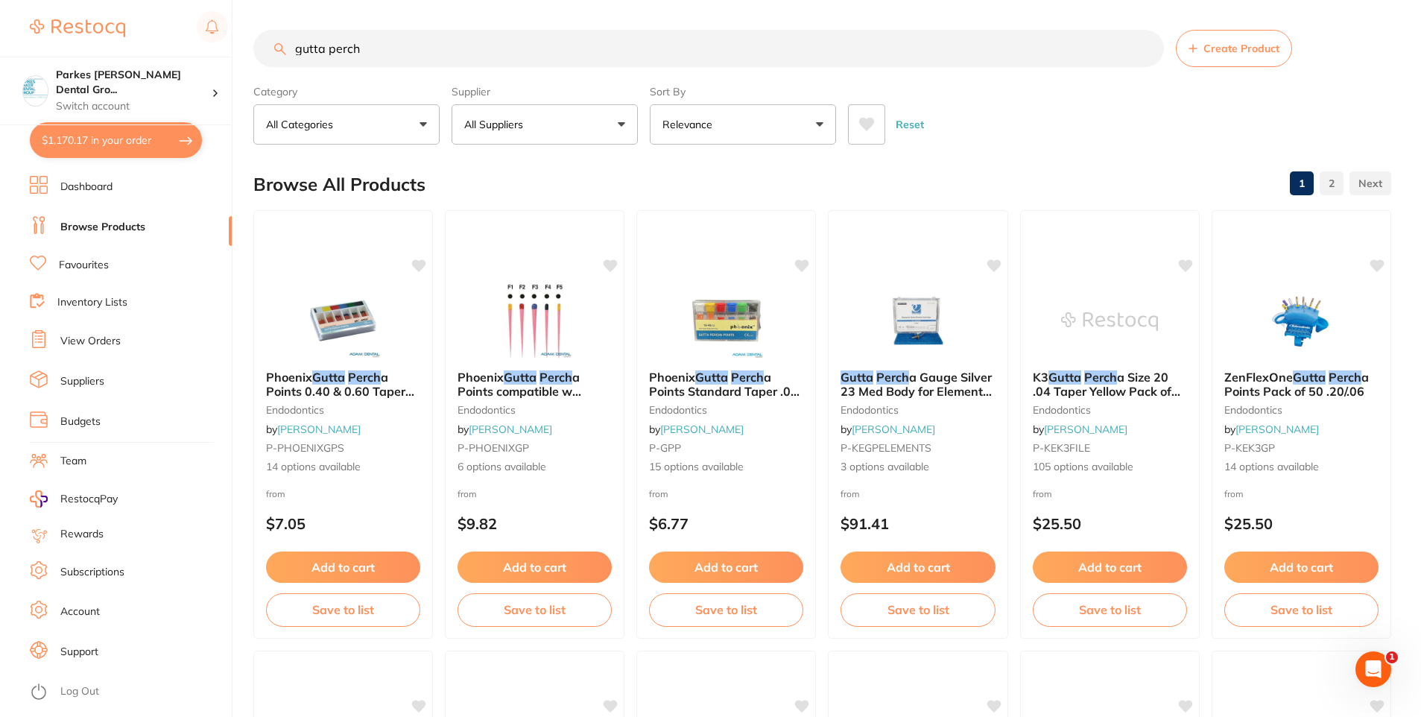
type input "gutta perch"
click at [508, 140] on button "All Suppliers" at bounding box center [545, 124] width 186 height 40
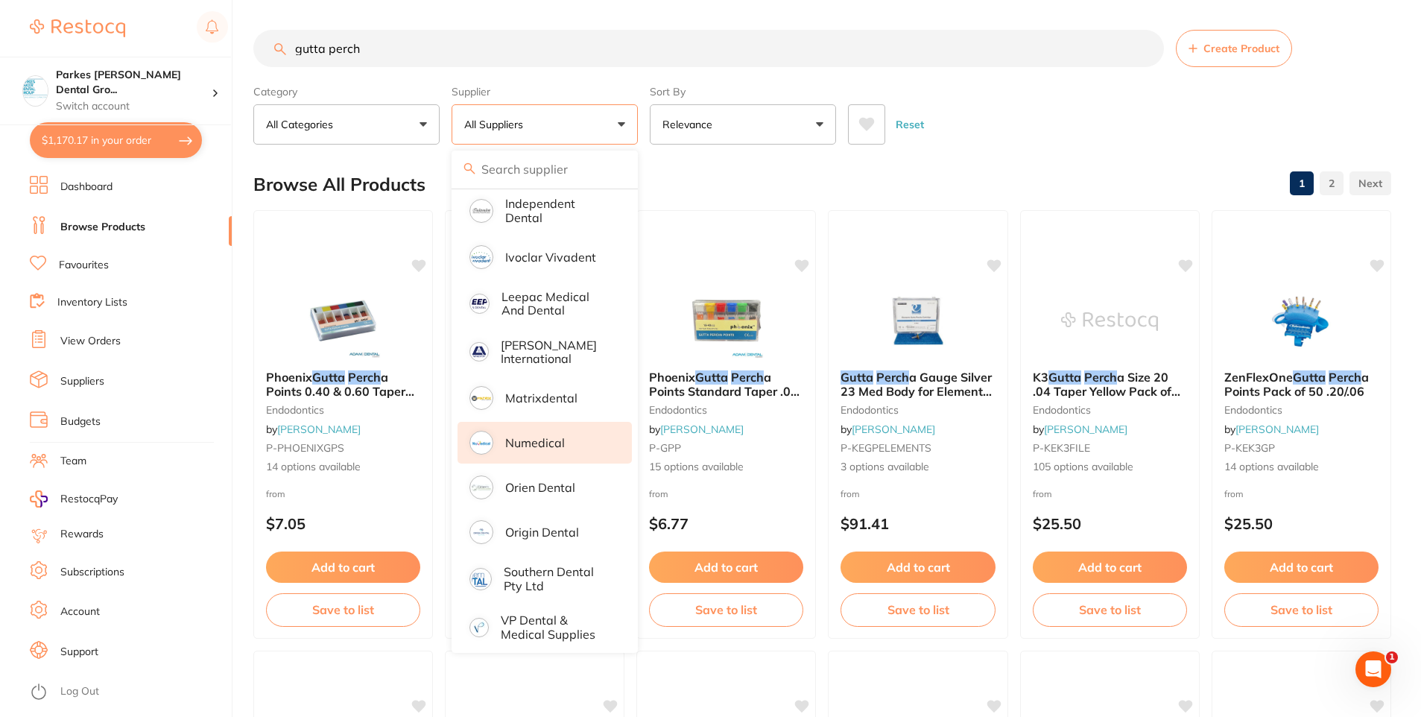
scroll to position [378, 0]
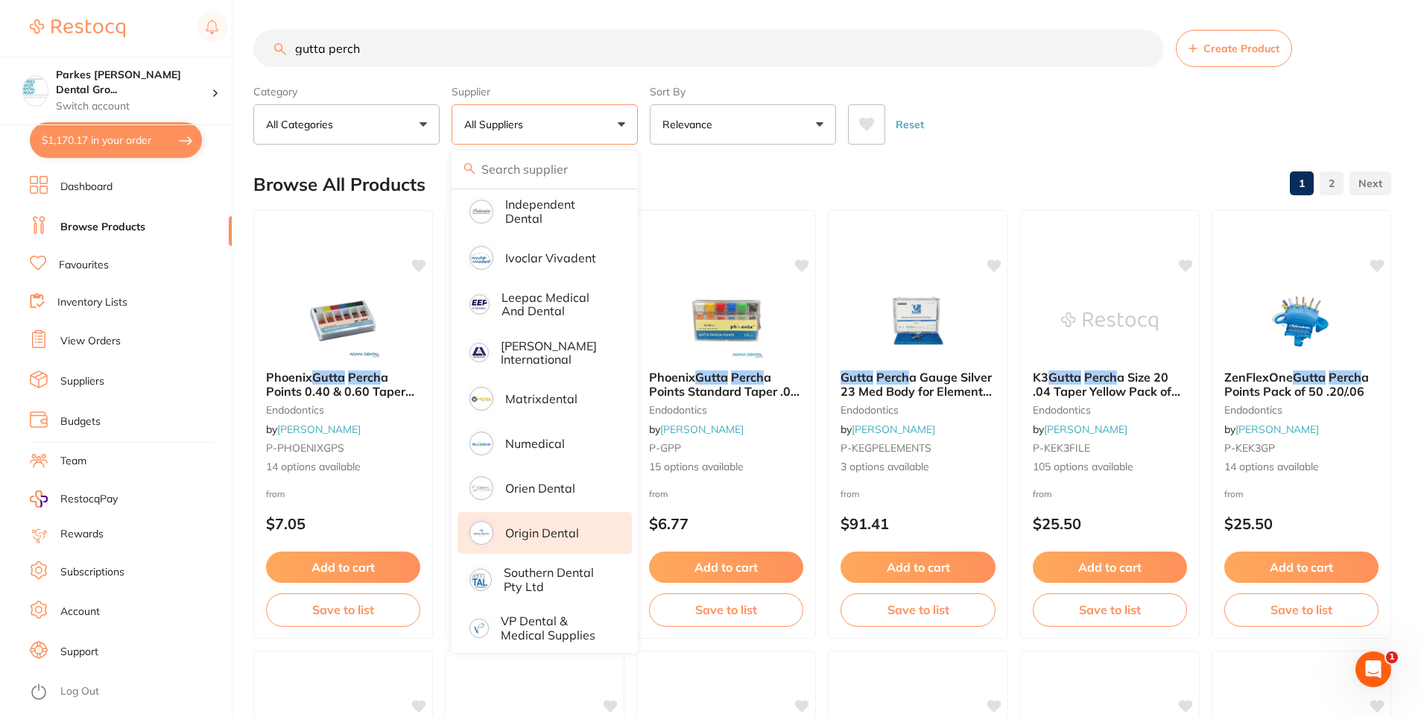
click at [564, 526] on p "Origin Dental" at bounding box center [542, 532] width 74 height 13
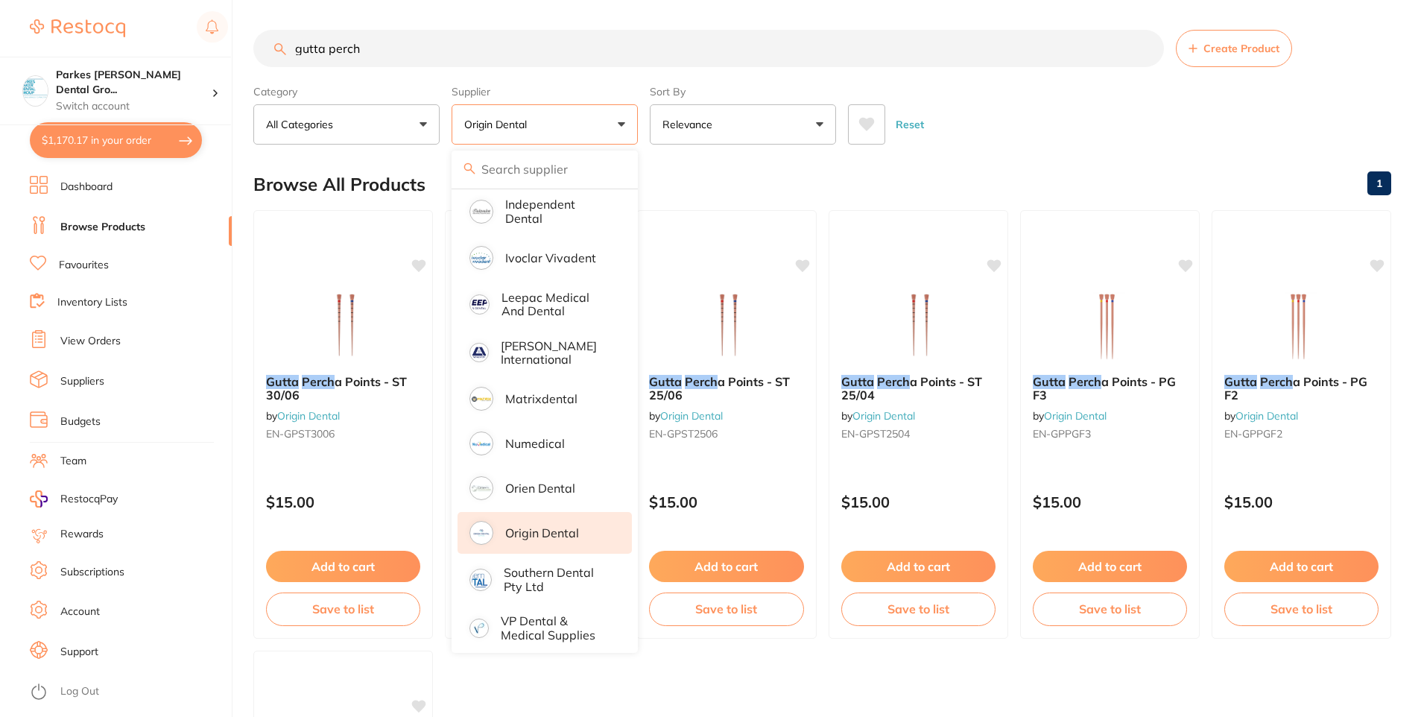
click at [1057, 110] on div "Reset" at bounding box center [1113, 118] width 531 height 52
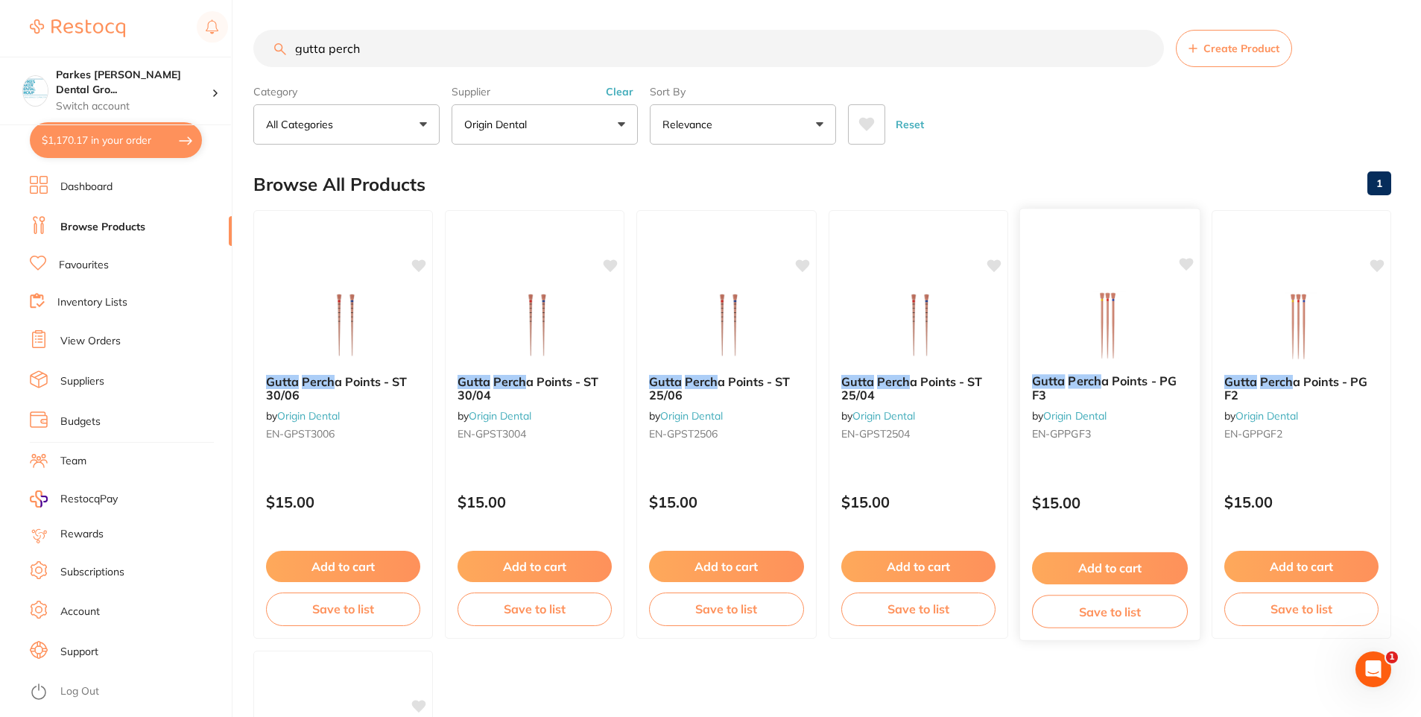
scroll to position [0, 0]
click at [1324, 561] on button "Add to cart" at bounding box center [1302, 568] width 156 height 32
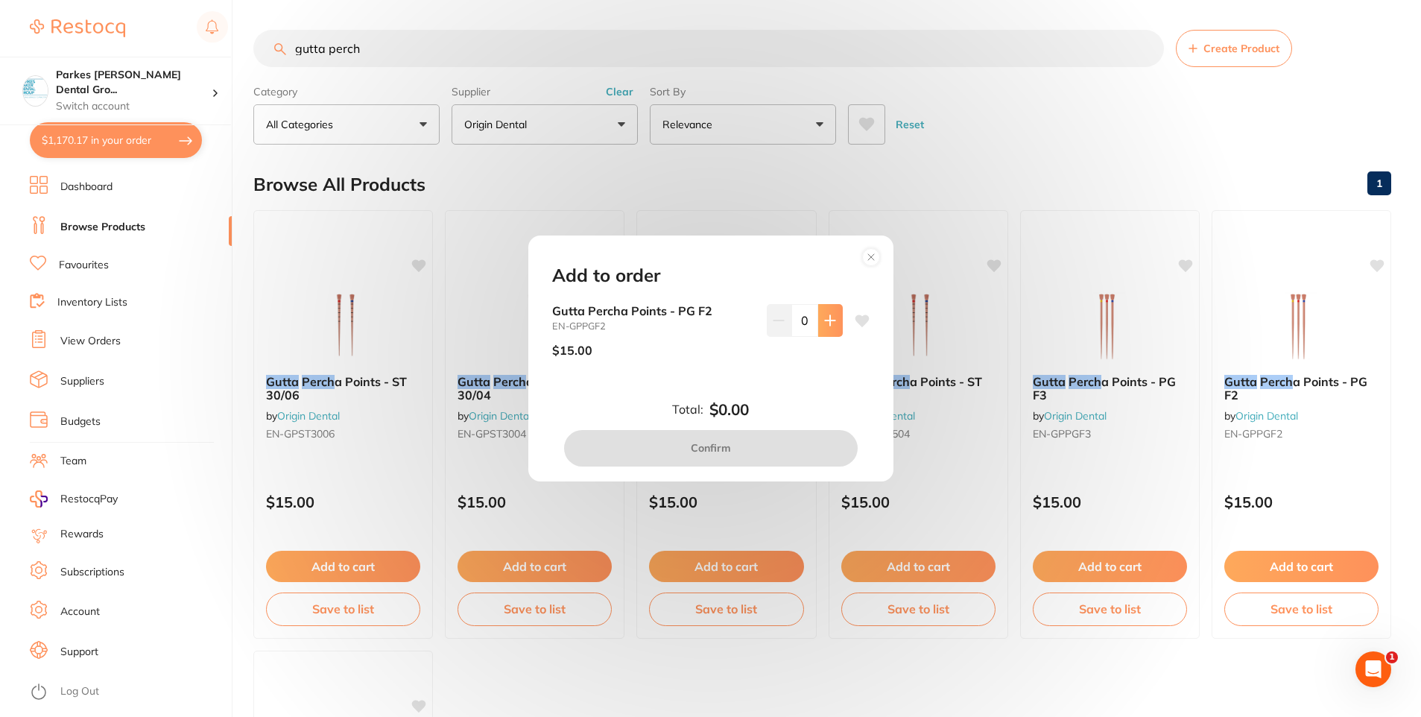
click at [819, 329] on button at bounding box center [830, 320] width 25 height 33
type input "1"
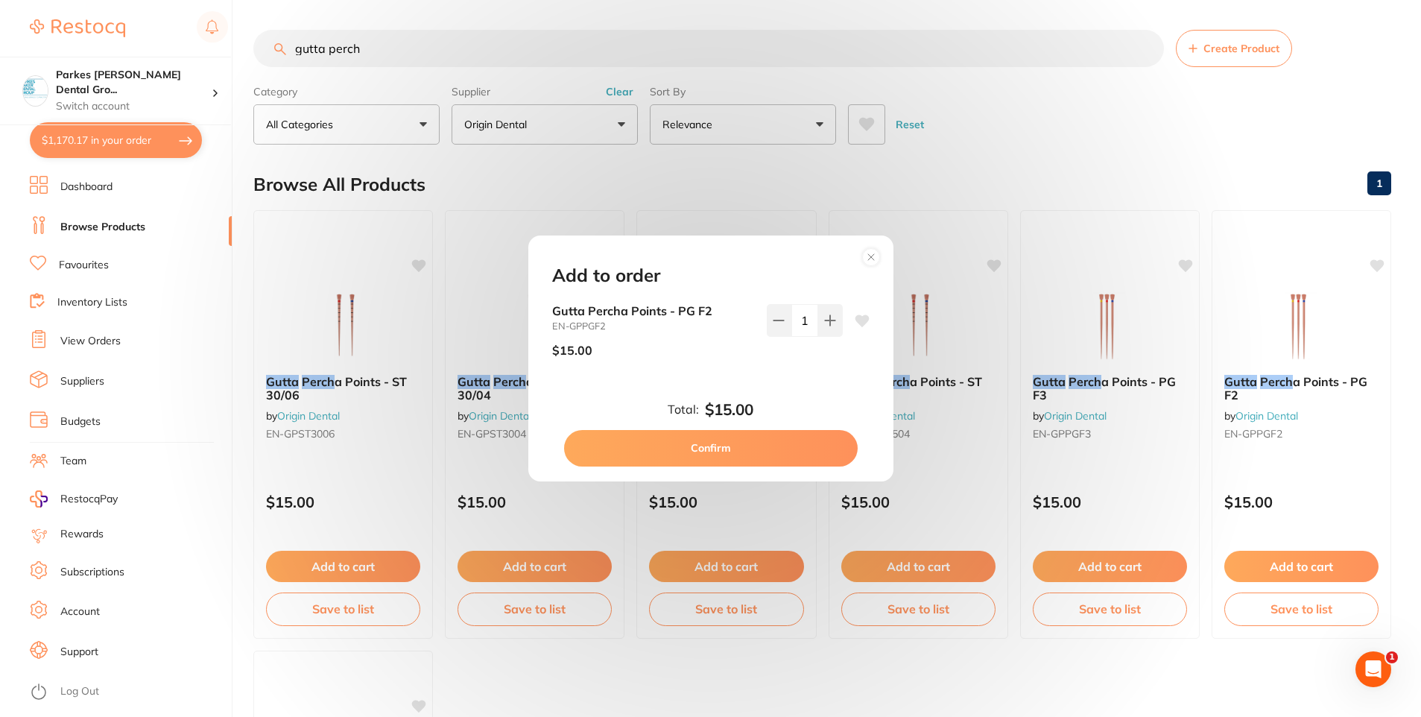
click at [769, 455] on button "Confirm" at bounding box center [711, 448] width 294 height 36
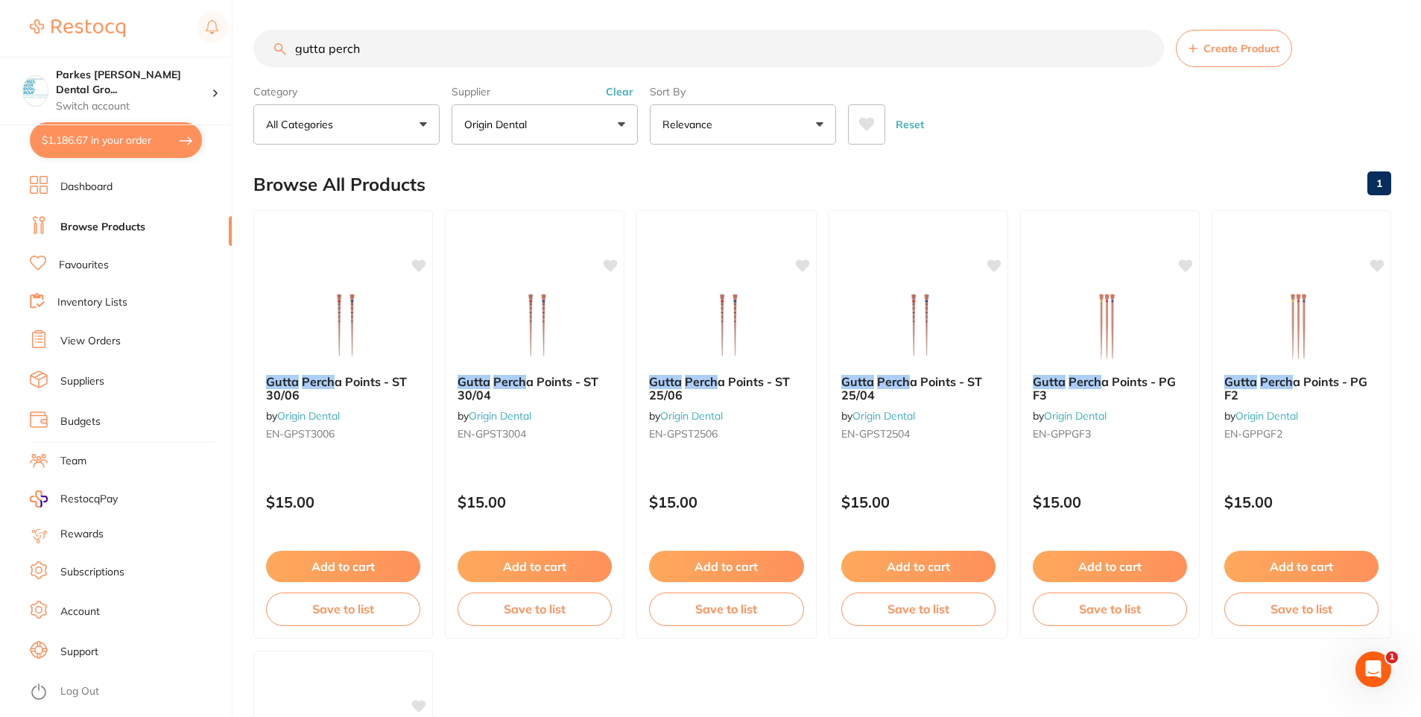
drag, startPoint x: 414, startPoint y: 49, endPoint x: 188, endPoint y: 24, distance: 227.2
click at [188, 27] on div "$1,186.67 Parkes Baker Dental Gro... Switch account Parkes Baker Dental Group $…" at bounding box center [710, 358] width 1421 height 717
click at [110, 154] on button "$1,186.67 in your order" at bounding box center [116, 140] width 172 height 36
checkbox input "true"
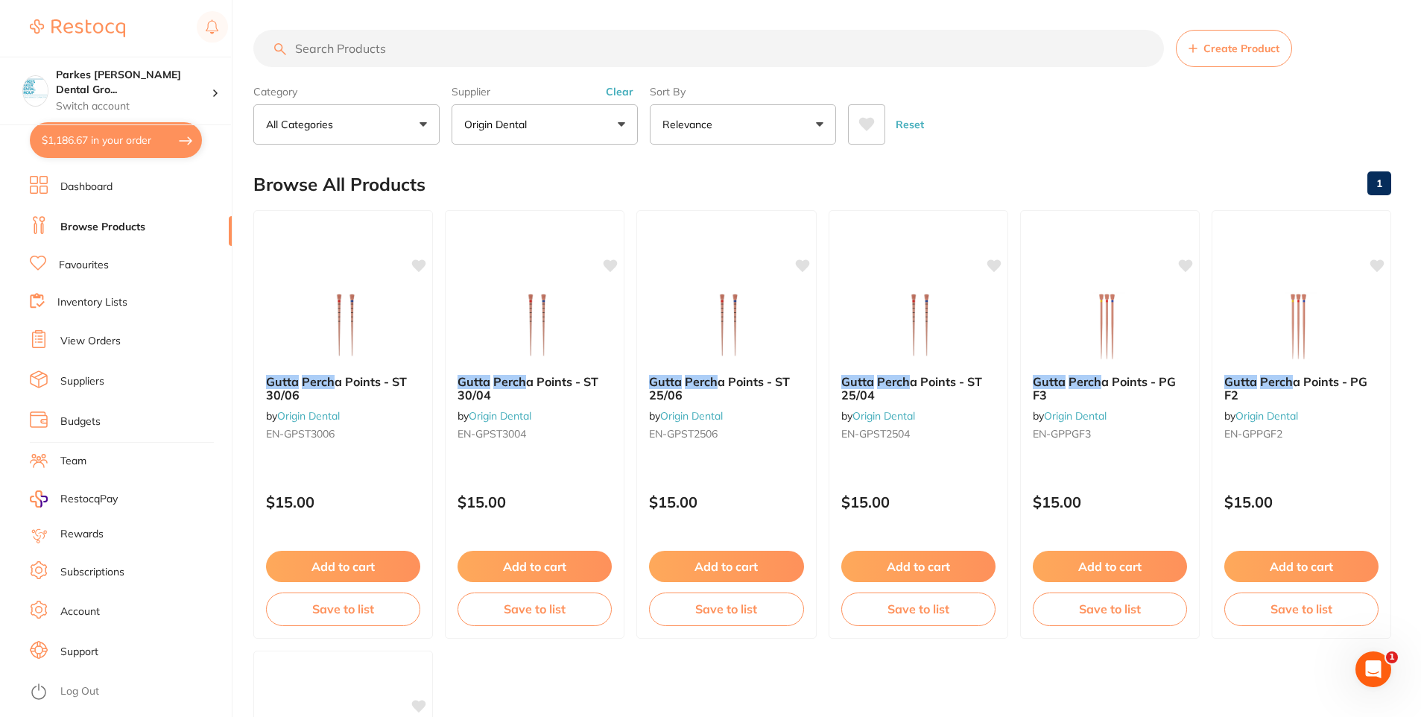
checkbox input "true"
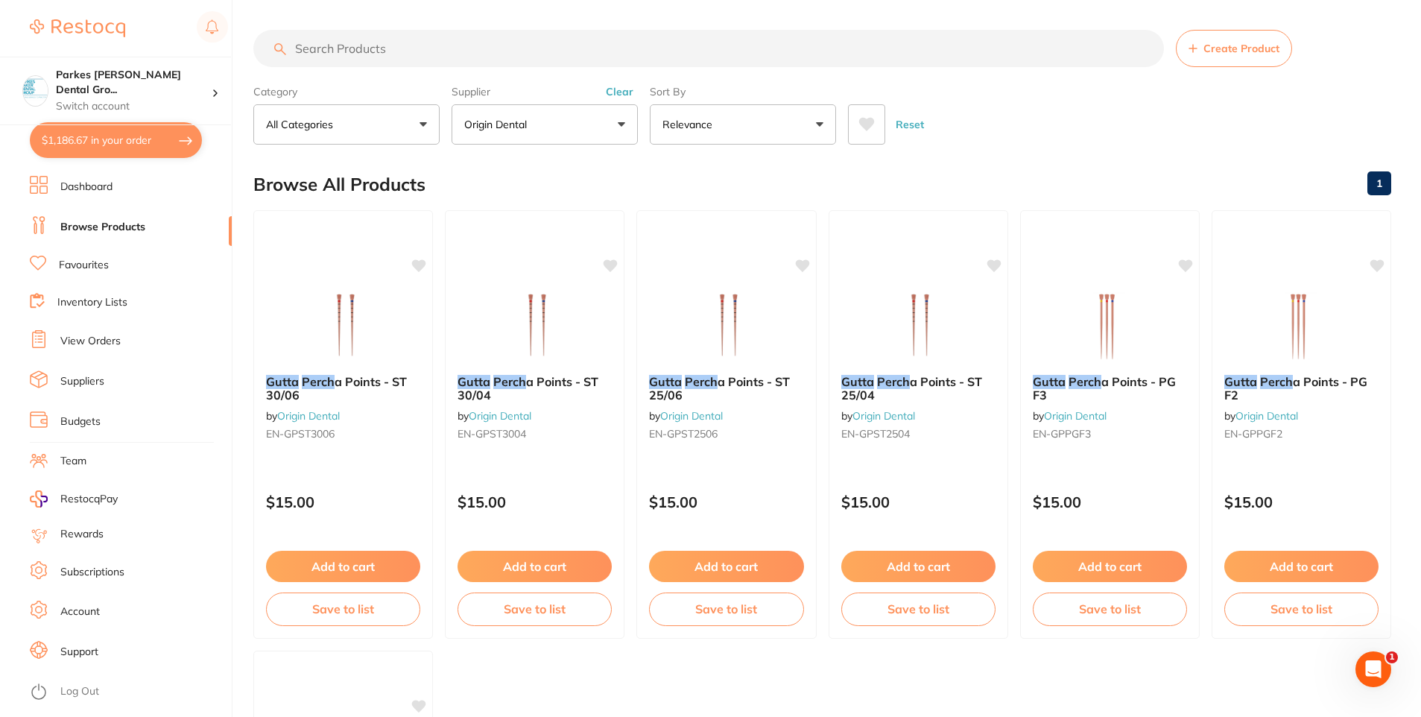
checkbox input "true"
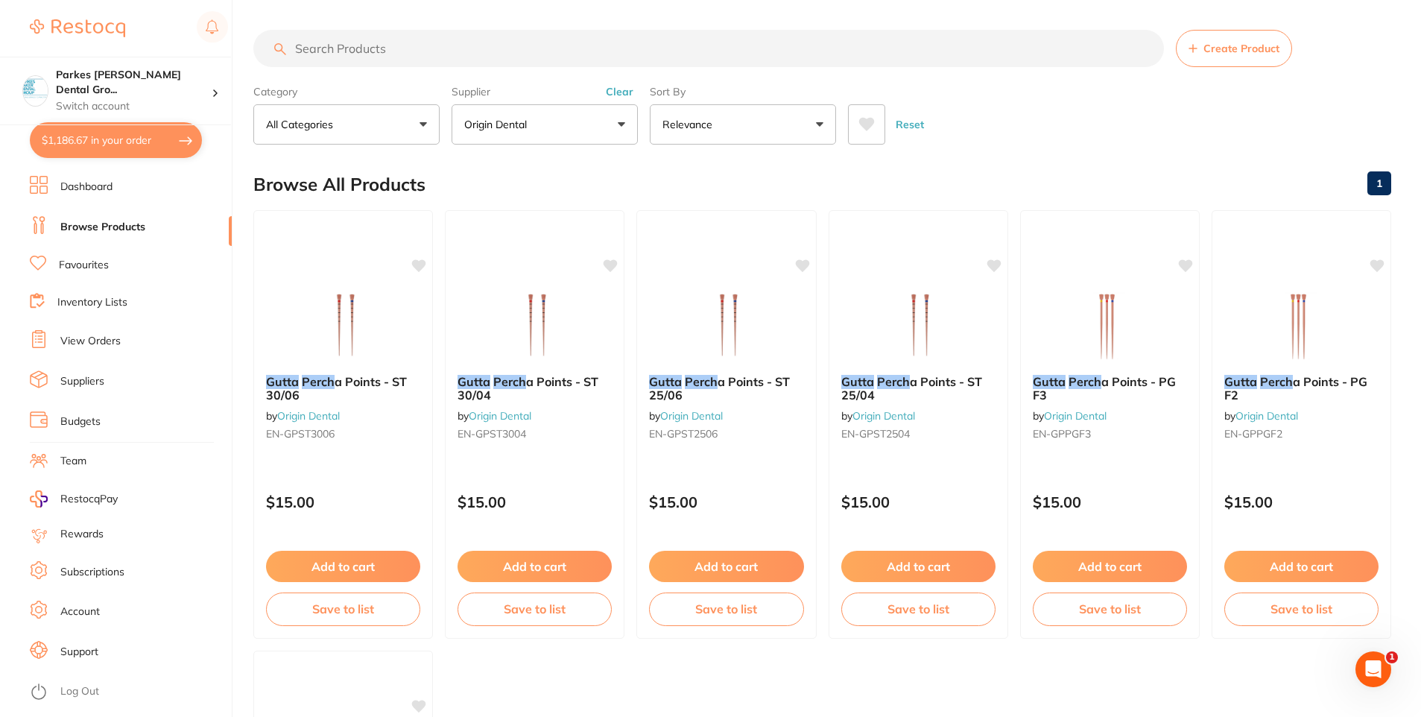
checkbox input "true"
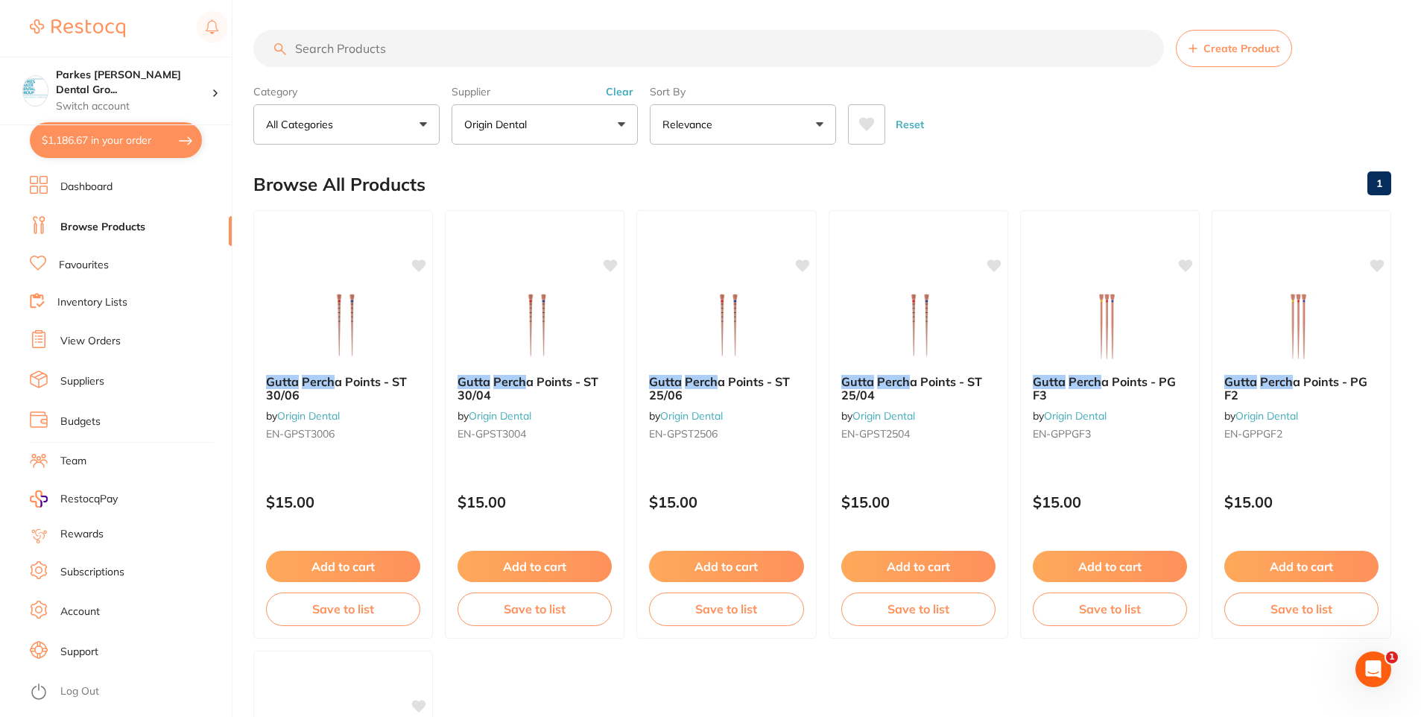
checkbox input "true"
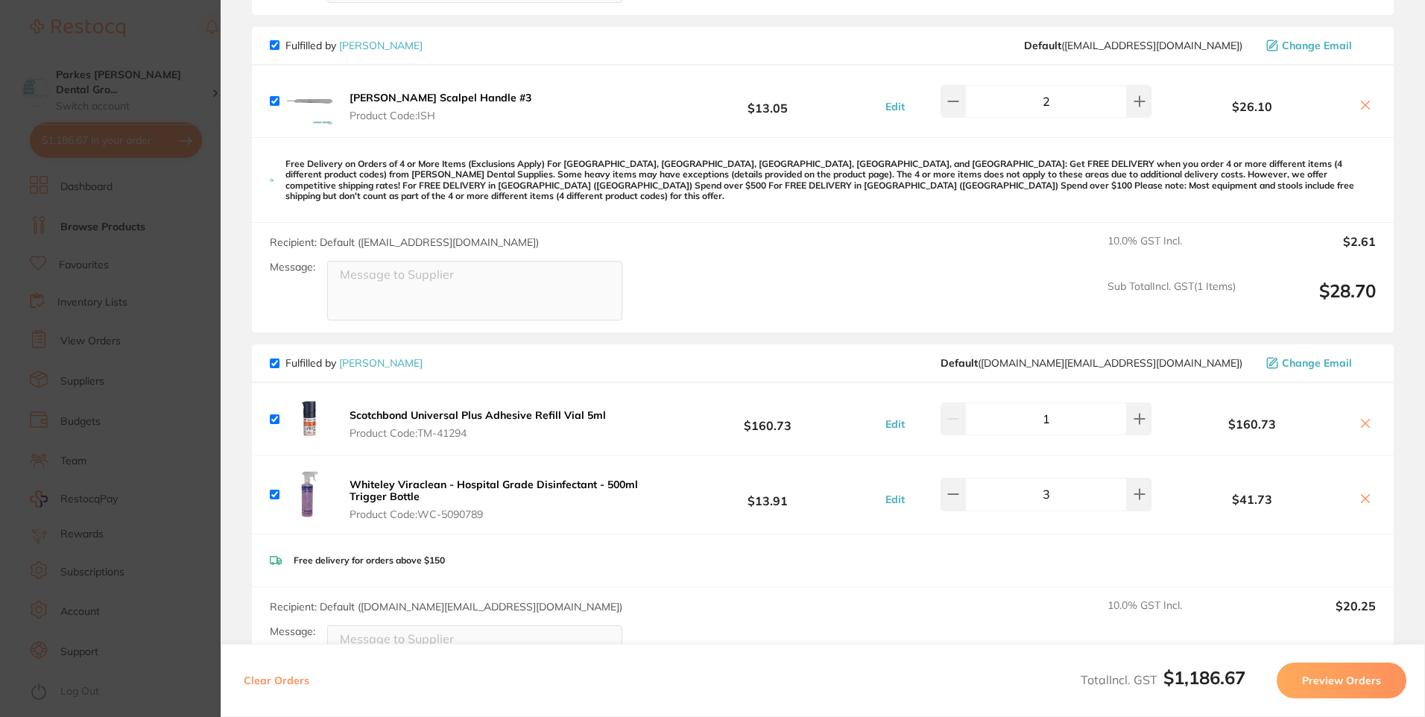
scroll to position [1490, 0]
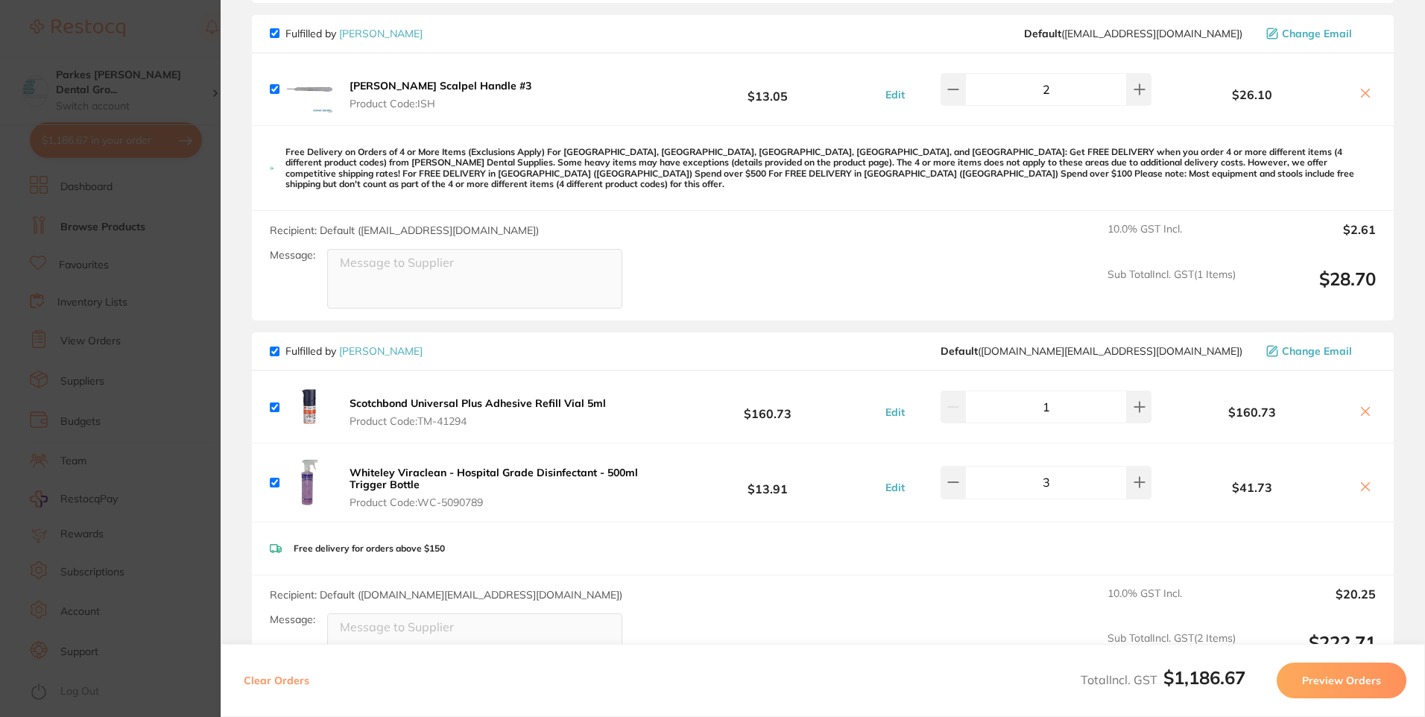
click at [148, 42] on section "Update RRP Set your pre negotiated price for this item. Item Agreed RRP (excl. …" at bounding box center [712, 358] width 1425 height 717
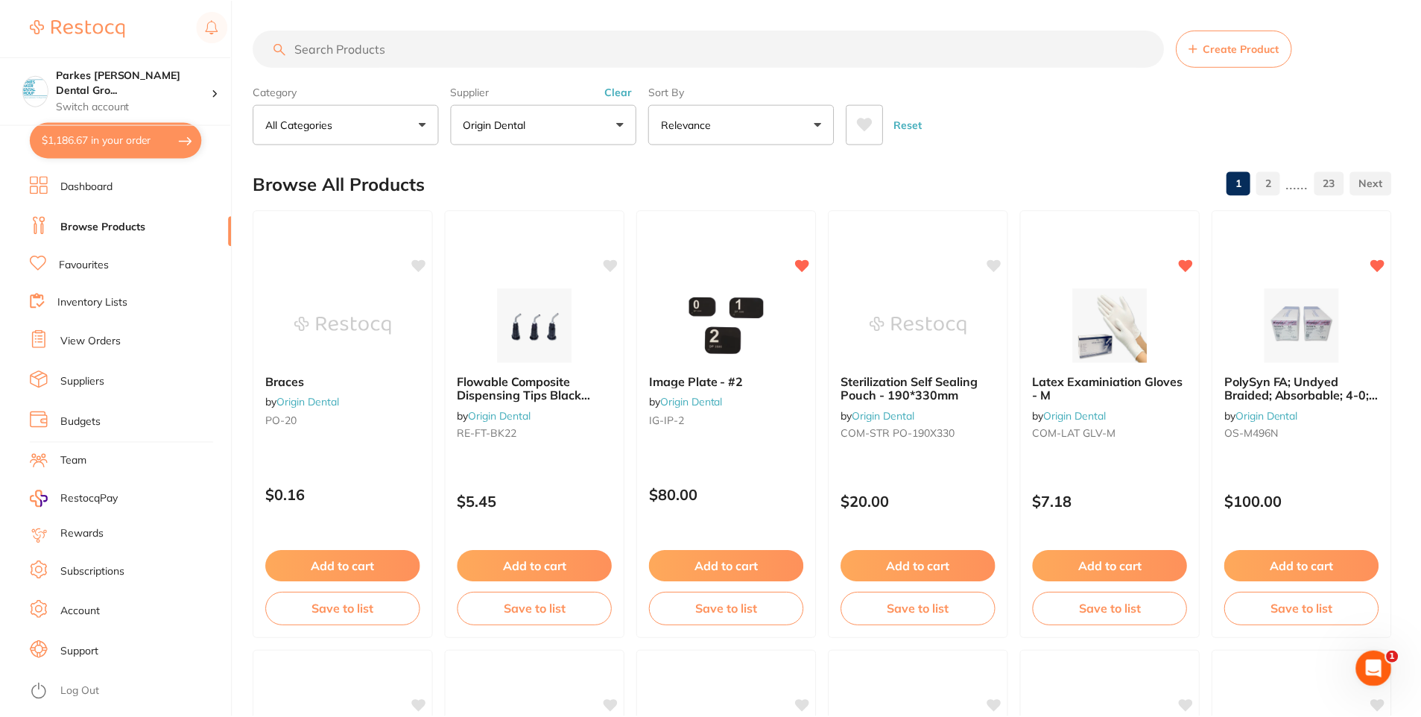
scroll to position [1, 0]
click at [612, 89] on button "Clear" at bounding box center [619, 90] width 37 height 13
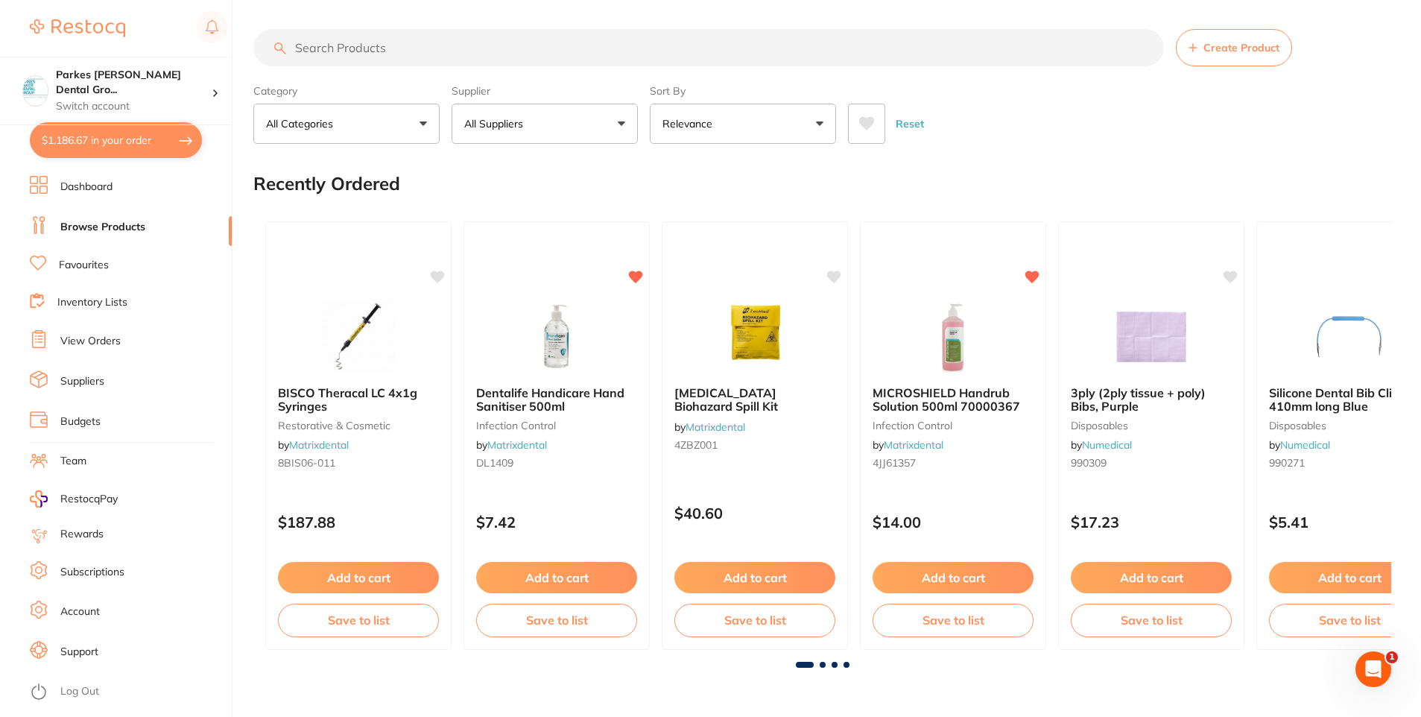
click at [562, 48] on input "search" at bounding box center [708, 47] width 911 height 37
type input "scalpel"
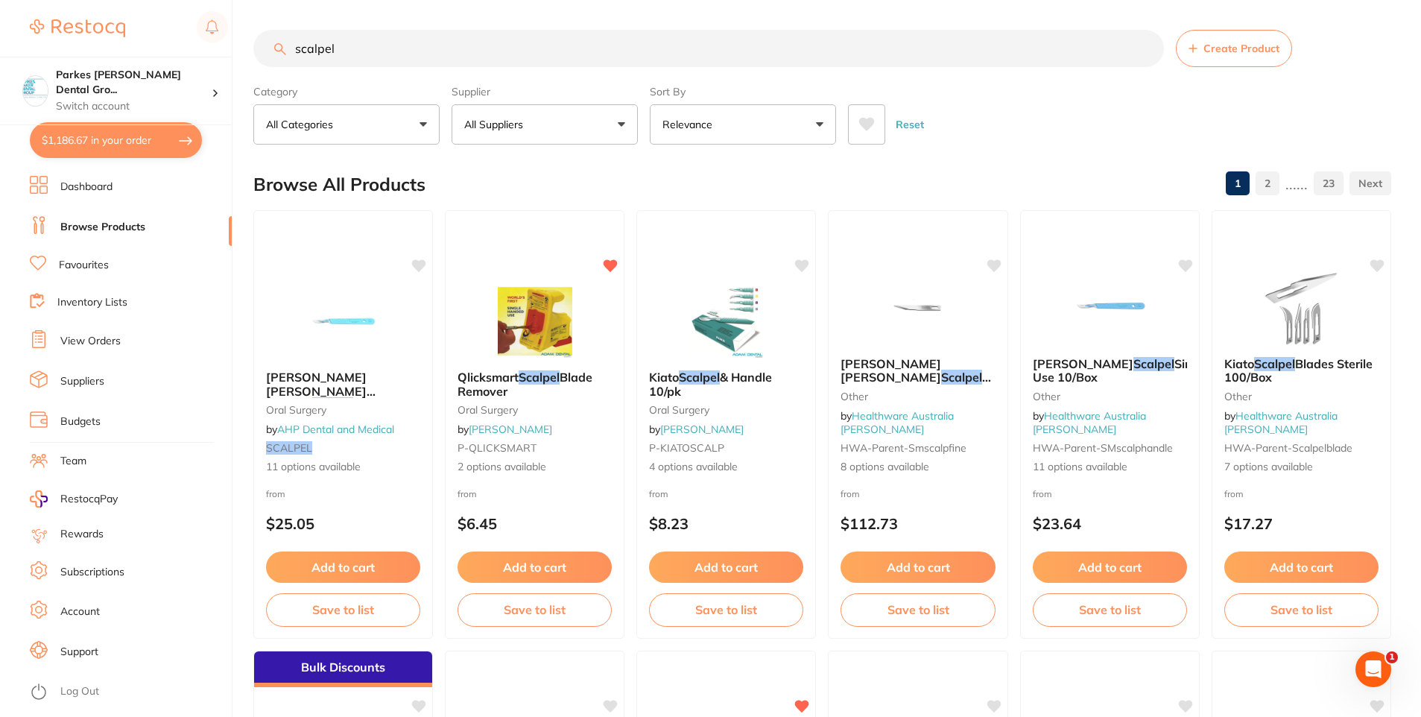
drag, startPoint x: 433, startPoint y: 51, endPoint x: 98, endPoint y: 1, distance: 338.4
click at [113, 6] on div "$1,186.67 Parkes Baker Dental Gro... Switch account Parkes Baker Dental Group $…" at bounding box center [710, 358] width 1421 height 717
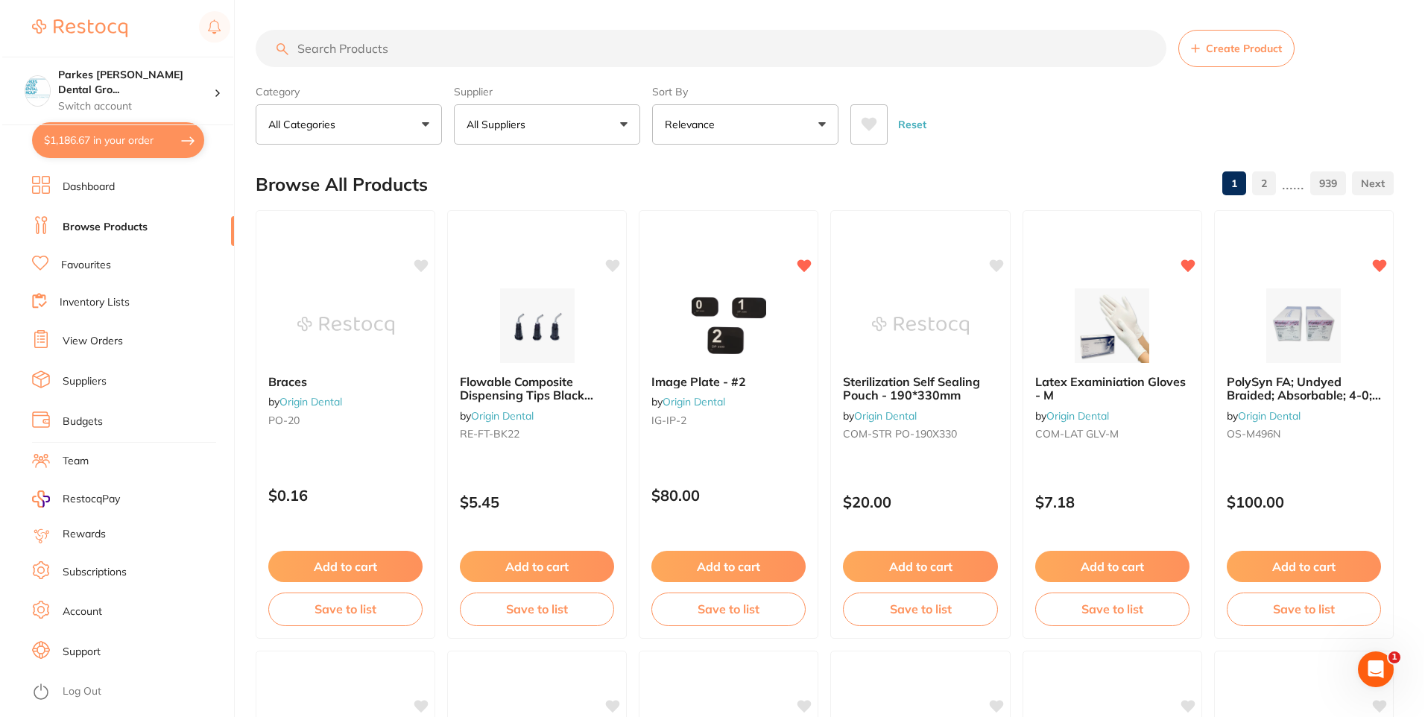
scroll to position [876, 0]
click at [104, 127] on button "$1,186.67 in your order" at bounding box center [116, 140] width 172 height 36
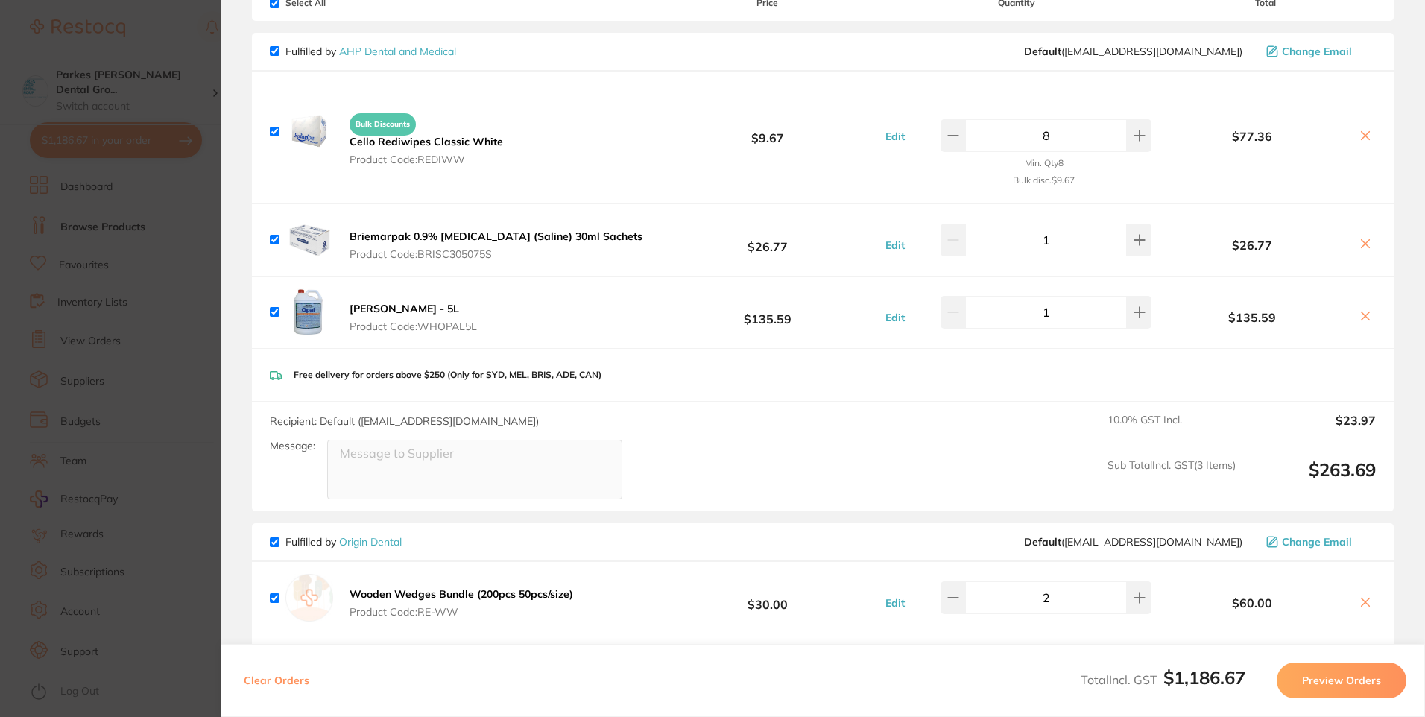
scroll to position [0, 0]
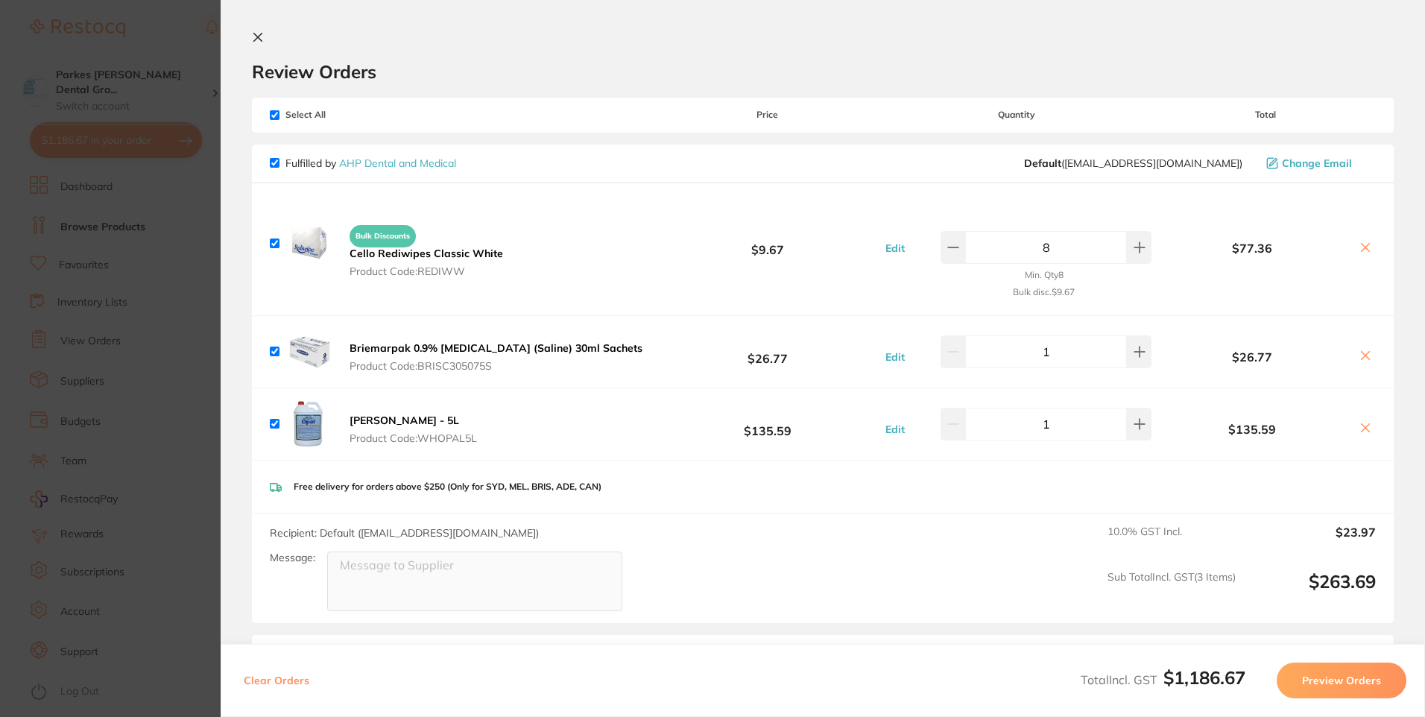
click at [186, 28] on section "Update RRP Set your pre negotiated price for this item. Item Agreed RRP (excl. …" at bounding box center [712, 358] width 1425 height 717
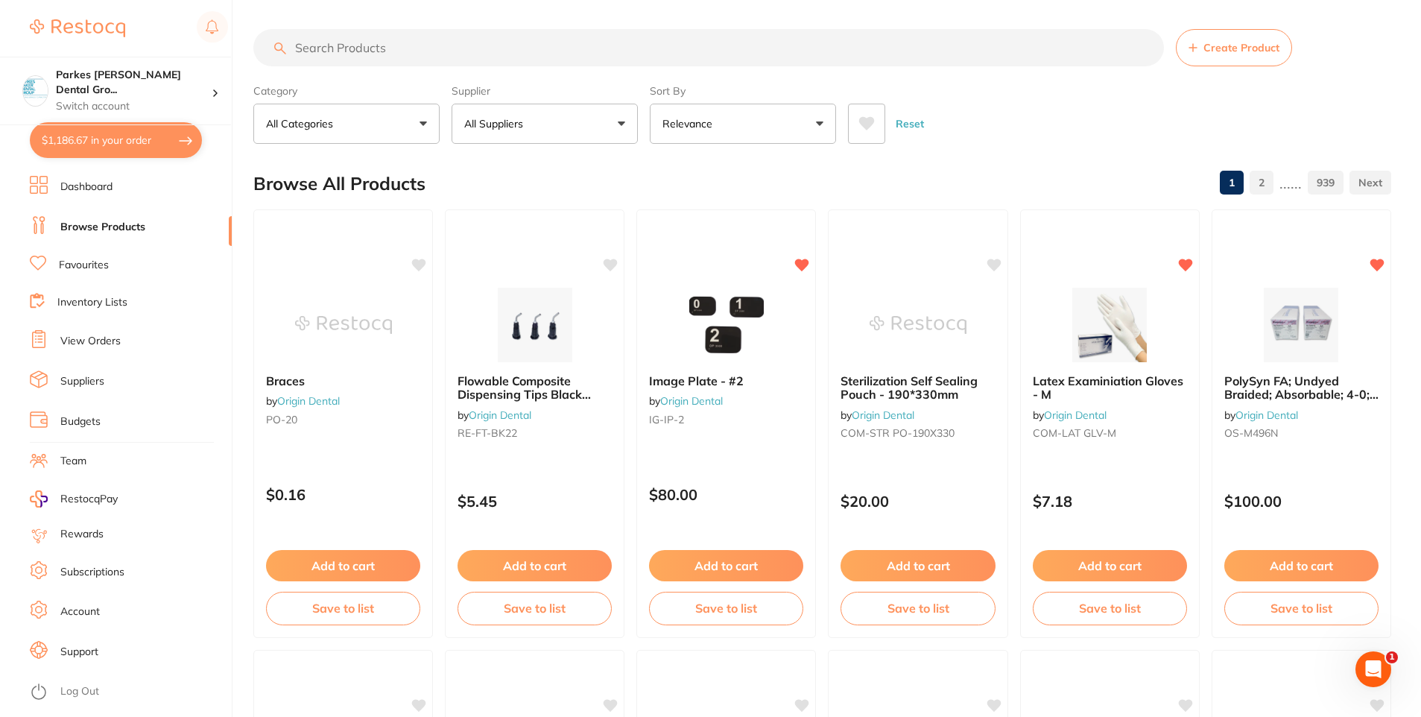
click at [537, 35] on input "search" at bounding box center [708, 47] width 911 height 37
